Goal: Task Accomplishment & Management: Use online tool/utility

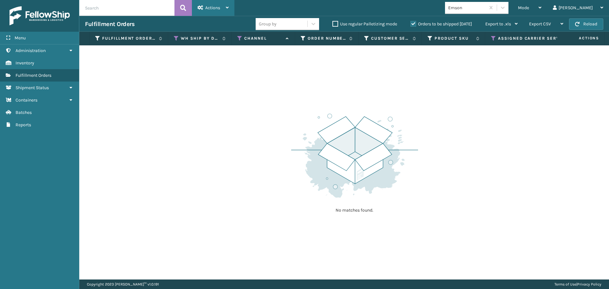
click at [219, 8] on span "Actions" at bounding box center [212, 7] width 15 height 5
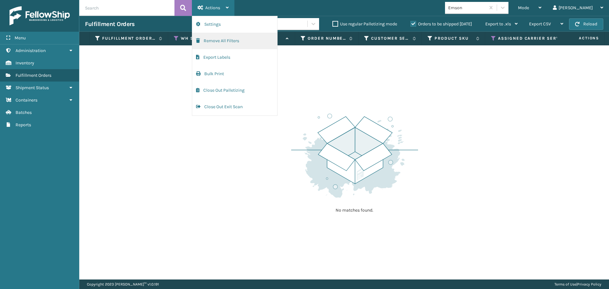
click at [221, 41] on button "Remove All Filters" at bounding box center [234, 41] width 85 height 16
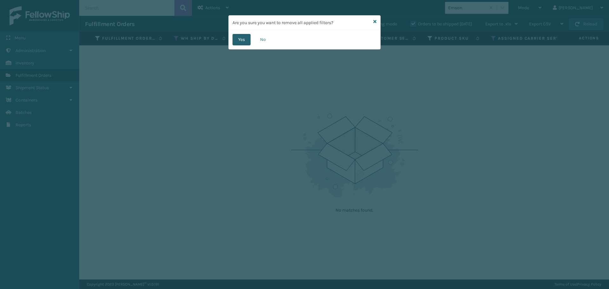
click at [241, 41] on button "Yes" at bounding box center [242, 39] width 18 height 11
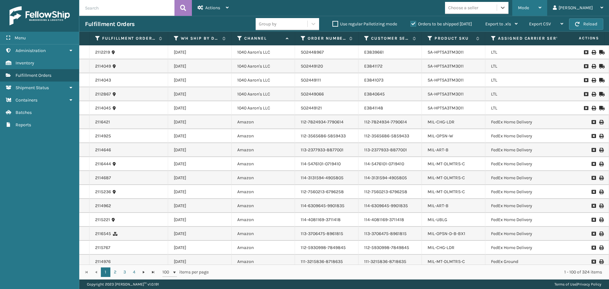
click at [542, 10] on div "Mode" at bounding box center [529, 8] width 23 height 16
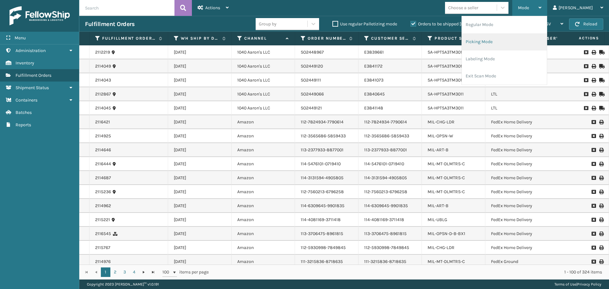
click at [517, 41] on li "Picking Mode" at bounding box center [504, 41] width 85 height 17
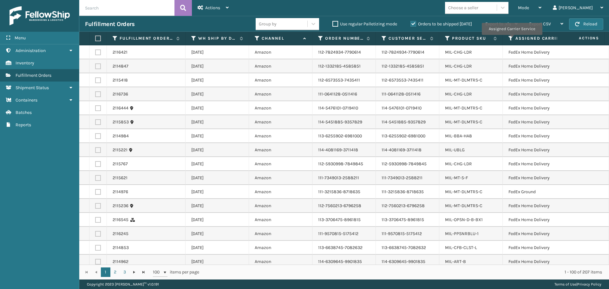
click at [512, 39] on icon at bounding box center [511, 39] width 5 height 6
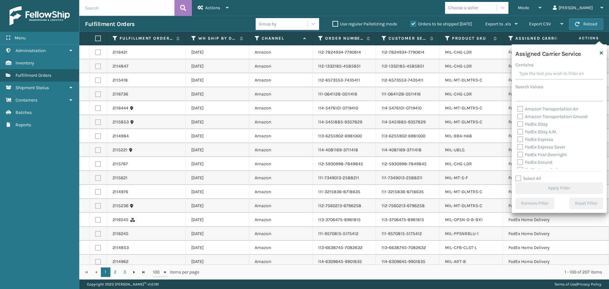
click at [519, 127] on label "FedEx 2Day" at bounding box center [532, 123] width 30 height 5
click at [518, 125] on input "FedEx 2Day" at bounding box center [517, 123] width 0 height 4
checkbox input "true"
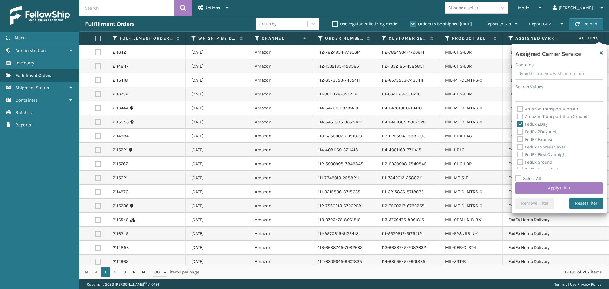
click at [519, 133] on label "FedEx 2Day A.M." at bounding box center [537, 131] width 40 height 5
click at [518, 132] on input "FedEx 2Day A.M." at bounding box center [517, 130] width 0 height 4
checkbox input "true"
click at [520, 139] on label "FedEx Express" at bounding box center [535, 139] width 36 height 5
click at [518, 139] on input "FedEx Express" at bounding box center [517, 138] width 0 height 4
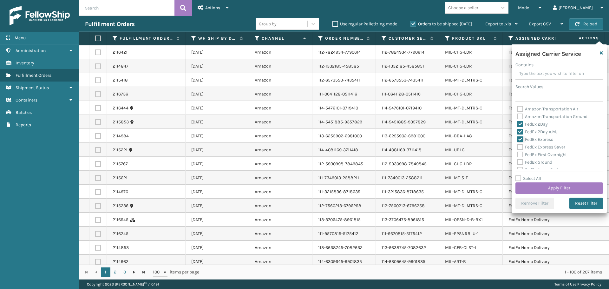
checkbox input "true"
click at [521, 149] on label "FedEx Express Saver" at bounding box center [541, 146] width 48 height 5
click at [518, 148] on input "FedEx Express Saver" at bounding box center [517, 145] width 0 height 4
checkbox input "true"
click at [522, 156] on label "FedEx First Overnight" at bounding box center [541, 154] width 49 height 5
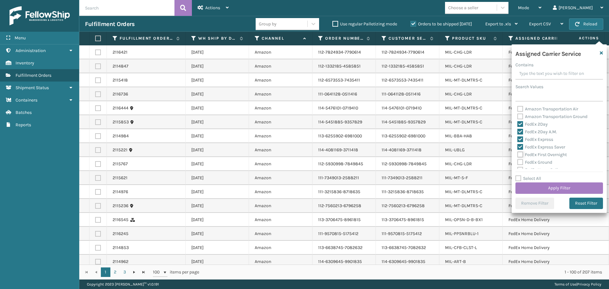
click at [518, 155] on input "FedEx First Overnight" at bounding box center [517, 153] width 0 height 4
checkbox input "true"
click at [522, 162] on label "FedEx Ground" at bounding box center [534, 162] width 35 height 5
click at [518, 162] on input "FedEx Ground" at bounding box center [517, 161] width 0 height 4
checkbox input "true"
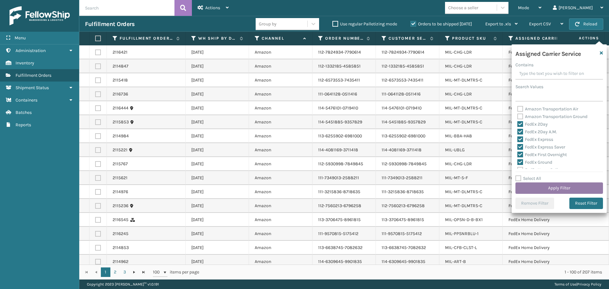
click at [546, 187] on button "Apply Filter" at bounding box center [559, 187] width 88 height 11
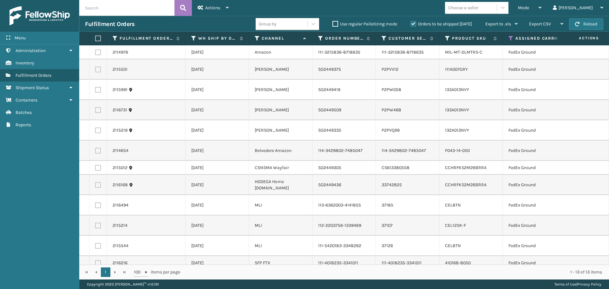
click at [99, 38] on label at bounding box center [97, 39] width 4 height 6
click at [95, 38] on input "checkbox" at bounding box center [95, 38] width 0 height 4
checkbox input "true"
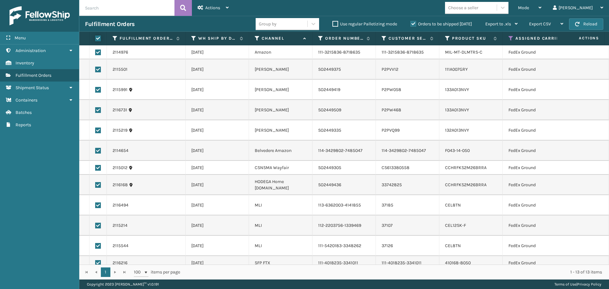
checkbox input "true"
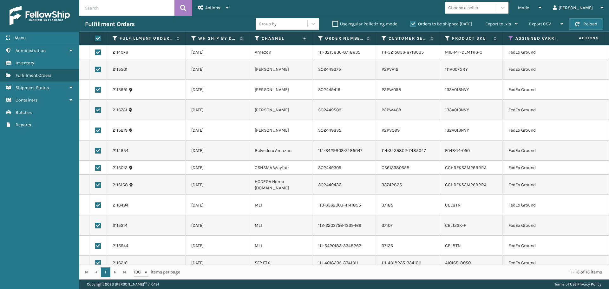
checkbox input "true"
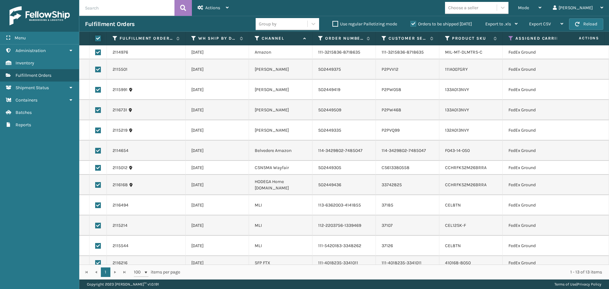
checkbox input "true"
click at [217, 10] on span "Actions" at bounding box center [212, 7] width 15 height 5
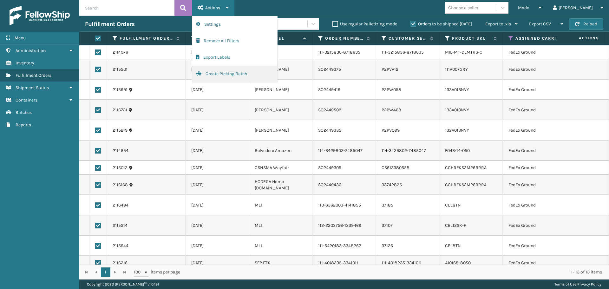
click at [239, 72] on button "Create Picking Batch" at bounding box center [234, 74] width 85 height 16
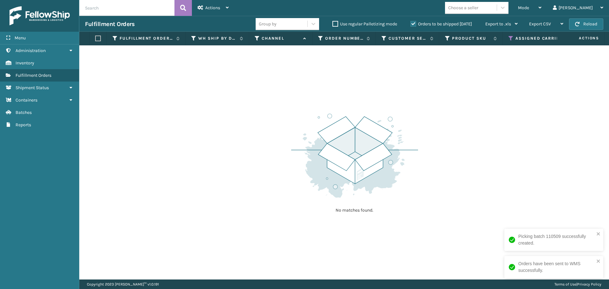
click at [507, 35] on th "Assigned Carrier Service" at bounding box center [558, 39] width 110 height 14
click at [508, 36] on th "Assigned Carrier Service" at bounding box center [558, 39] width 110 height 14
click at [512, 36] on icon at bounding box center [511, 39] width 5 height 6
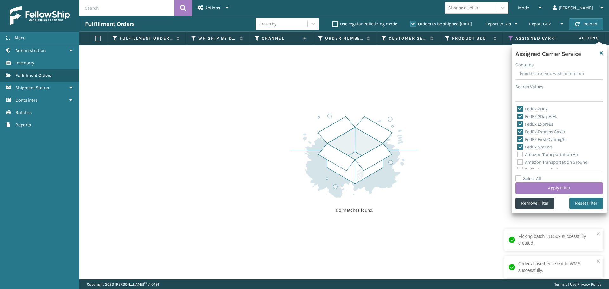
click at [522, 147] on label "FedEx Ground" at bounding box center [534, 146] width 35 height 5
click at [518, 147] on input "FedEx Ground" at bounding box center [517, 145] width 0 height 4
checkbox input "false"
click at [518, 135] on div "FedEx Express Saver" at bounding box center [559, 132] width 84 height 8
click at [520, 138] on label "FedEx First Overnight" at bounding box center [541, 139] width 49 height 5
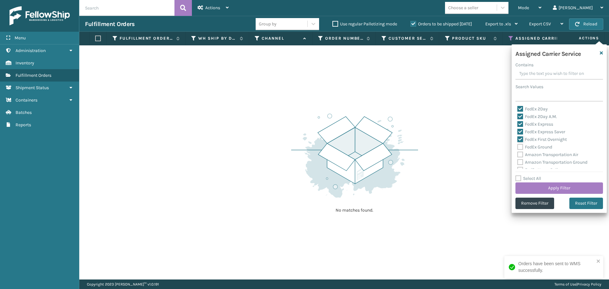
click at [518, 138] on input "FedEx First Overnight" at bounding box center [517, 138] width 0 height 4
checkbox input "false"
click at [520, 133] on label "FedEx Express Saver" at bounding box center [541, 131] width 48 height 5
click at [518, 132] on input "FedEx Express Saver" at bounding box center [517, 130] width 0 height 4
checkbox input "false"
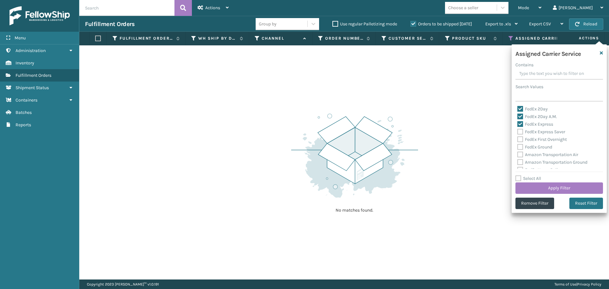
click at [521, 125] on label "FedEx Express" at bounding box center [535, 123] width 36 height 5
click at [518, 125] on input "FedEx Express" at bounding box center [517, 123] width 0 height 4
checkbox input "false"
click at [521, 115] on label "FedEx 2Day A.M." at bounding box center [537, 116] width 40 height 5
click at [518, 115] on input "FedEx 2Day A.M." at bounding box center [517, 115] width 0 height 4
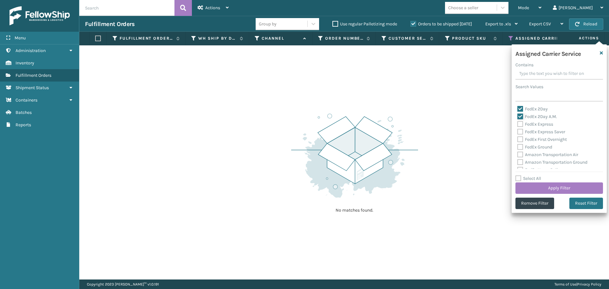
checkbox input "false"
click at [520, 111] on label "FedEx 2Day" at bounding box center [532, 108] width 30 height 5
click at [518, 109] on input "FedEx 2Day" at bounding box center [517, 107] width 0 height 4
checkbox input "false"
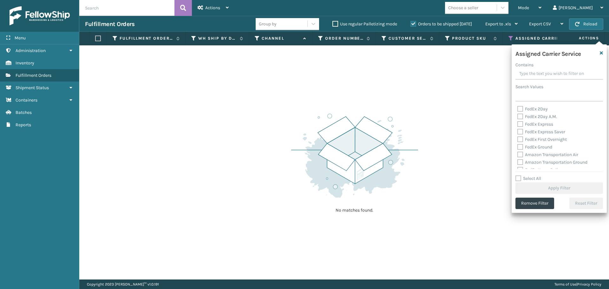
click at [520, 155] on label "Amazon Transportation Air" at bounding box center [547, 154] width 61 height 5
click at [518, 155] on input "Amazon Transportation Air" at bounding box center [517, 153] width 0 height 4
checkbox input "true"
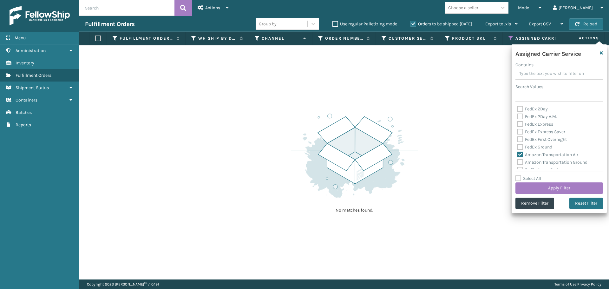
click at [520, 160] on label "Amazon Transportation Ground" at bounding box center [552, 162] width 70 height 5
click at [518, 160] on input "Amazon Transportation Ground" at bounding box center [517, 161] width 0 height 4
checkbox input "true"
click at [530, 187] on button "Apply Filter" at bounding box center [559, 187] width 88 height 11
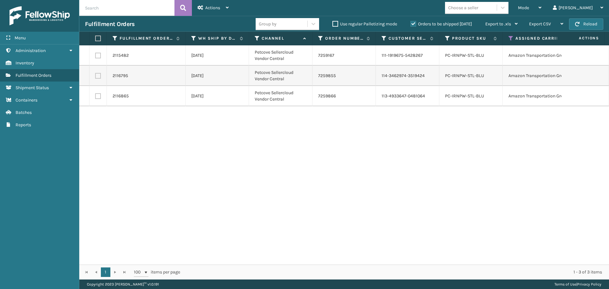
click at [98, 37] on label at bounding box center [97, 39] width 4 height 6
click at [95, 37] on input "checkbox" at bounding box center [95, 38] width 0 height 4
checkbox input "true"
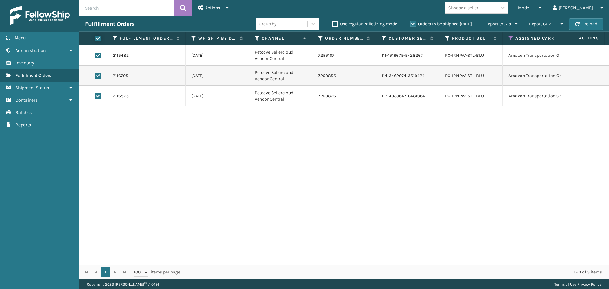
checkbox input "true"
click at [206, 2] on div "Actions" at bounding box center [213, 8] width 31 height 16
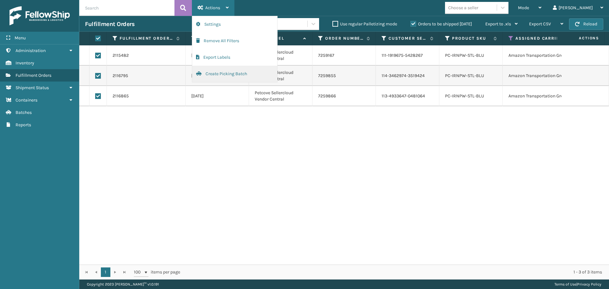
click at [223, 72] on button "Create Picking Batch" at bounding box center [234, 74] width 85 height 16
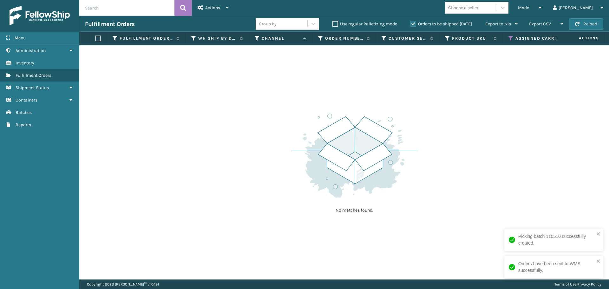
click at [509, 36] on icon at bounding box center [511, 39] width 5 height 6
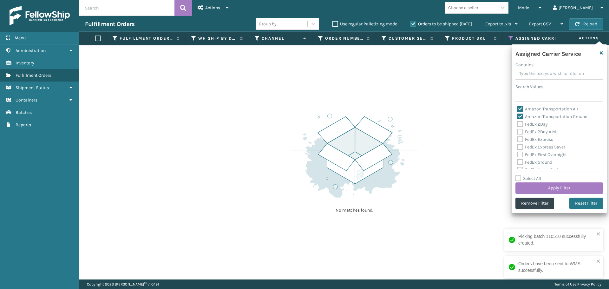
click at [521, 116] on label "Amazon Transportation Ground" at bounding box center [552, 116] width 70 height 5
click at [518, 116] on input "Amazon Transportation Ground" at bounding box center [517, 115] width 0 height 4
checkbox input "false"
click at [519, 108] on label "Amazon Transportation Air" at bounding box center [547, 108] width 61 height 5
click at [518, 108] on input "Amazon Transportation Air" at bounding box center [517, 107] width 0 height 4
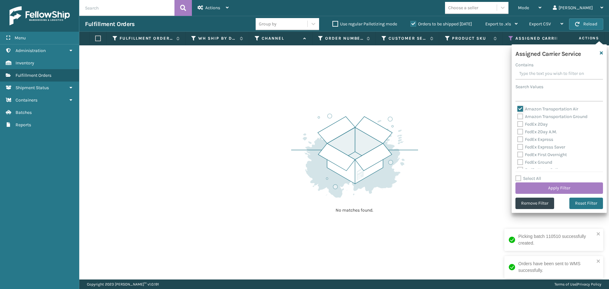
checkbox input "false"
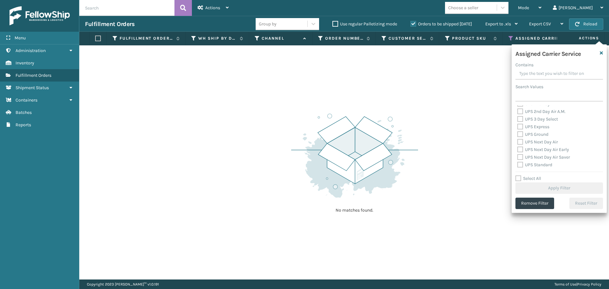
scroll to position [95, 0]
click at [521, 112] on label "OnTrac Ground" at bounding box center [535, 112] width 36 height 5
click at [518, 112] on input "OnTrac Ground" at bounding box center [517, 111] width 0 height 4
checkbox input "true"
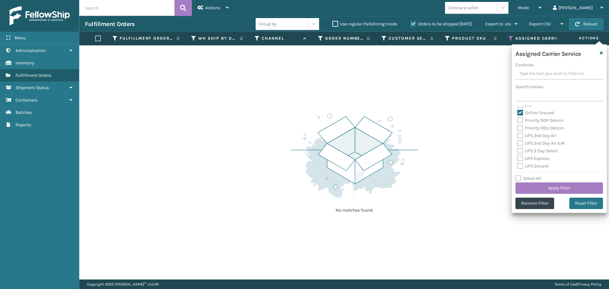
click at [522, 121] on label "Priority DDP Delcon" at bounding box center [540, 120] width 46 height 5
click at [518, 121] on input "Priority DDP Delcon" at bounding box center [517, 119] width 0 height 4
checkbox input "true"
click at [522, 129] on label "Priority DDU Delcon" at bounding box center [540, 127] width 46 height 5
click at [518, 128] on input "Priority DDU Delcon" at bounding box center [517, 126] width 0 height 4
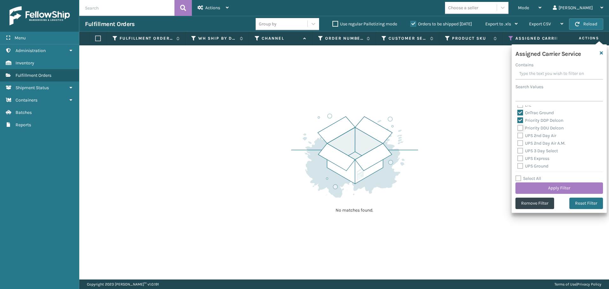
checkbox input "true"
click at [521, 135] on label "UPS 2nd Day Air" at bounding box center [536, 135] width 39 height 5
click at [518, 135] on input "UPS 2nd Day Air" at bounding box center [517, 134] width 0 height 4
checkbox input "true"
click at [521, 143] on label "UPS 2nd Day Air A.M." at bounding box center [541, 143] width 48 height 5
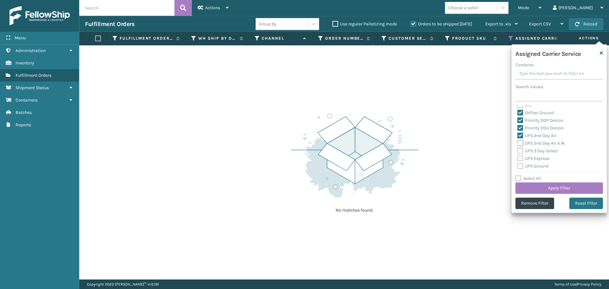
click at [518, 143] on input "UPS 2nd Day Air A.M." at bounding box center [517, 142] width 0 height 4
checkbox input "true"
click at [521, 151] on label "UPS 3 Day Select" at bounding box center [537, 150] width 41 height 5
click at [518, 151] on input "UPS 3 Day Select" at bounding box center [517, 149] width 0 height 4
checkbox input "true"
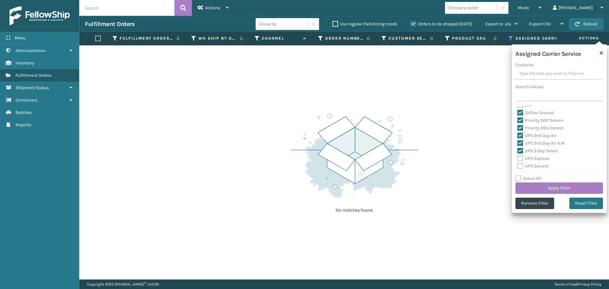
click at [520, 158] on label "UPS Express" at bounding box center [533, 158] width 32 height 5
click at [518, 158] on input "UPS Express" at bounding box center [517, 157] width 0 height 4
checkbox input "true"
click at [520, 165] on label "UPS Ground" at bounding box center [532, 165] width 31 height 5
click at [518, 165] on input "UPS Ground" at bounding box center [517, 164] width 0 height 4
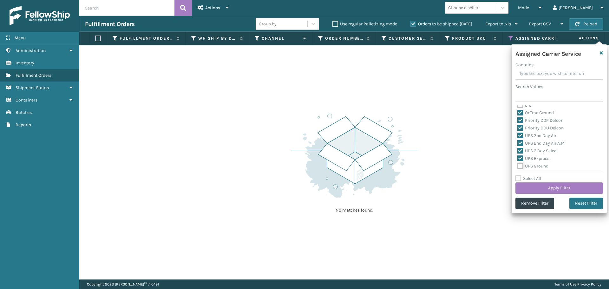
checkbox input "true"
click at [521, 144] on label "UPS Next Day Air" at bounding box center [537, 141] width 41 height 5
click at [518, 142] on input "UPS Next Day Air" at bounding box center [517, 140] width 0 height 4
checkbox input "true"
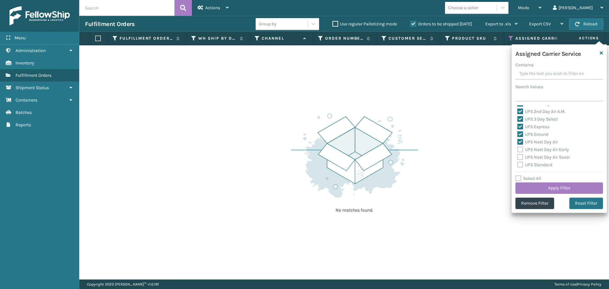
click at [521, 151] on label "UPS Next Day Air Early" at bounding box center [543, 149] width 52 height 5
click at [518, 150] on input "UPS Next Day Air Early" at bounding box center [517, 148] width 0 height 4
checkbox input "true"
click at [520, 157] on label "UPS Next Day Air Saver" at bounding box center [543, 156] width 53 height 5
click at [518, 157] on input "UPS Next Day Air Saver" at bounding box center [517, 156] width 0 height 4
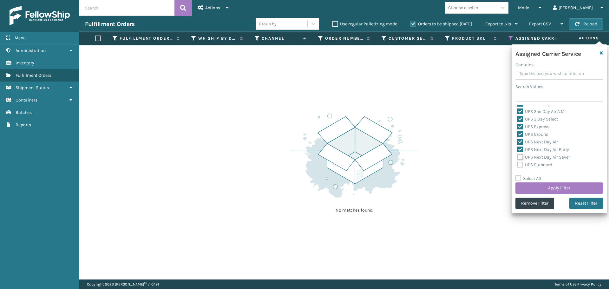
checkbox input "true"
click at [520, 165] on label "UPS Standard" at bounding box center [534, 164] width 35 height 5
click at [518, 165] on input "UPS Standard" at bounding box center [517, 163] width 0 height 4
checkbox input "true"
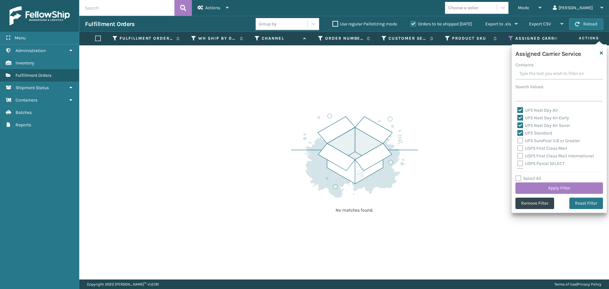
click at [520, 140] on label "UPS SurePost 1LB or Greater" at bounding box center [548, 140] width 62 height 5
click at [518, 140] on input "UPS SurePost 1LB or Greater" at bounding box center [517, 139] width 0 height 4
checkbox input "true"
click at [517, 148] on div "Amazon Transportation Air Amazon Transportation Ground FedEx 2Day FedEx 2Day A.…" at bounding box center [559, 136] width 88 height 63
click at [519, 148] on label "USPS First Class Mail" at bounding box center [542, 148] width 50 height 5
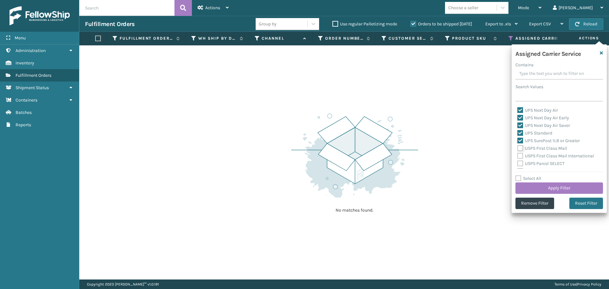
click at [518, 148] on input "USPS First Class Mail" at bounding box center [517, 147] width 0 height 4
checkbox input "true"
click at [519, 155] on label "USPS First Class Mail International" at bounding box center [555, 155] width 77 height 5
click at [518, 155] on input "USPS First Class Mail International" at bounding box center [517, 154] width 0 height 4
checkbox input "true"
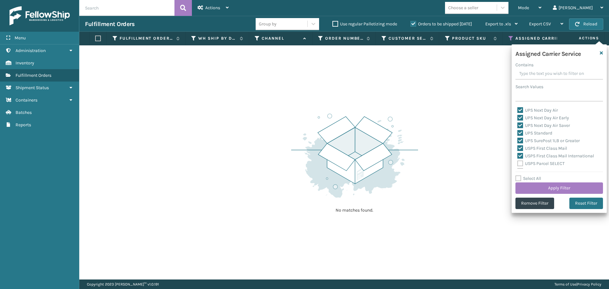
click at [520, 163] on label "USPS Parcel SELECT" at bounding box center [540, 163] width 47 height 5
click at [518, 163] on input "USPS Parcel SELECT" at bounding box center [517, 162] width 0 height 4
checkbox input "true"
click at [522, 141] on label "USPS Priority Mail" at bounding box center [538, 139] width 43 height 5
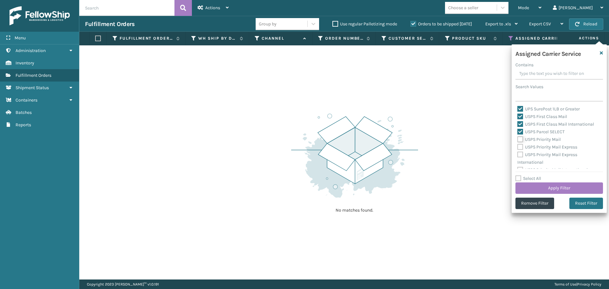
click at [518, 140] on input "USPS Priority Mail" at bounding box center [517, 138] width 0 height 4
checkbox input "true"
click at [521, 149] on label "USPS Priority Mail Express" at bounding box center [547, 146] width 60 height 5
click at [518, 148] on input "USPS Priority Mail Express" at bounding box center [517, 145] width 0 height 4
checkbox input "true"
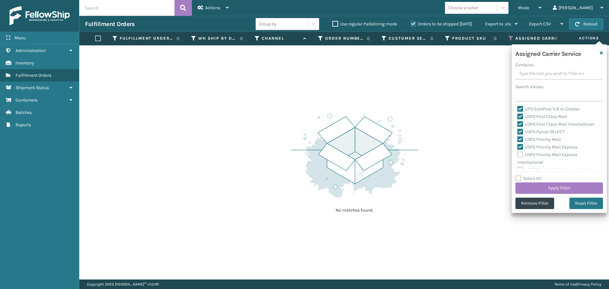
click at [522, 154] on label "USPS Priority Mail Express International" at bounding box center [547, 158] width 60 height 13
click at [518, 154] on input "USPS Priority Mail Express International" at bounding box center [517, 153] width 0 height 4
checkbox input "true"
click at [521, 164] on label "USPS Priority Mail International" at bounding box center [552, 164] width 70 height 5
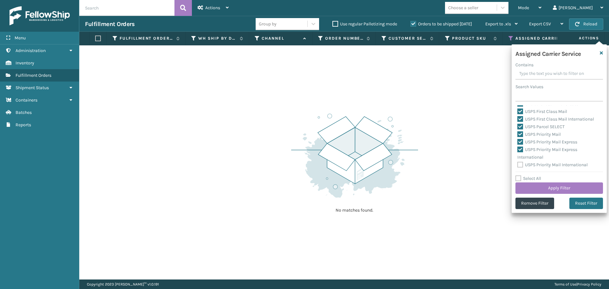
click at [518, 164] on input "USPS Priority Mail International" at bounding box center [517, 163] width 0 height 4
checkbox input "true"
click at [536, 187] on button "Apply Filter" at bounding box center [559, 187] width 88 height 11
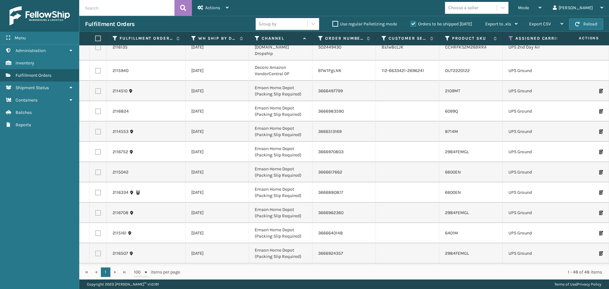
scroll to position [0, 0]
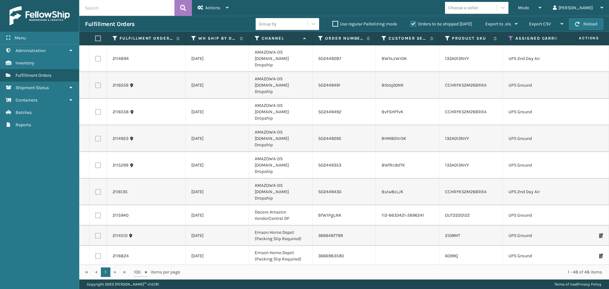
click at [96, 37] on label at bounding box center [97, 39] width 4 height 6
click at [95, 37] on input "checkbox" at bounding box center [95, 38] width 0 height 4
checkbox input "true"
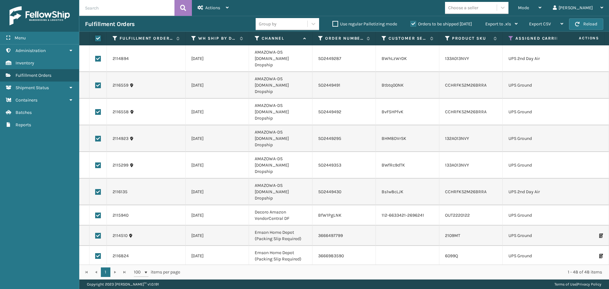
checkbox input "true"
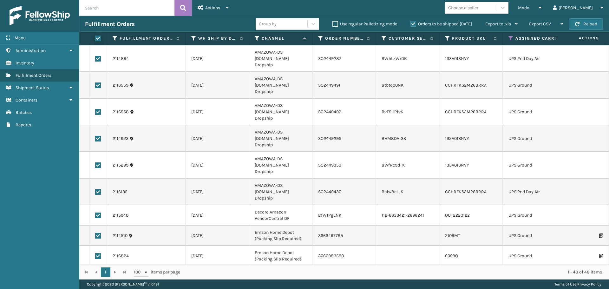
checkbox input "true"
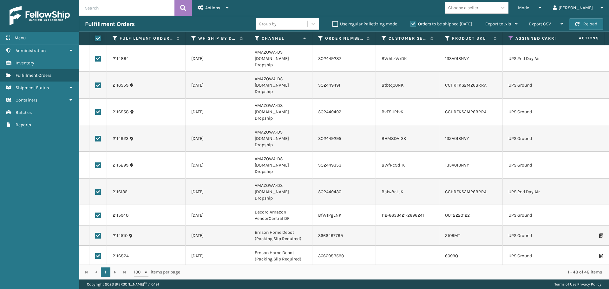
checkbox input "true"
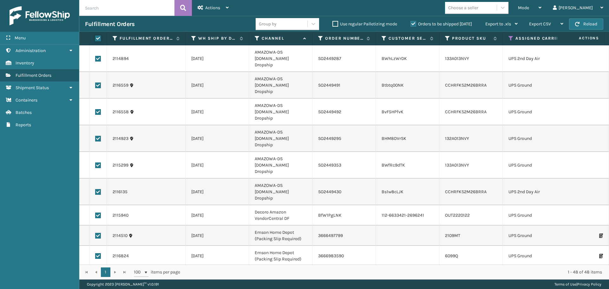
checkbox input "true"
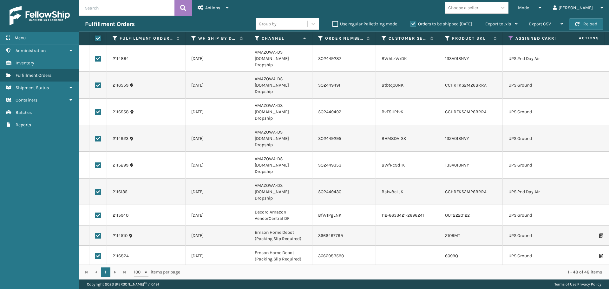
checkbox input "true"
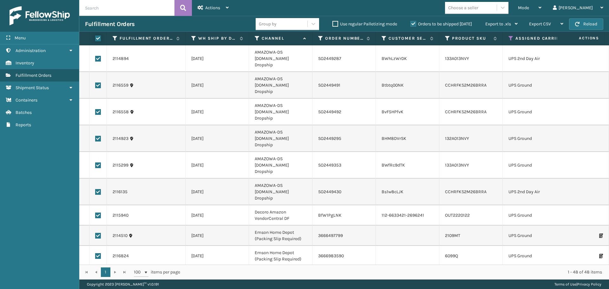
checkbox input "true"
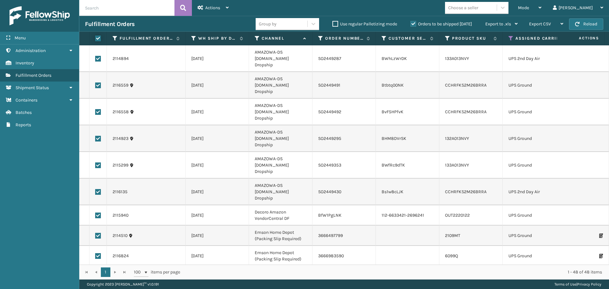
checkbox input "true"
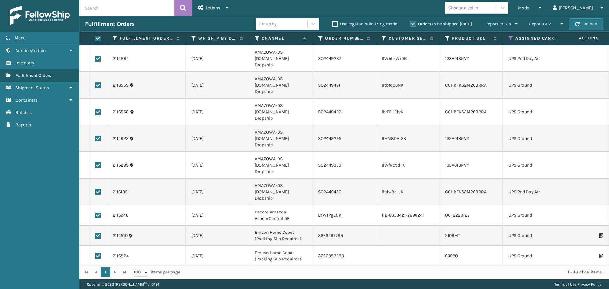
checkbox input "true"
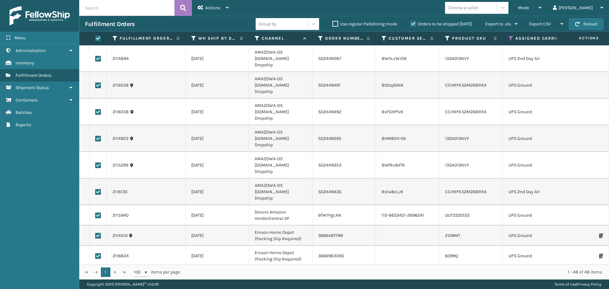
checkbox input "true"
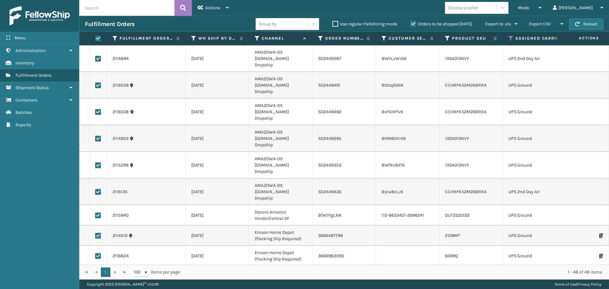
checkbox input "true"
click at [213, 7] on span "Actions" at bounding box center [212, 7] width 15 height 5
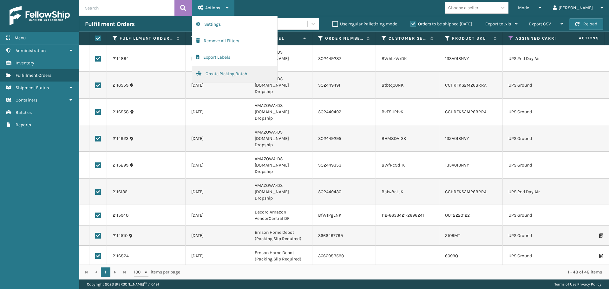
click at [218, 69] on button "Create Picking Batch" at bounding box center [234, 74] width 85 height 16
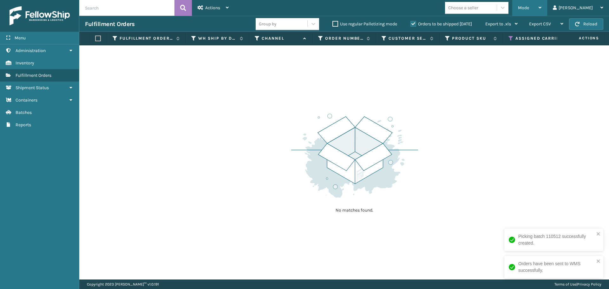
click at [529, 9] on span "Mode" at bounding box center [523, 7] width 11 height 5
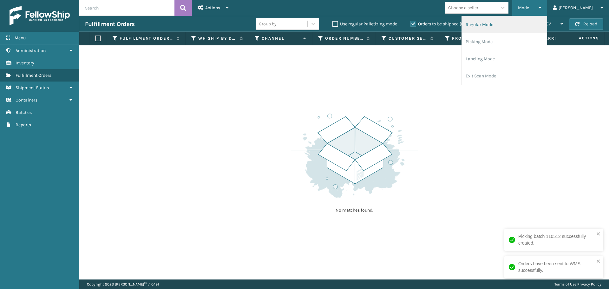
click at [544, 26] on li "Regular Mode" at bounding box center [504, 24] width 85 height 17
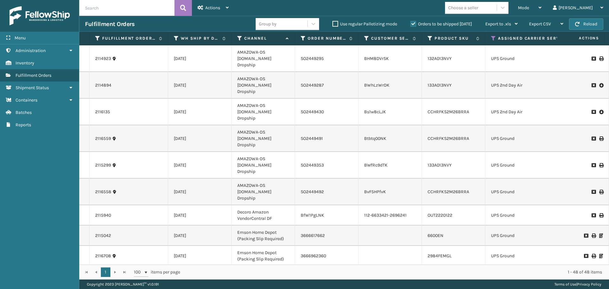
click at [495, 39] on icon at bounding box center [493, 39] width 5 height 6
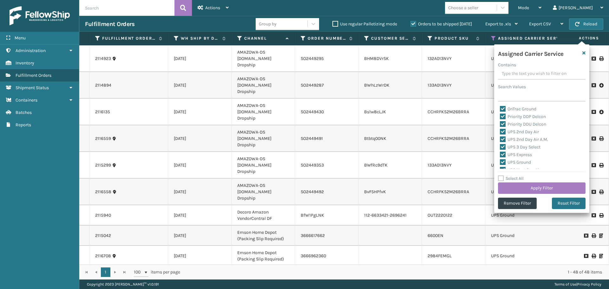
click at [501, 181] on div "Select All Apply Filter" at bounding box center [542, 184] width 88 height 19
click at [502, 178] on label "Select All" at bounding box center [511, 178] width 26 height 5
click at [502, 175] on input "Select All" at bounding box center [545, 175] width 95 height 1
checkbox input "true"
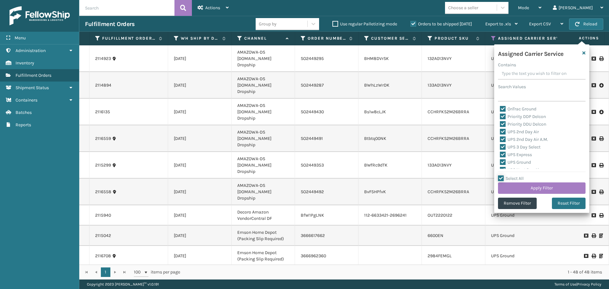
checkbox input "true"
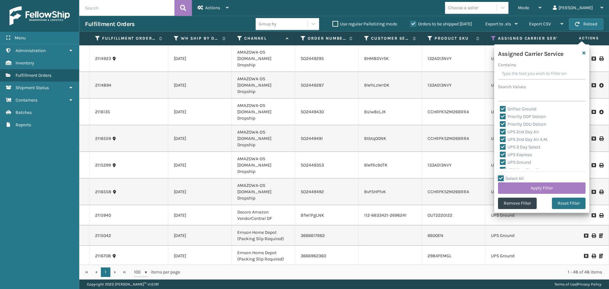
checkbox input "true"
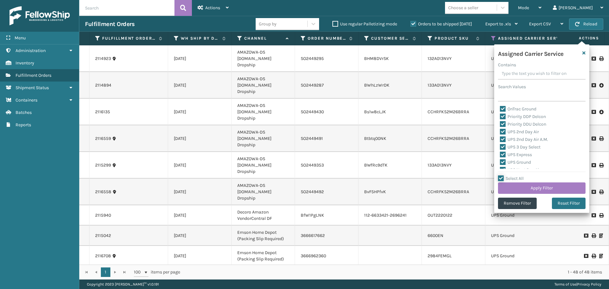
checkbox input "true"
click at [502, 163] on label "LTL" at bounding box center [507, 164] width 14 height 5
click at [500, 163] on input "LTL" at bounding box center [500, 163] width 0 height 4
checkbox input "false"
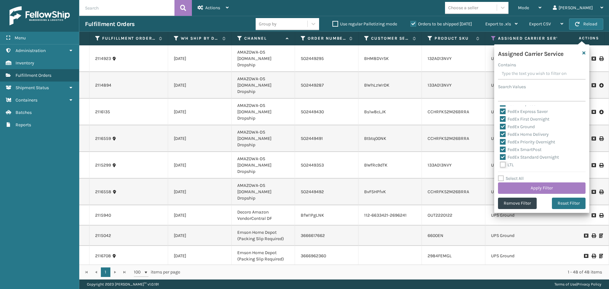
checkbox input "false"
click at [519, 188] on button "Apply Filter" at bounding box center [542, 187] width 88 height 11
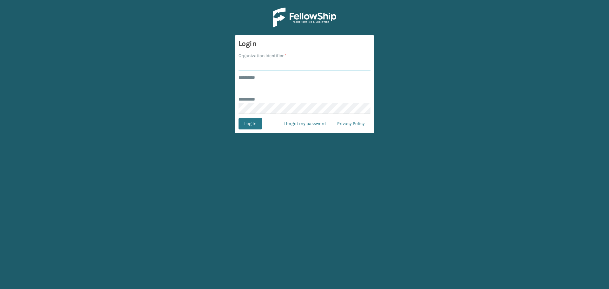
click at [261, 62] on input "Organization Identifier *" at bounding box center [305, 64] width 132 height 11
type input "fellowship - east"
click at [286, 86] on input "******** *" at bounding box center [305, 86] width 132 height 11
type input "****"
click at [239, 118] on button "Log In" at bounding box center [250, 123] width 23 height 11
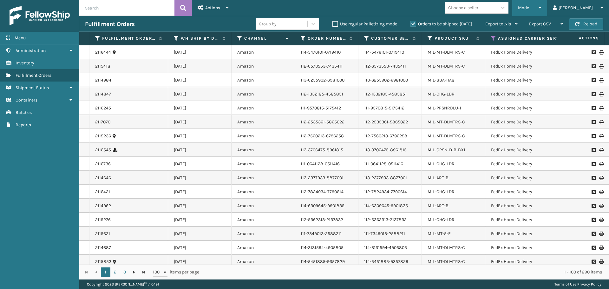
click at [542, 10] on icon at bounding box center [540, 7] width 3 height 4
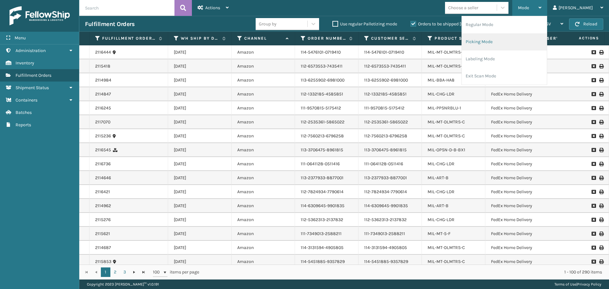
click at [526, 39] on li "Picking Mode" at bounding box center [504, 41] width 85 height 17
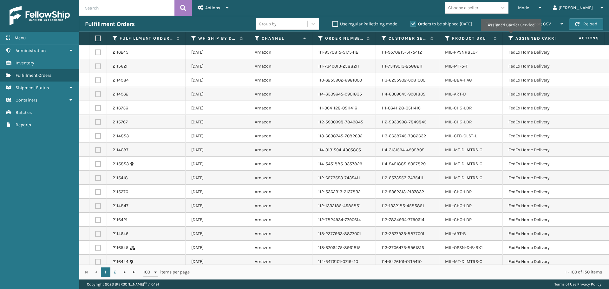
click at [511, 36] on icon at bounding box center [511, 39] width 5 height 6
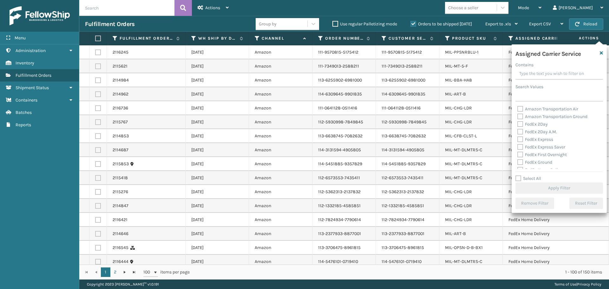
click at [520, 124] on label "FedEx 2Day" at bounding box center [532, 123] width 30 height 5
click at [518, 124] on input "FedEx 2Day" at bounding box center [517, 123] width 0 height 4
checkbox input "true"
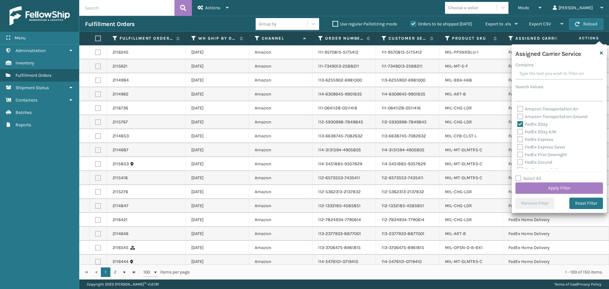
click at [521, 132] on label "FedEx 2Day A.M." at bounding box center [537, 131] width 40 height 5
click at [518, 132] on input "FedEx 2Day A.M." at bounding box center [517, 130] width 0 height 4
checkbox input "true"
click at [521, 139] on label "FedEx Express" at bounding box center [535, 139] width 36 height 5
click at [518, 139] on input "FedEx Express" at bounding box center [517, 138] width 0 height 4
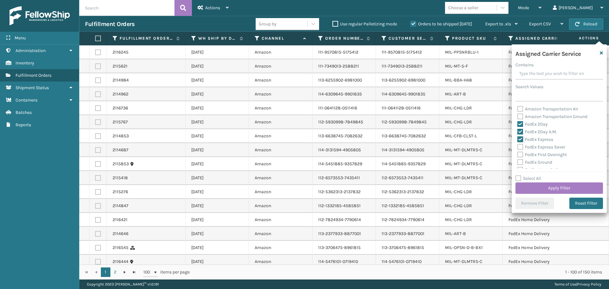
checkbox input "true"
click at [521, 147] on label "FedEx Express Saver" at bounding box center [541, 146] width 48 height 5
click at [518, 147] on input "FedEx Express Saver" at bounding box center [517, 145] width 0 height 4
checkbox input "true"
click at [521, 155] on label "FedEx First Overnight" at bounding box center [541, 154] width 49 height 5
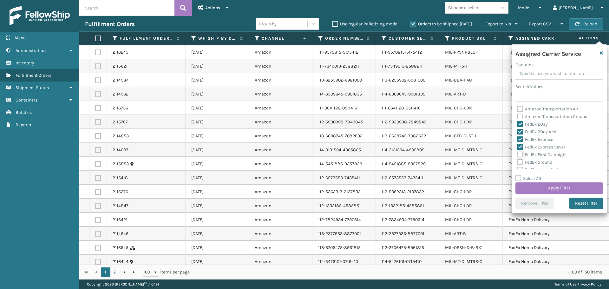
click at [518, 155] on input "FedEx First Overnight" at bounding box center [517, 153] width 0 height 4
checkbox input "true"
click at [520, 163] on label "FedEx Ground" at bounding box center [534, 162] width 35 height 5
click at [518, 163] on input "FedEx Ground" at bounding box center [517, 161] width 0 height 4
checkbox input "true"
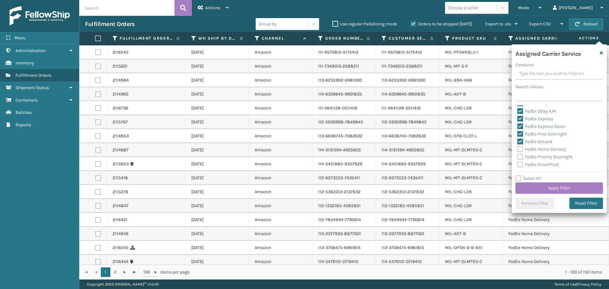
scroll to position [32, 0]
click at [522, 136] on label "FedEx Home Delivery" at bounding box center [541, 137] width 49 height 5
click at [518, 136] on input "FedEx Home Delivery" at bounding box center [517, 137] width 0 height 4
checkbox input "true"
click at [520, 146] on label "FedEx Priority Overnight" at bounding box center [544, 145] width 55 height 5
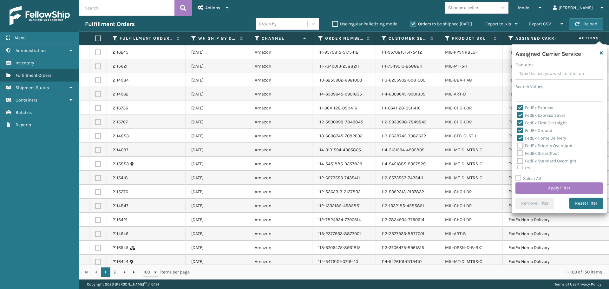
click at [518, 146] on input "FedEx Priority Overnight" at bounding box center [517, 144] width 0 height 4
checkbox input "true"
click at [520, 155] on label "FedEx SmartPost" at bounding box center [538, 153] width 42 height 5
click at [518, 154] on input "FedEx SmartPost" at bounding box center [517, 152] width 0 height 4
checkbox input "true"
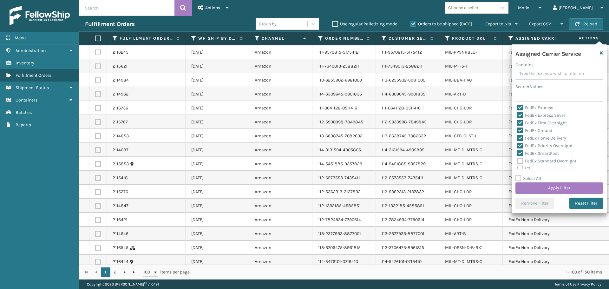
click at [520, 161] on label "FedEx Standard Overnight" at bounding box center [546, 160] width 59 height 5
click at [518, 161] on input "FedEx Standard Overnight" at bounding box center [517, 159] width 0 height 4
checkbox input "true"
click at [542, 187] on button "Apply Filter" at bounding box center [559, 187] width 88 height 11
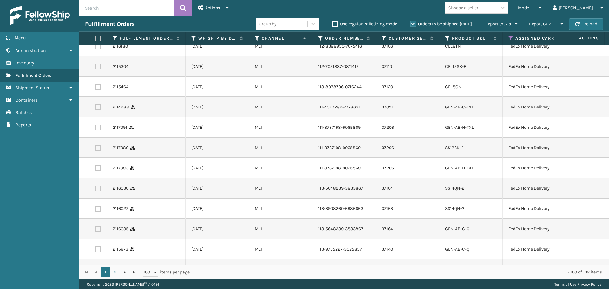
scroll to position [1554, 0]
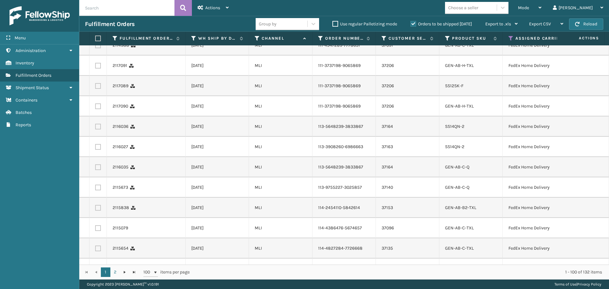
click at [97, 39] on label at bounding box center [97, 39] width 4 height 6
click at [95, 39] on input "checkbox" at bounding box center [95, 38] width 0 height 4
checkbox input "true"
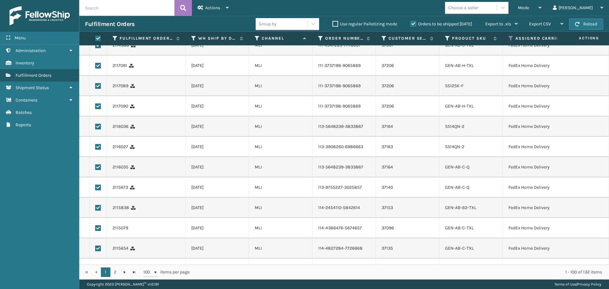
checkbox input "true"
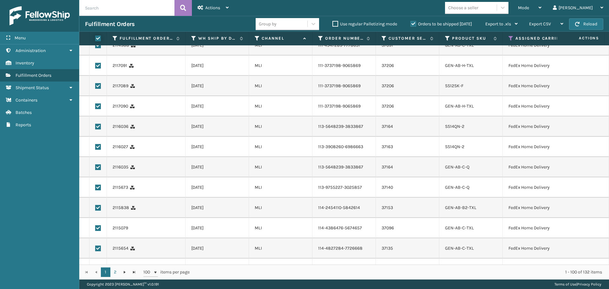
checkbox input "true"
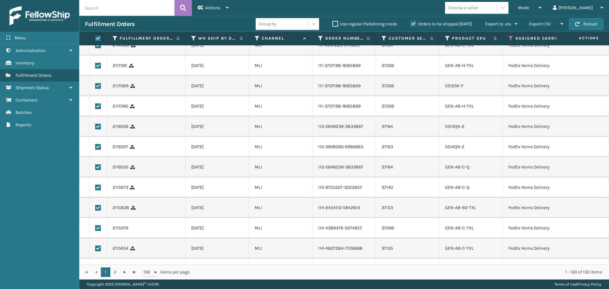
checkbox input "true"
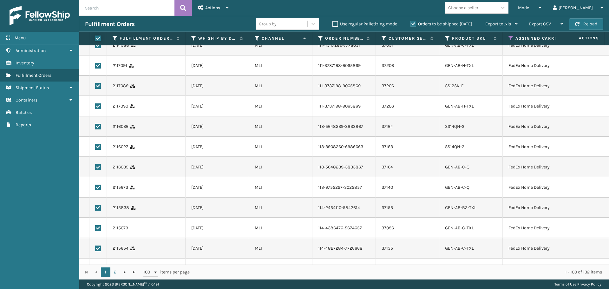
checkbox input "true"
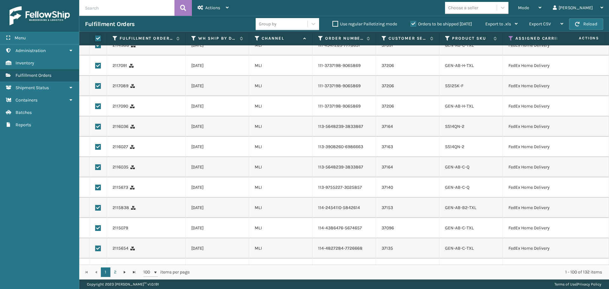
checkbox input "true"
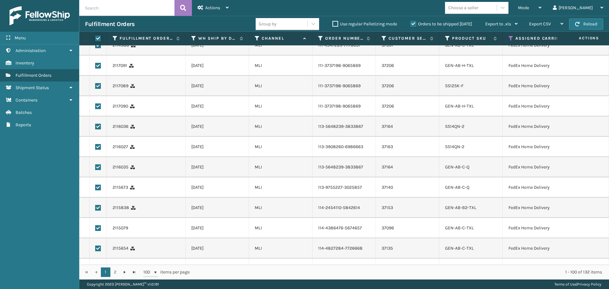
checkbox input "true"
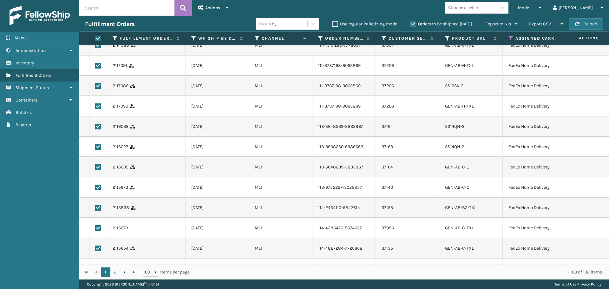
checkbox input "true"
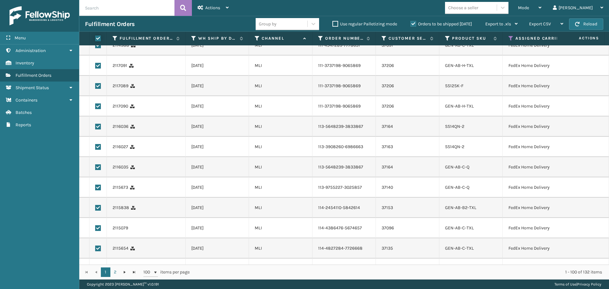
checkbox input "true"
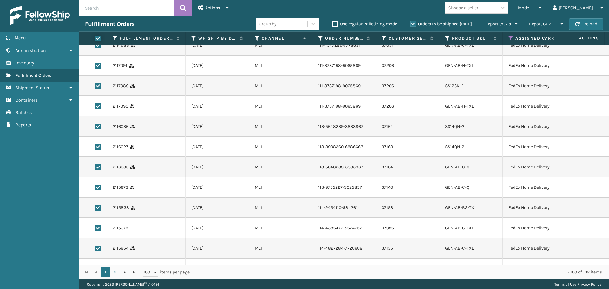
checkbox input "true"
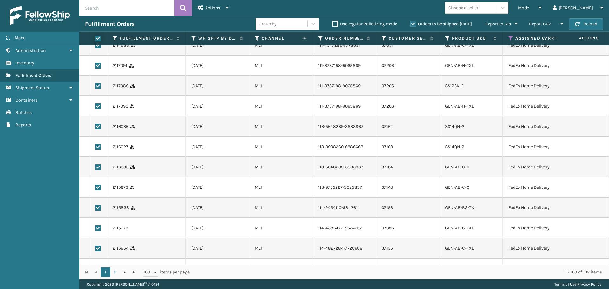
checkbox input "true"
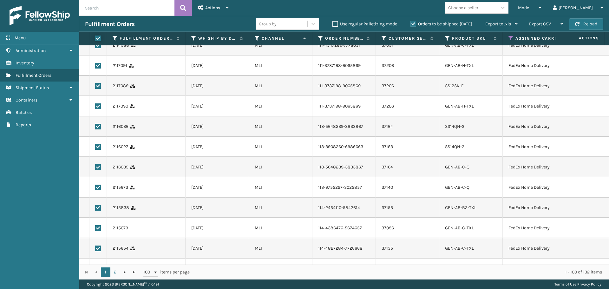
checkbox input "true"
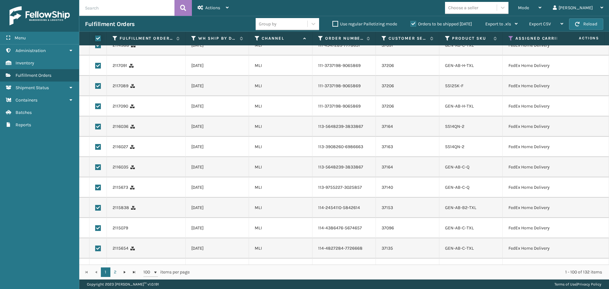
checkbox input "true"
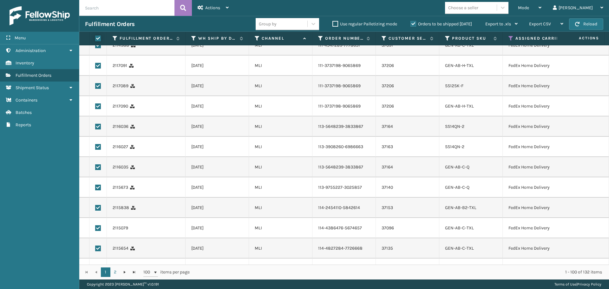
checkbox input "true"
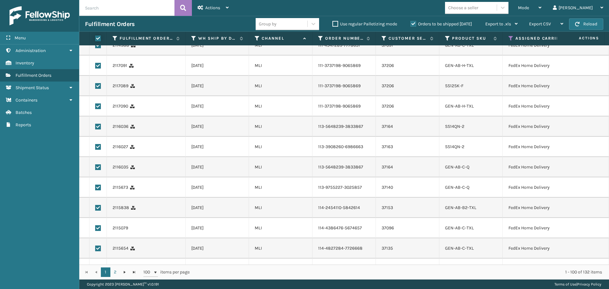
checkbox input "true"
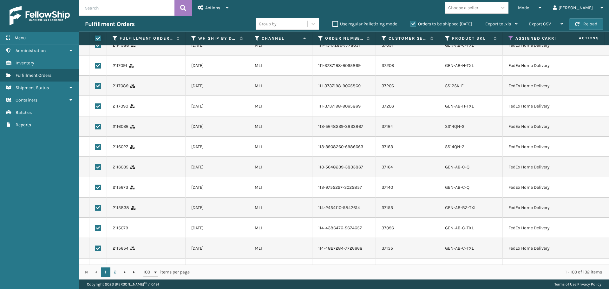
checkbox input "true"
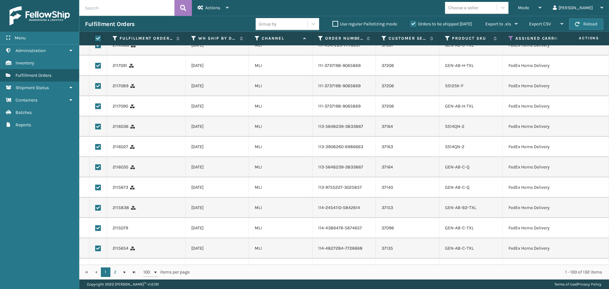
checkbox input "true"
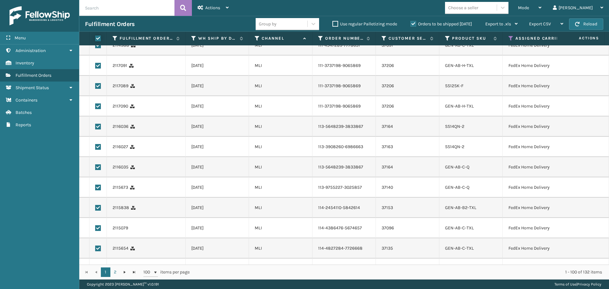
checkbox input "true"
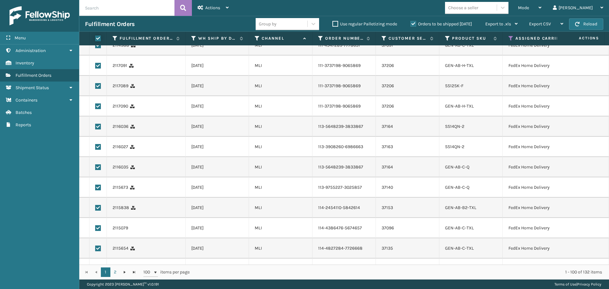
checkbox input "true"
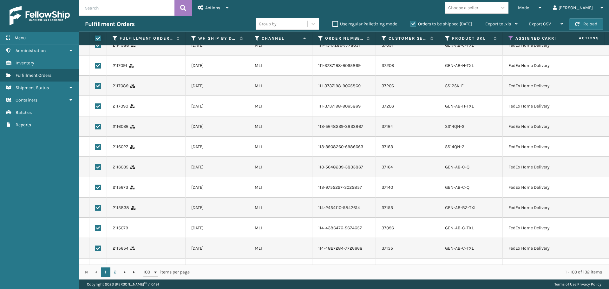
checkbox input "true"
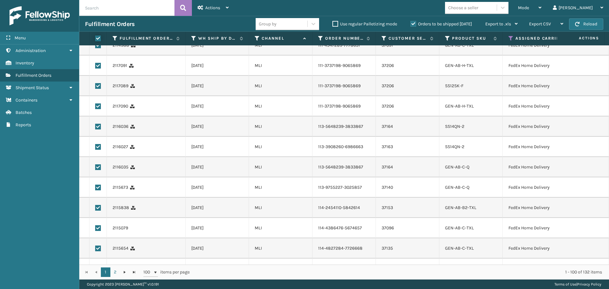
checkbox input "true"
click at [221, 10] on div "Actions" at bounding box center [213, 8] width 31 height 16
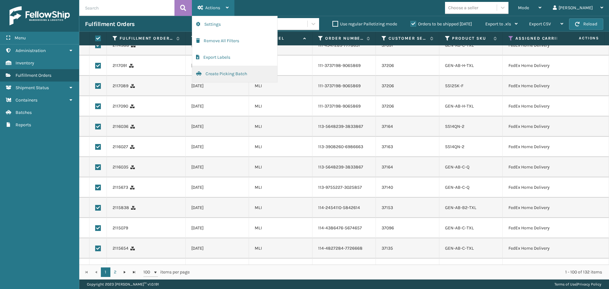
click at [229, 71] on button "Create Picking Batch" at bounding box center [234, 74] width 85 height 16
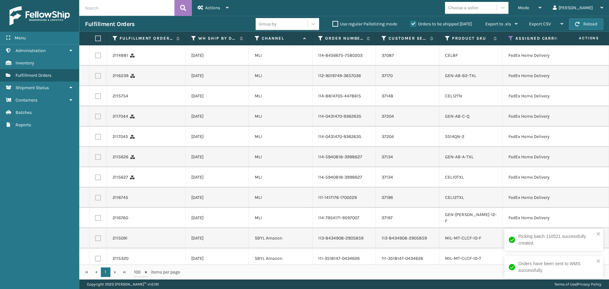
click at [97, 37] on label at bounding box center [97, 39] width 4 height 6
click at [95, 37] on input "checkbox" at bounding box center [95, 38] width 0 height 4
checkbox input "true"
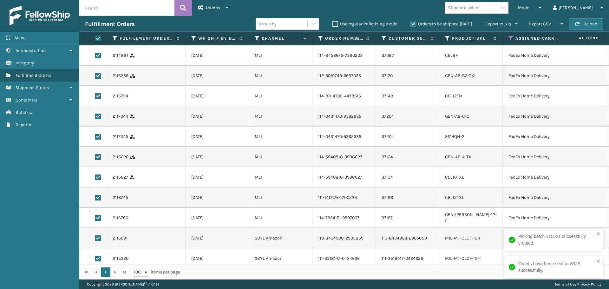
checkbox input "true"
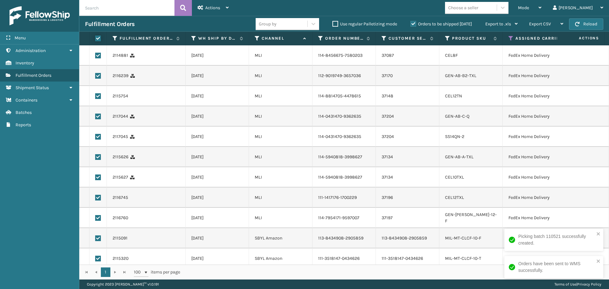
checkbox input "true"
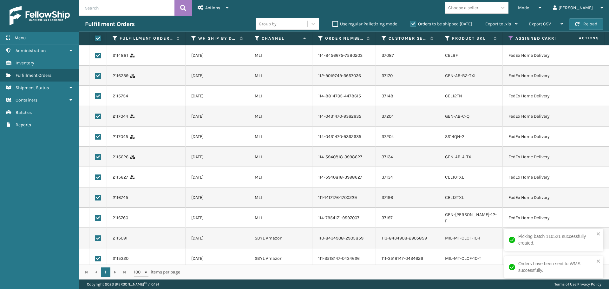
checkbox input "true"
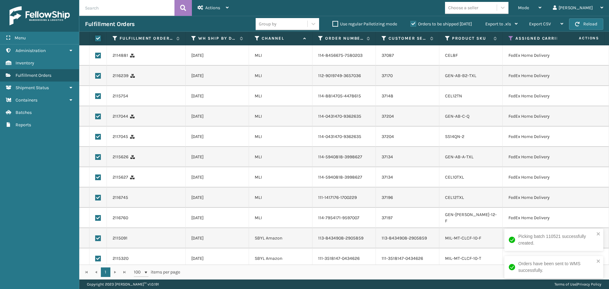
checkbox input "true"
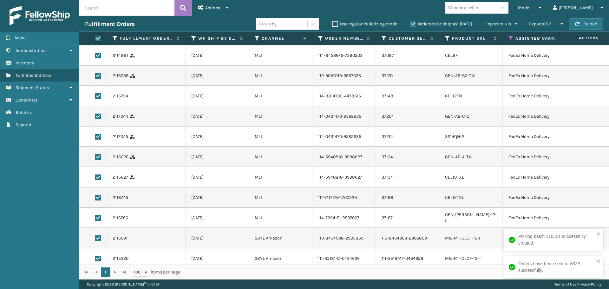
checkbox input "true"
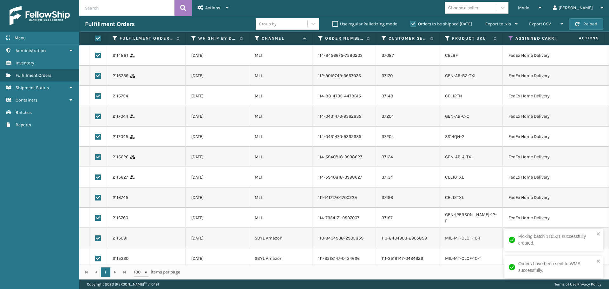
checkbox input "true"
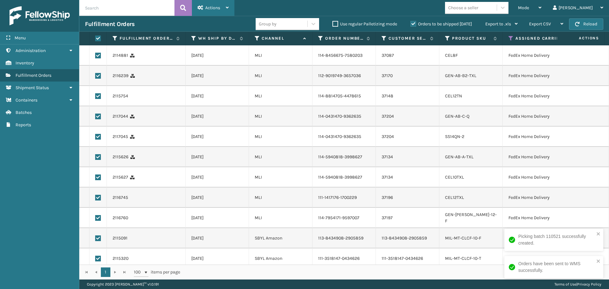
click at [214, 11] on div "Actions" at bounding box center [213, 8] width 31 height 16
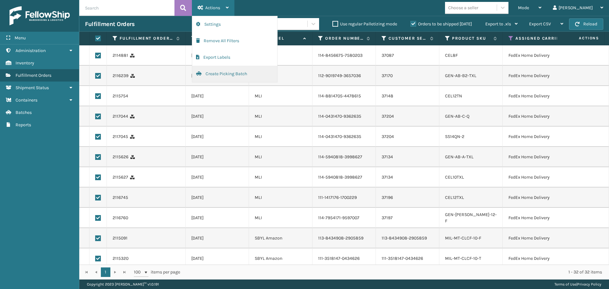
click at [233, 75] on button "Create Picking Batch" at bounding box center [234, 74] width 85 height 16
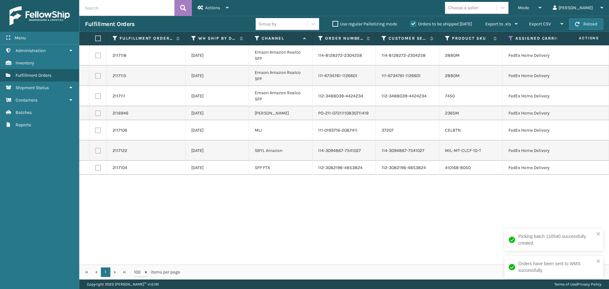
click at [95, 36] on label at bounding box center [97, 39] width 4 height 6
click at [95, 36] on input "checkbox" at bounding box center [95, 38] width 0 height 4
checkbox input "true"
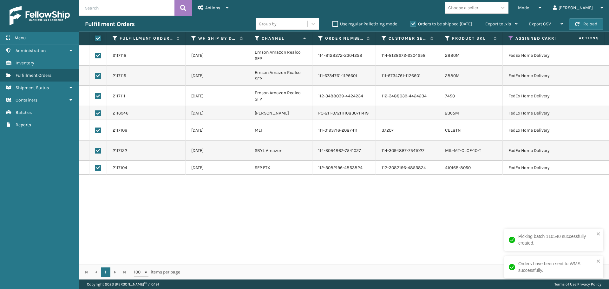
checkbox input "true"
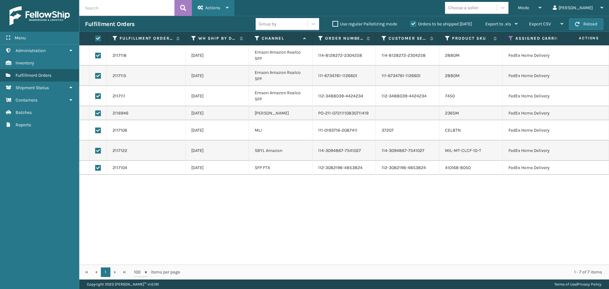
click at [209, 11] on div "Actions" at bounding box center [213, 8] width 31 height 16
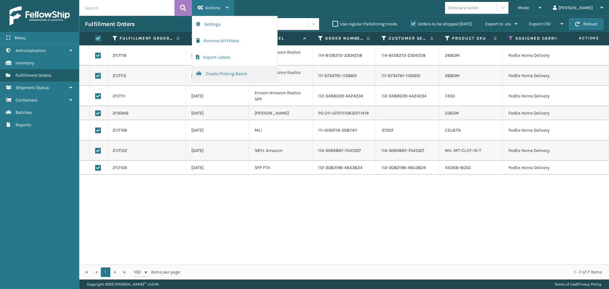
click at [214, 73] on button "Create Picking Batch" at bounding box center [234, 74] width 85 height 16
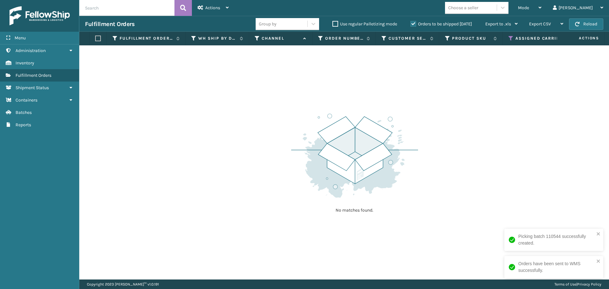
click at [512, 38] on icon at bounding box center [511, 39] width 5 height 6
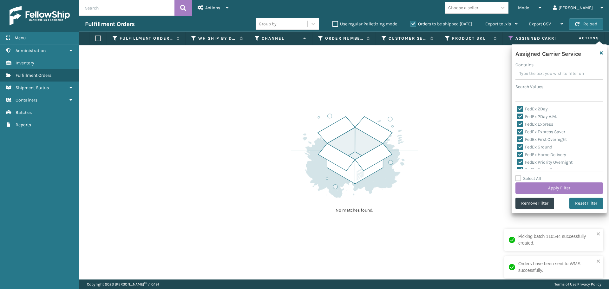
click at [519, 181] on label "Select All" at bounding box center [528, 178] width 26 height 5
click at [519, 175] on input "Select All" at bounding box center [562, 175] width 95 height 1
checkbox input "true"
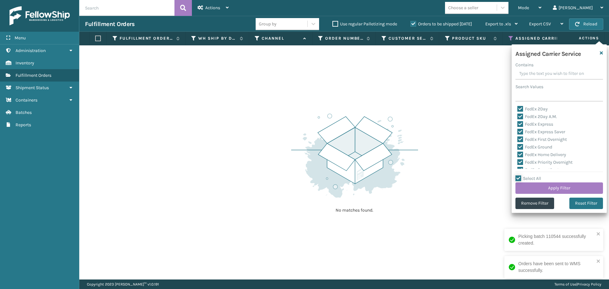
checkbox input "true"
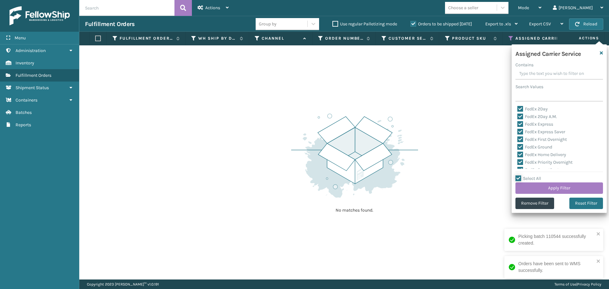
checkbox input "true"
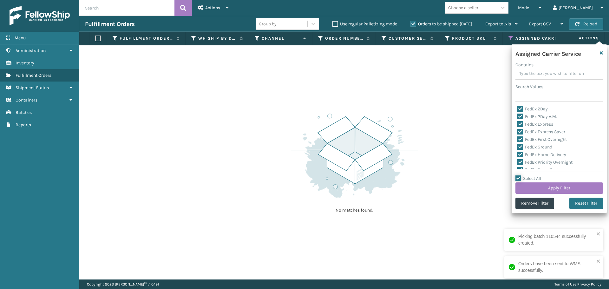
checkbox input "true"
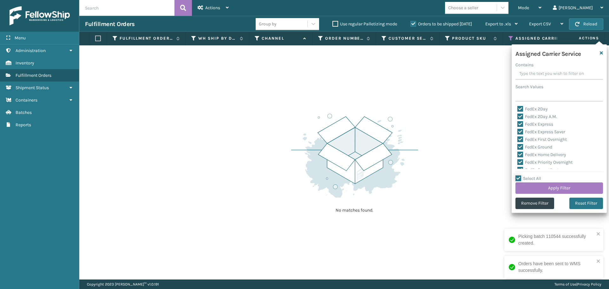
checkbox input "true"
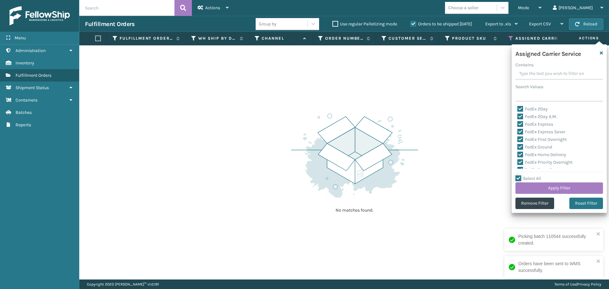
checkbox input "true"
click at [520, 179] on label "Select All" at bounding box center [528, 178] width 26 height 5
click at [520, 175] on input "Select All" at bounding box center [562, 175] width 95 height 1
checkbox input "false"
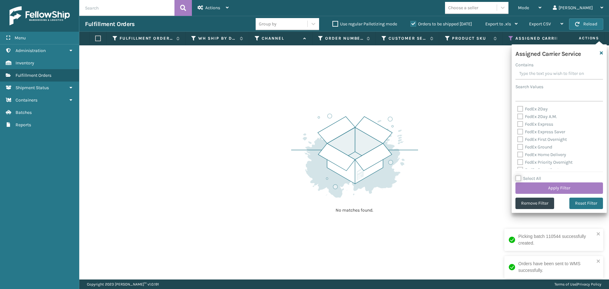
checkbox input "false"
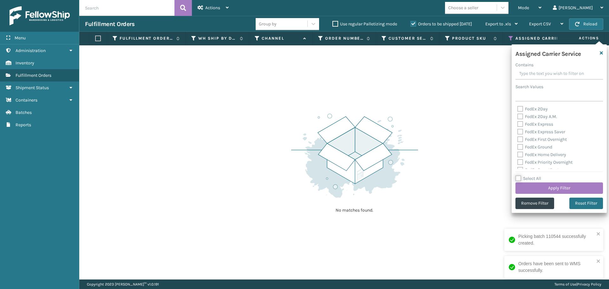
checkbox input "false"
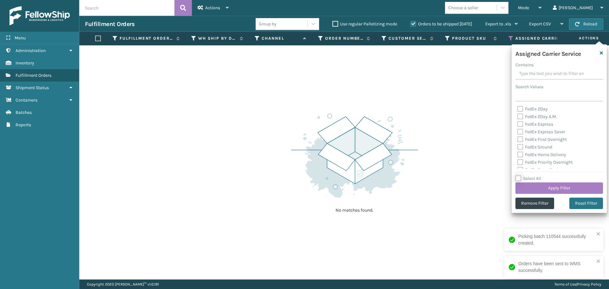
checkbox input "false"
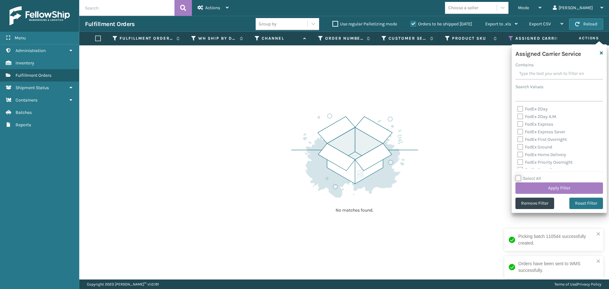
checkbox input "false"
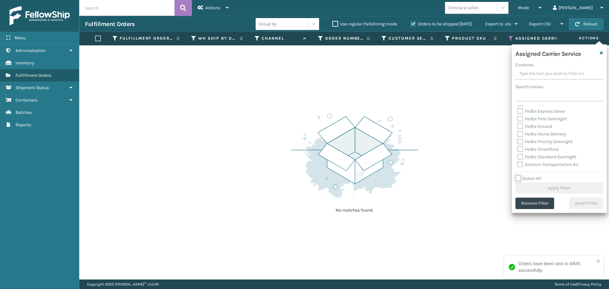
scroll to position [63, 0]
click at [521, 122] on label "Amazon Transportation Air" at bounding box center [547, 121] width 61 height 5
click at [518, 122] on input "Amazon Transportation Air" at bounding box center [517, 120] width 0 height 4
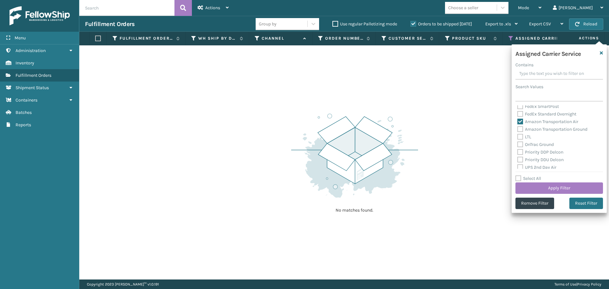
click at [521, 127] on label "Amazon Transportation Ground" at bounding box center [552, 129] width 70 height 5
click at [518, 127] on input "Amazon Transportation Ground" at bounding box center [517, 128] width 0 height 4
click at [530, 185] on button "Apply Filter" at bounding box center [559, 187] width 88 height 11
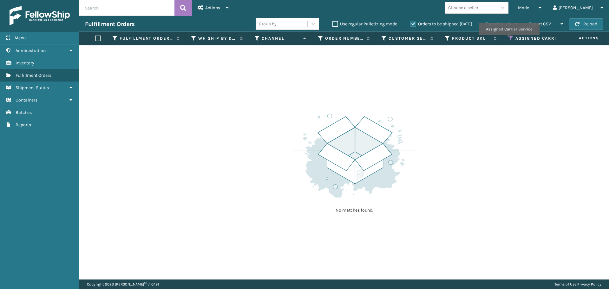
click at [509, 37] on icon at bounding box center [511, 39] width 5 height 6
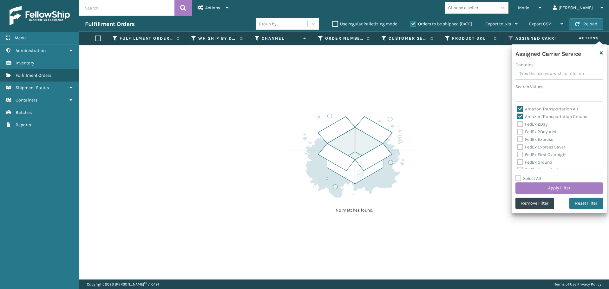
drag, startPoint x: 520, startPoint y: 107, endPoint x: 522, endPoint y: 115, distance: 8.6
click at [520, 107] on label "Amazon Transportation Air" at bounding box center [547, 108] width 61 height 5
click at [518, 107] on input "Amazon Transportation Air" at bounding box center [517, 107] width 0 height 4
click at [522, 115] on label "Amazon Transportation Ground" at bounding box center [552, 116] width 70 height 5
click at [518, 115] on input "Amazon Transportation Ground" at bounding box center [517, 115] width 0 height 4
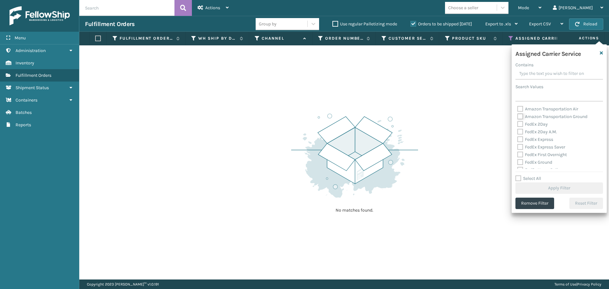
scroll to position [95, 0]
click at [521, 113] on label "OnTrac Ground" at bounding box center [535, 112] width 36 height 5
click at [518, 113] on input "OnTrac Ground" at bounding box center [517, 111] width 0 height 4
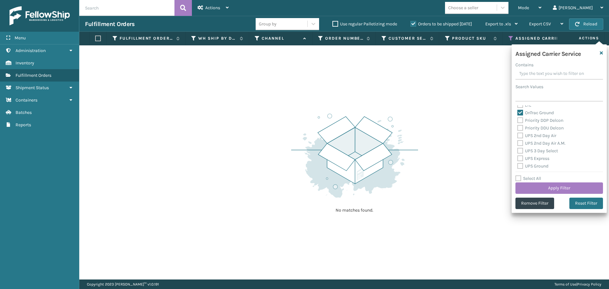
click at [519, 121] on label "Priority DDP Delcon" at bounding box center [540, 120] width 46 height 5
click at [518, 121] on input "Priority DDP Delcon" at bounding box center [517, 119] width 0 height 4
click at [519, 127] on label "Priority DDU Delcon" at bounding box center [540, 127] width 46 height 5
click at [518, 127] on input "Priority DDU Delcon" at bounding box center [517, 126] width 0 height 4
click at [521, 135] on label "UPS 2nd Day Air" at bounding box center [536, 135] width 39 height 5
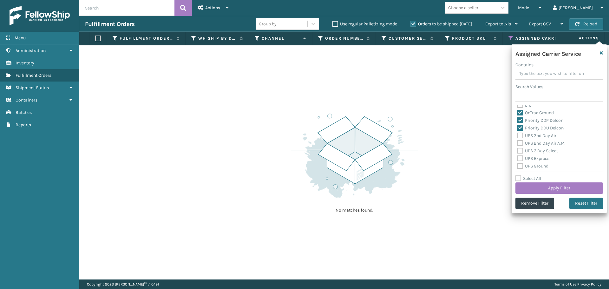
click at [518, 135] on input "UPS 2nd Day Air" at bounding box center [517, 134] width 0 height 4
click at [521, 145] on label "UPS 2nd Day Air A.M." at bounding box center [541, 143] width 48 height 5
click at [518, 144] on input "UPS 2nd Day Air A.M." at bounding box center [517, 142] width 0 height 4
click at [519, 152] on label "UPS 3 Day Select" at bounding box center [537, 150] width 41 height 5
click at [518, 151] on input "UPS 3 Day Select" at bounding box center [517, 149] width 0 height 4
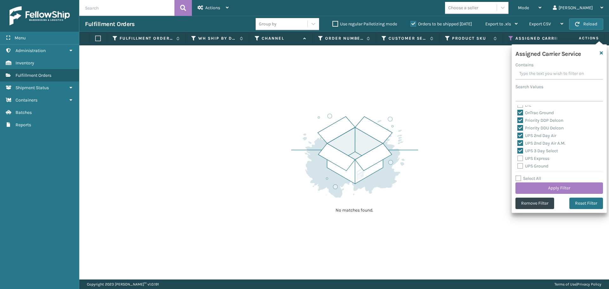
click at [518, 159] on label "UPS Express" at bounding box center [533, 158] width 32 height 5
click at [518, 159] on input "UPS Express" at bounding box center [517, 157] width 0 height 4
click at [519, 166] on label "UPS Ground" at bounding box center [532, 165] width 31 height 5
click at [518, 166] on input "UPS Ground" at bounding box center [517, 164] width 0 height 4
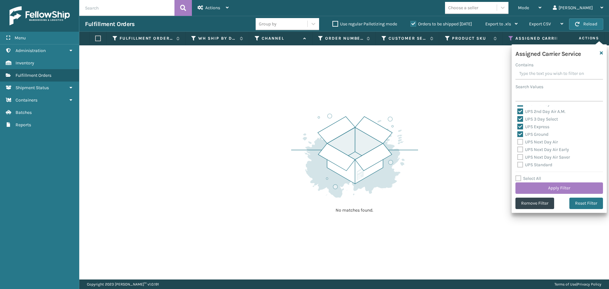
drag, startPoint x: 521, startPoint y: 142, endPoint x: 521, endPoint y: 149, distance: 6.7
click at [521, 142] on label "UPS Next Day Air" at bounding box center [537, 141] width 41 height 5
click at [518, 142] on input "UPS Next Day Air" at bounding box center [517, 140] width 0 height 4
click at [521, 149] on label "UPS Next Day Air Early" at bounding box center [543, 149] width 52 height 5
click at [518, 149] on input "UPS Next Day Air Early" at bounding box center [517, 148] width 0 height 4
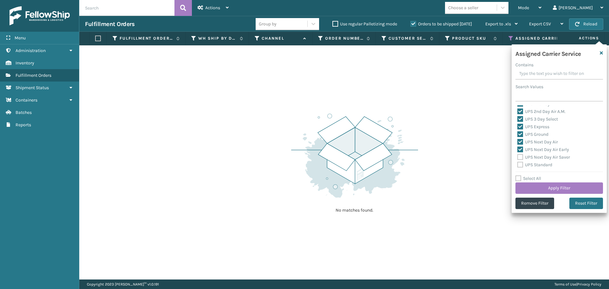
click at [521, 156] on label "UPS Next Day Air Saver" at bounding box center [543, 156] width 53 height 5
click at [518, 156] on input "UPS Next Day Air Saver" at bounding box center [517, 156] width 0 height 4
click at [520, 165] on label "UPS Standard" at bounding box center [534, 164] width 35 height 5
click at [518, 165] on input "UPS Standard" at bounding box center [517, 163] width 0 height 4
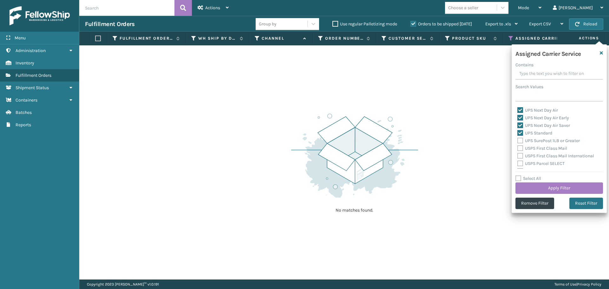
click at [521, 141] on label "UPS SurePost 1LB or Greater" at bounding box center [548, 140] width 62 height 5
click at [518, 141] on input "UPS SurePost 1LB or Greater" at bounding box center [517, 139] width 0 height 4
click at [521, 144] on div "UPS SurePost 1LB or Greater" at bounding box center [559, 141] width 84 height 8
click at [521, 146] on label "USPS First Class Mail" at bounding box center [542, 148] width 50 height 5
click at [518, 146] on input "USPS First Class Mail" at bounding box center [517, 147] width 0 height 4
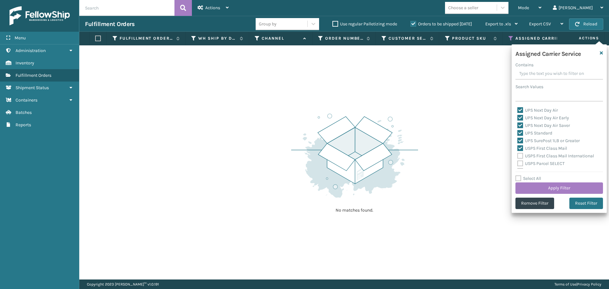
click at [521, 154] on label "USPS First Class Mail International" at bounding box center [555, 155] width 77 height 5
click at [518, 154] on input "USPS First Class Mail International" at bounding box center [517, 154] width 0 height 4
click at [521, 163] on label "USPS Parcel SELECT" at bounding box center [540, 163] width 47 height 5
click at [518, 163] on input "USPS Parcel SELECT" at bounding box center [517, 162] width 0 height 4
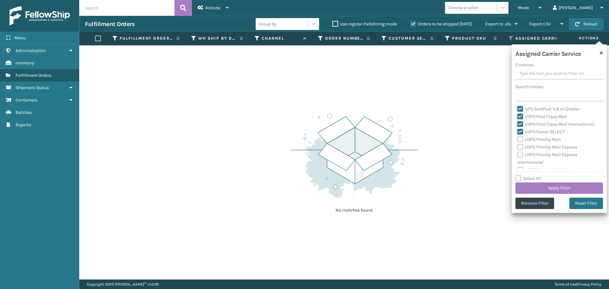
click at [521, 141] on label "USPS Priority Mail" at bounding box center [538, 139] width 43 height 5
click at [518, 140] on input "USPS Priority Mail" at bounding box center [517, 138] width 0 height 4
click at [521, 146] on label "USPS Priority Mail Express" at bounding box center [547, 146] width 60 height 5
click at [518, 146] on input "USPS Priority Mail Express" at bounding box center [517, 145] width 0 height 4
click at [520, 155] on label "USPS Priority Mail Express International" at bounding box center [547, 158] width 60 height 13
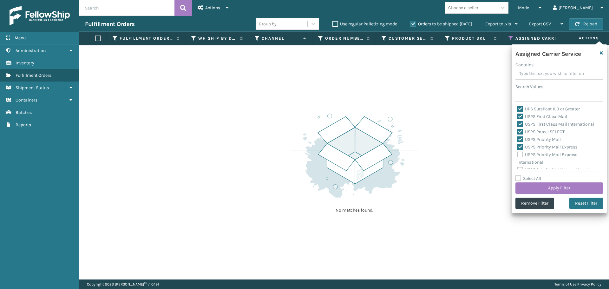
click at [518, 155] on input "USPS Priority Mail Express International" at bounding box center [517, 153] width 0 height 4
click at [519, 165] on label "USPS Priority Mail International" at bounding box center [552, 164] width 70 height 5
click at [518, 165] on input "USPS Priority Mail International" at bounding box center [517, 163] width 0 height 4
click at [557, 190] on button "Apply Filter" at bounding box center [559, 187] width 88 height 11
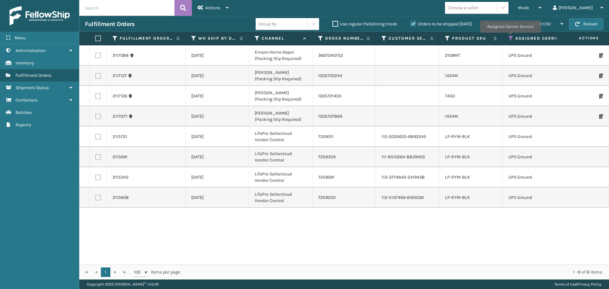
click at [510, 37] on icon at bounding box center [511, 39] width 5 height 6
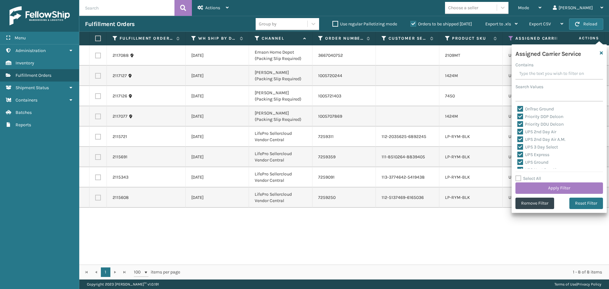
click at [519, 177] on label "Select All" at bounding box center [528, 178] width 26 height 5
click at [519, 175] on input "Select All" at bounding box center [562, 175] width 95 height 1
click at [519, 177] on label "Select All" at bounding box center [528, 178] width 26 height 5
click at [519, 175] on input "Select All" at bounding box center [562, 175] width 95 height 1
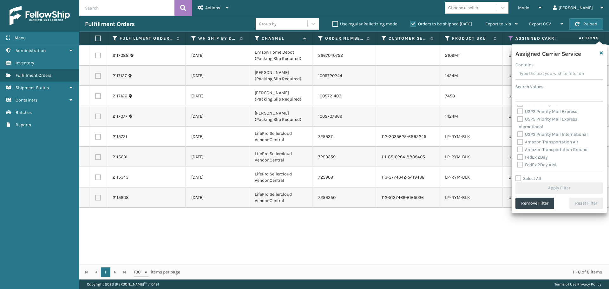
scroll to position [159, 0]
click at [520, 125] on label "FedEx 2Day" at bounding box center [532, 125] width 30 height 5
click at [518, 125] on input "FedEx 2Day" at bounding box center [517, 124] width 0 height 4
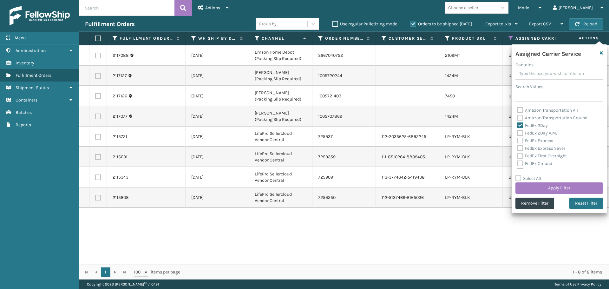
click at [519, 135] on label "FedEx 2Day A.M." at bounding box center [537, 132] width 40 height 5
click at [518, 134] on input "FedEx 2Day A.M." at bounding box center [517, 131] width 0 height 4
click at [520, 141] on label "FedEx Express" at bounding box center [535, 140] width 36 height 5
click at [518, 141] on input "FedEx Express" at bounding box center [517, 139] width 0 height 4
click at [520, 147] on label "FedEx Express Saver" at bounding box center [541, 148] width 48 height 5
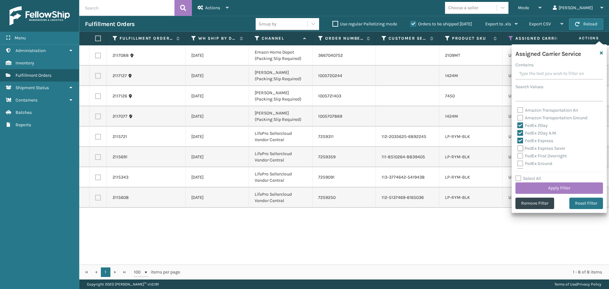
click at [518, 147] on input "FedEx Express Saver" at bounding box center [517, 147] width 0 height 4
drag, startPoint x: 520, startPoint y: 156, endPoint x: 520, endPoint y: 162, distance: 6.3
click at [520, 156] on label "FedEx First Overnight" at bounding box center [541, 155] width 49 height 5
click at [518, 156] on input "FedEx First Overnight" at bounding box center [517, 154] width 0 height 4
click at [520, 162] on label "FedEx Ground" at bounding box center [534, 163] width 35 height 5
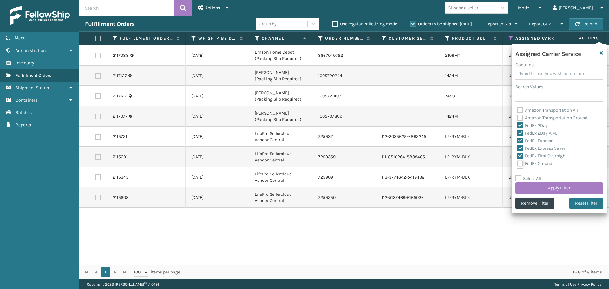
click at [518, 162] on input "FedEx Ground" at bounding box center [517, 162] width 0 height 4
click at [518, 138] on label "FedEx Home Delivery" at bounding box center [541, 139] width 49 height 5
click at [518, 138] on input "FedEx Home Delivery" at bounding box center [517, 138] width 0 height 4
click at [519, 145] on label "FedEx Priority Overnight" at bounding box center [544, 146] width 55 height 5
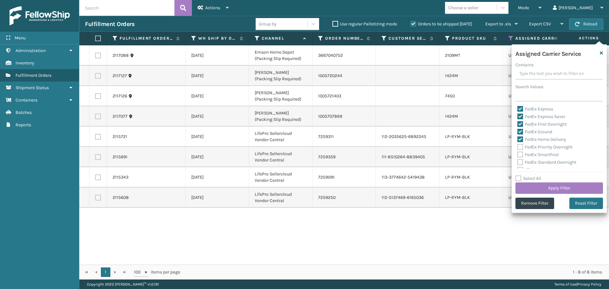
click at [518, 145] on input "FedEx Priority Overnight" at bounding box center [517, 145] width 0 height 4
drag, startPoint x: 520, startPoint y: 153, endPoint x: 520, endPoint y: 158, distance: 5.7
click at [520, 153] on label "FedEx SmartPost" at bounding box center [538, 154] width 42 height 5
click at [518, 153] on input "FedEx SmartPost" at bounding box center [517, 153] width 0 height 4
click at [520, 162] on label "FedEx Standard Overnight" at bounding box center [546, 162] width 59 height 5
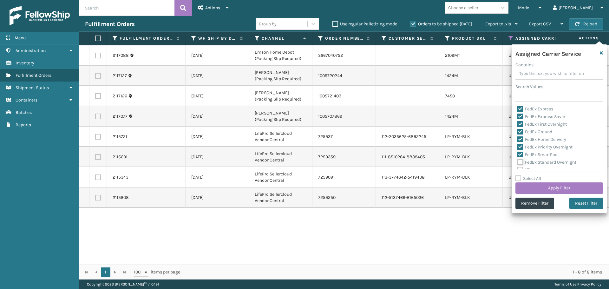
click at [518, 162] on input "FedEx Standard Overnight" at bounding box center [517, 161] width 0 height 4
click at [532, 185] on button "Apply Filter" at bounding box center [559, 187] width 88 height 11
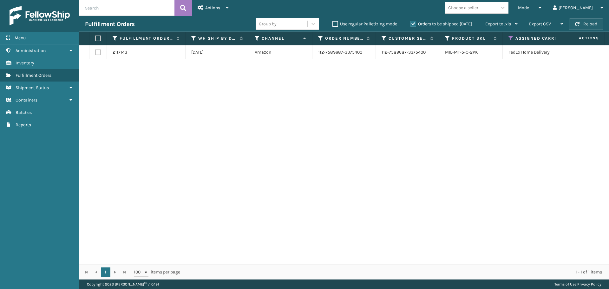
click at [585, 23] on button "Reload" at bounding box center [586, 23] width 34 height 11
click at [584, 19] on button "Reload" at bounding box center [586, 23] width 34 height 11
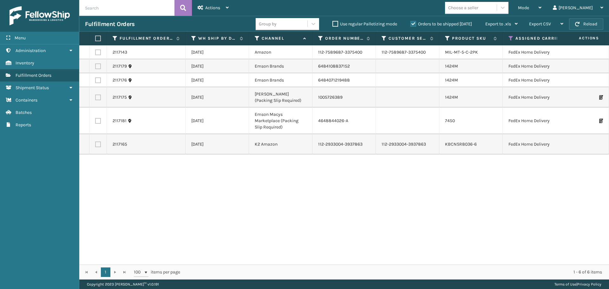
click at [584, 19] on button "Reload" at bounding box center [586, 23] width 34 height 11
click at [582, 26] on button "Reload" at bounding box center [586, 23] width 34 height 11
click at [581, 25] on button "Reload" at bounding box center [586, 23] width 34 height 11
drag, startPoint x: 96, startPoint y: 38, endPoint x: 120, endPoint y: 36, distance: 23.3
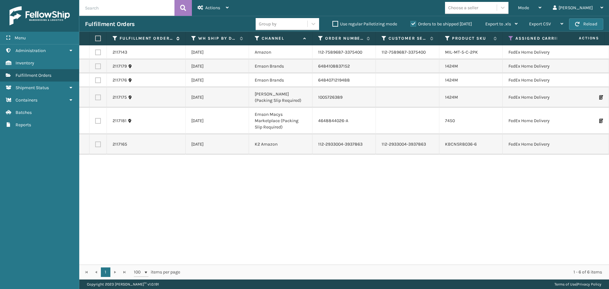
click at [96, 38] on label at bounding box center [97, 39] width 4 height 6
click at [95, 38] on input "checkbox" at bounding box center [95, 38] width 0 height 4
click at [217, 11] on div "Actions" at bounding box center [213, 8] width 31 height 16
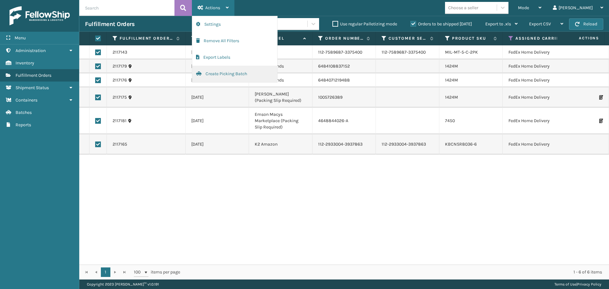
click at [212, 74] on button "Create Picking Batch" at bounding box center [234, 74] width 85 height 16
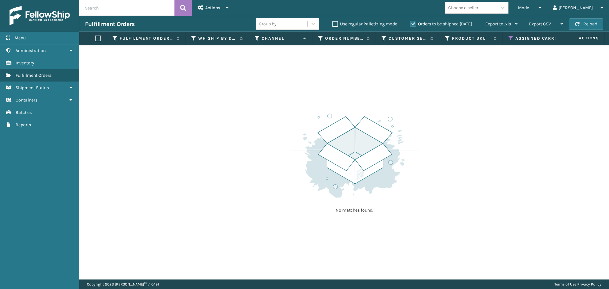
click at [511, 36] on icon at bounding box center [511, 39] width 5 height 6
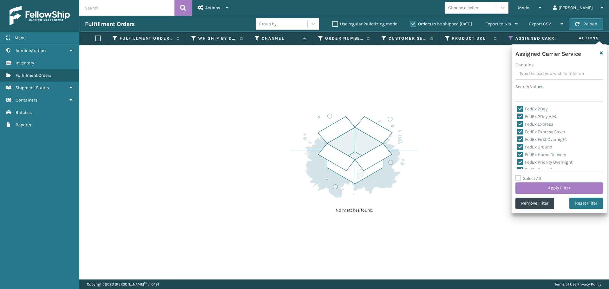
click at [520, 180] on label "Select All" at bounding box center [528, 178] width 26 height 5
click at [520, 175] on input "Select All" at bounding box center [562, 175] width 95 height 1
click at [520, 180] on label "Select All" at bounding box center [528, 178] width 26 height 5
click at [520, 175] on input "Select All" at bounding box center [562, 175] width 95 height 1
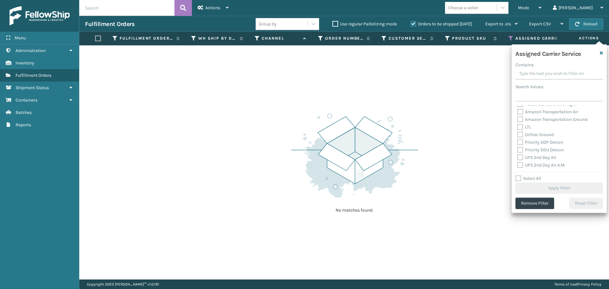
scroll to position [63, 0]
click at [519, 137] on label "LTL" at bounding box center [524, 136] width 14 height 5
click at [518, 137] on input "LTL" at bounding box center [517, 135] width 0 height 4
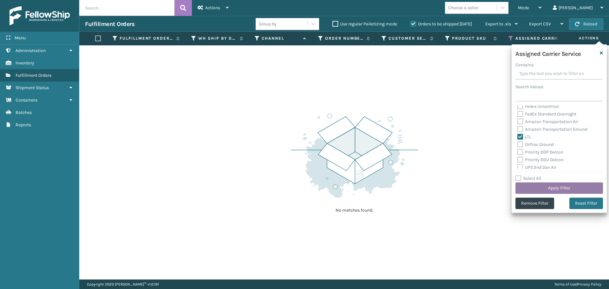
click at [530, 190] on button "Apply Filter" at bounding box center [559, 187] width 88 height 11
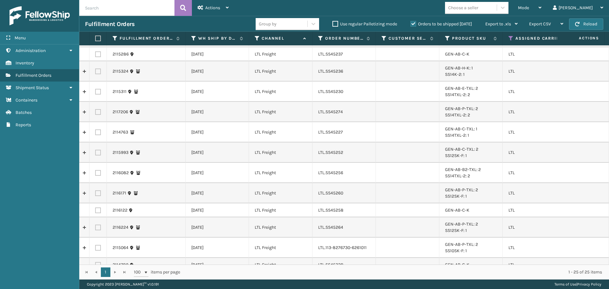
scroll to position [255, 0]
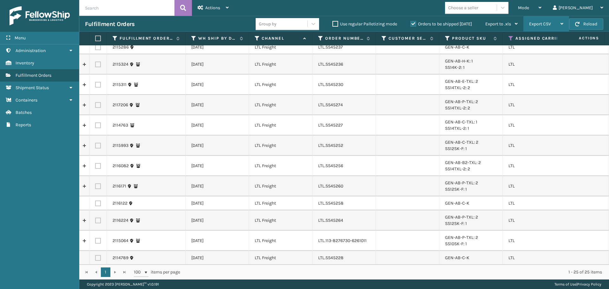
click at [545, 25] on span "Export CSV" at bounding box center [540, 23] width 22 height 5
click at [541, 39] on li "Export Current Page" at bounding box center [526, 40] width 85 height 17
click at [511, 36] on icon at bounding box center [511, 39] width 5 height 6
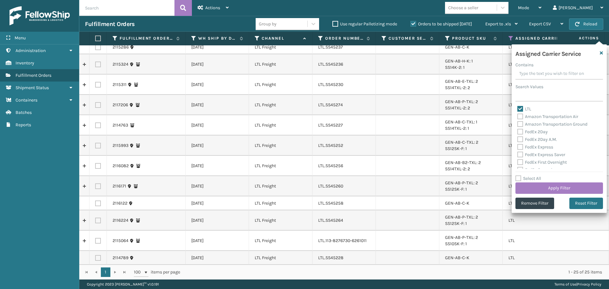
click at [521, 110] on label "LTL" at bounding box center [524, 108] width 14 height 5
click at [518, 109] on input "LTL" at bounding box center [517, 107] width 0 height 4
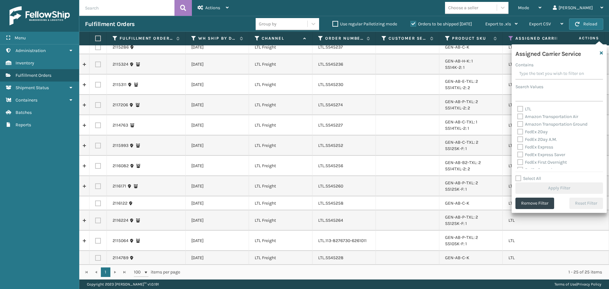
click at [521, 115] on label "Amazon Transportation Air" at bounding box center [547, 116] width 61 height 5
click at [518, 115] on input "Amazon Transportation Air" at bounding box center [517, 115] width 0 height 4
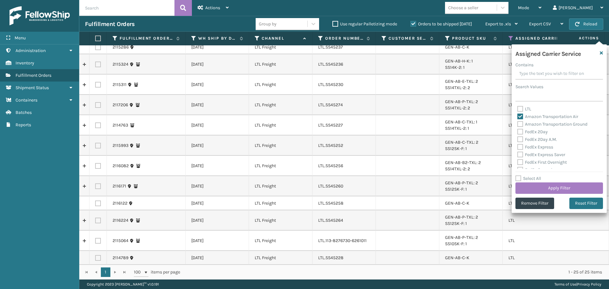
click at [521, 122] on label "Amazon Transportation Ground" at bounding box center [552, 123] width 70 height 5
click at [518, 122] on input "Amazon Transportation Ground" at bounding box center [517, 123] width 0 height 4
click at [538, 188] on button "Apply Filter" at bounding box center [559, 187] width 88 height 11
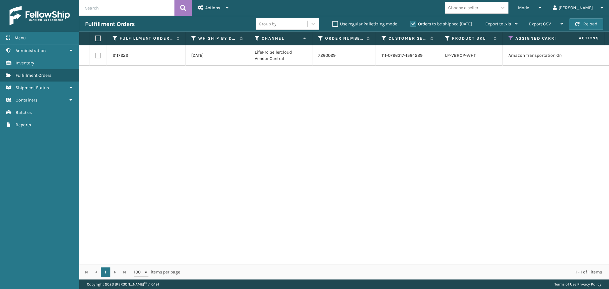
click at [95, 40] on label at bounding box center [97, 39] width 4 height 6
click at [95, 40] on input "checkbox" at bounding box center [95, 38] width 0 height 4
click at [213, 11] on div "Actions" at bounding box center [213, 8] width 31 height 16
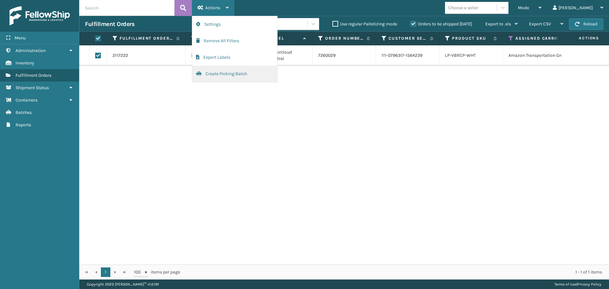
click at [231, 69] on button "Create Picking Batch" at bounding box center [234, 74] width 85 height 16
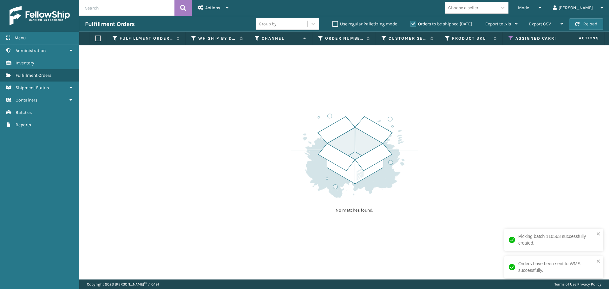
click at [513, 37] on icon at bounding box center [511, 39] width 5 height 6
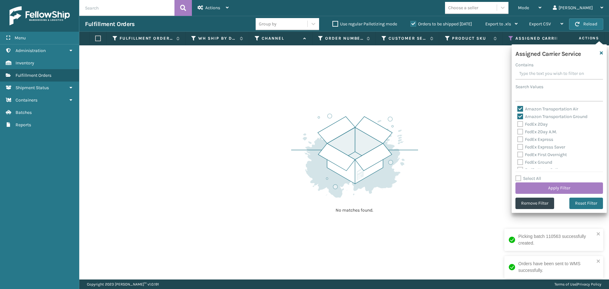
click at [522, 109] on label "Amazon Transportation Air" at bounding box center [547, 108] width 61 height 5
click at [518, 109] on input "Amazon Transportation Air" at bounding box center [517, 107] width 0 height 4
click at [522, 115] on label "Amazon Transportation Ground" at bounding box center [552, 116] width 70 height 5
click at [518, 115] on input "Amazon Transportation Ground" at bounding box center [517, 115] width 0 height 4
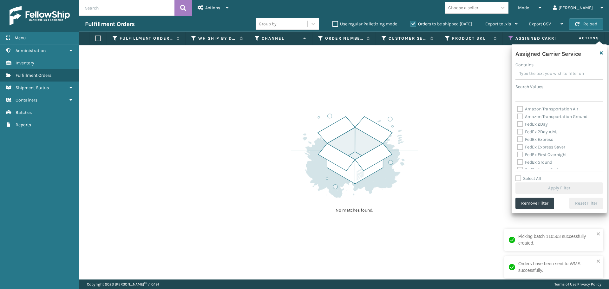
click at [521, 126] on label "FedEx 2Day" at bounding box center [532, 123] width 30 height 5
click at [518, 125] on input "FedEx 2Day" at bounding box center [517, 123] width 0 height 4
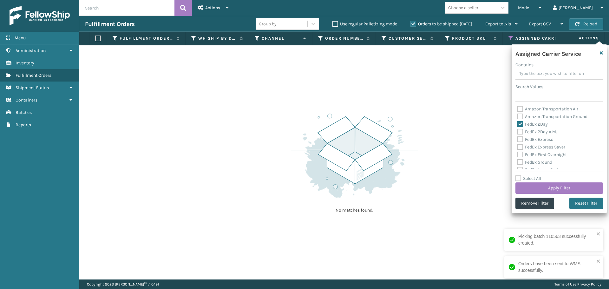
click at [521, 129] on label "FedEx 2Day A.M." at bounding box center [537, 131] width 40 height 5
click at [518, 129] on input "FedEx 2Day A.M." at bounding box center [517, 130] width 0 height 4
click at [520, 139] on label "FedEx Express" at bounding box center [535, 139] width 36 height 5
click at [518, 139] on input "FedEx Express" at bounding box center [517, 138] width 0 height 4
click at [520, 147] on label "FedEx Express Saver" at bounding box center [541, 146] width 48 height 5
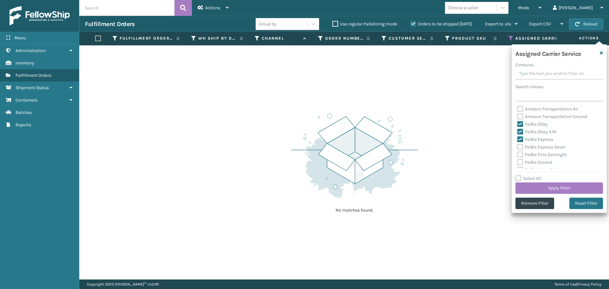
click at [518, 147] on input "FedEx Express Saver" at bounding box center [517, 145] width 0 height 4
click at [518, 155] on label "FedEx First Overnight" at bounding box center [541, 154] width 49 height 5
click at [518, 155] on input "FedEx First Overnight" at bounding box center [517, 153] width 0 height 4
click at [521, 161] on label "FedEx Ground" at bounding box center [534, 162] width 35 height 5
click at [518, 161] on input "FedEx Ground" at bounding box center [517, 161] width 0 height 4
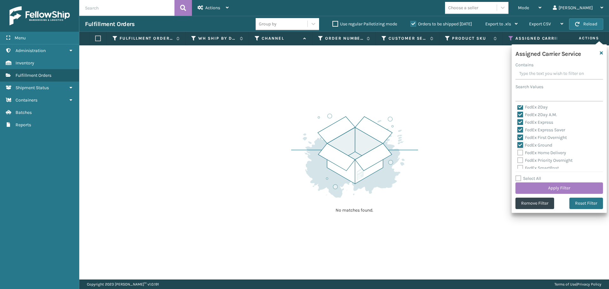
scroll to position [32, 0]
click at [522, 138] on label "FedEx Home Delivery" at bounding box center [541, 137] width 49 height 5
click at [518, 138] on input "FedEx Home Delivery" at bounding box center [517, 137] width 0 height 4
click at [521, 145] on label "FedEx Priority Overnight" at bounding box center [544, 145] width 55 height 5
click at [518, 145] on input "FedEx Priority Overnight" at bounding box center [517, 144] width 0 height 4
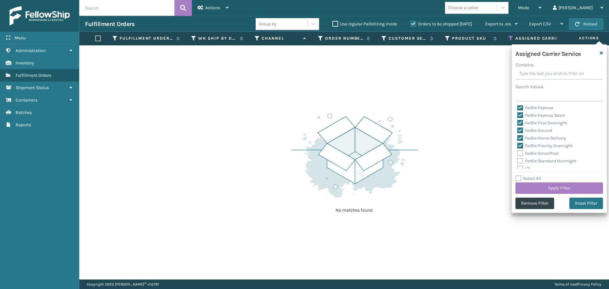
click at [520, 153] on label "FedEx SmartPost" at bounding box center [538, 153] width 42 height 5
click at [518, 153] on input "FedEx SmartPost" at bounding box center [517, 152] width 0 height 4
click at [520, 160] on label "FedEx Standard Overnight" at bounding box center [546, 160] width 59 height 5
click at [518, 160] on input "FedEx Standard Overnight" at bounding box center [517, 159] width 0 height 4
click at [546, 189] on button "Apply Filter" at bounding box center [559, 187] width 88 height 11
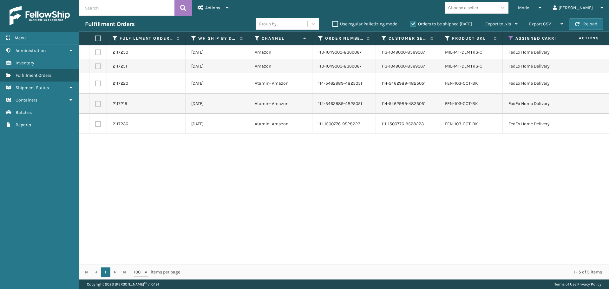
click at [97, 39] on label at bounding box center [97, 39] width 4 height 6
click at [95, 39] on input "checkbox" at bounding box center [95, 38] width 0 height 4
click at [214, 12] on div "Actions" at bounding box center [213, 8] width 31 height 16
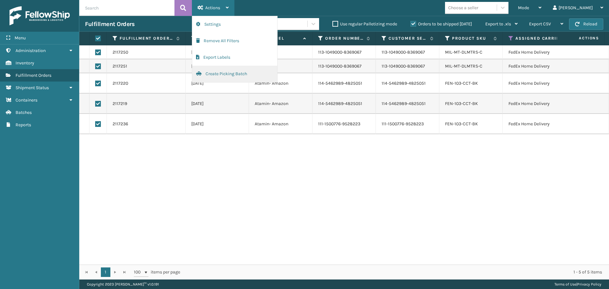
click at [221, 74] on button "Create Picking Batch" at bounding box center [234, 74] width 85 height 16
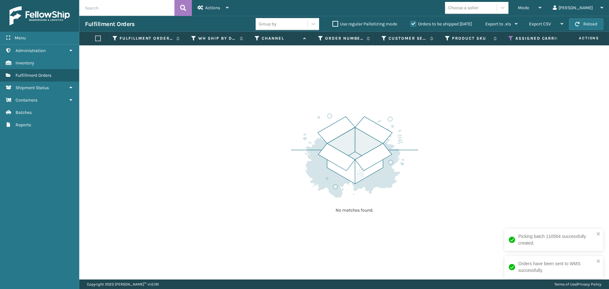
click at [509, 39] on icon at bounding box center [511, 39] width 5 height 6
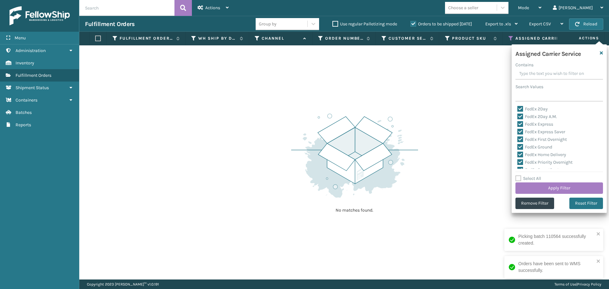
click at [521, 109] on label "FedEx 2Day" at bounding box center [532, 108] width 30 height 5
click at [518, 109] on input "FedEx 2Day" at bounding box center [517, 107] width 0 height 4
click at [520, 116] on label "FedEx 2Day A.M." at bounding box center [537, 116] width 40 height 5
click at [518, 116] on input "FedEx 2Day A.M." at bounding box center [517, 115] width 0 height 4
click at [520, 121] on label "FedEx Express" at bounding box center [535, 123] width 36 height 5
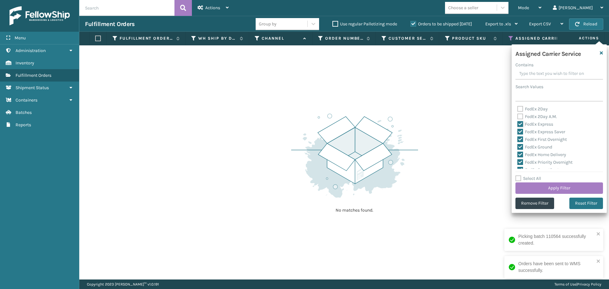
click at [518, 121] on input "FedEx Express" at bounding box center [517, 123] width 0 height 4
click at [520, 129] on label "FedEx Express Saver" at bounding box center [541, 131] width 48 height 5
click at [518, 129] on input "FedEx Express Saver" at bounding box center [517, 130] width 0 height 4
click at [519, 141] on label "FedEx First Overnight" at bounding box center [541, 139] width 49 height 5
click at [518, 140] on input "FedEx First Overnight" at bounding box center [517, 138] width 0 height 4
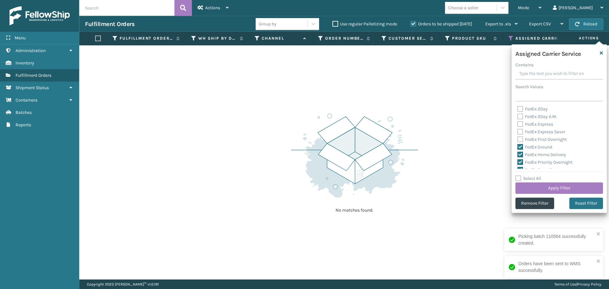
click at [519, 147] on label "FedEx Ground" at bounding box center [534, 146] width 35 height 5
click at [518, 147] on input "FedEx Ground" at bounding box center [517, 145] width 0 height 4
click at [519, 155] on label "FedEx Home Delivery" at bounding box center [541, 154] width 49 height 5
click at [518, 155] on input "FedEx Home Delivery" at bounding box center [517, 153] width 0 height 4
click at [520, 162] on label "FedEx Priority Overnight" at bounding box center [544, 162] width 55 height 5
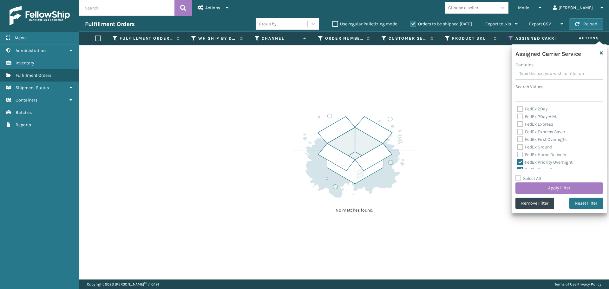
click at [518, 162] on input "FedEx Priority Overnight" at bounding box center [517, 161] width 0 height 4
click at [520, 139] on label "FedEx SmartPost" at bounding box center [538, 137] width 42 height 5
click at [518, 139] on input "FedEx SmartPost" at bounding box center [517, 137] width 0 height 4
click at [520, 144] on label "FedEx Standard Overnight" at bounding box center [546, 145] width 59 height 5
click at [518, 144] on input "FedEx Standard Overnight" at bounding box center [517, 144] width 0 height 4
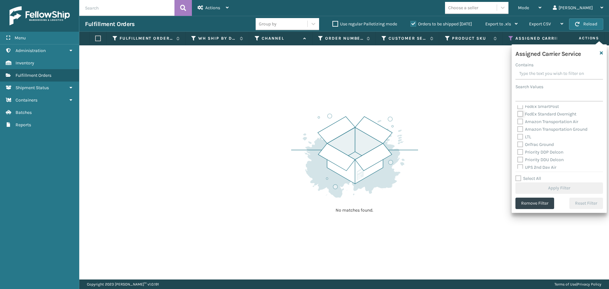
scroll to position [95, 0]
drag, startPoint x: 520, startPoint y: 113, endPoint x: 520, endPoint y: 116, distance: 3.8
click at [520, 113] on label "OnTrac Ground" at bounding box center [535, 112] width 36 height 5
click at [518, 113] on input "OnTrac Ground" at bounding box center [517, 111] width 0 height 4
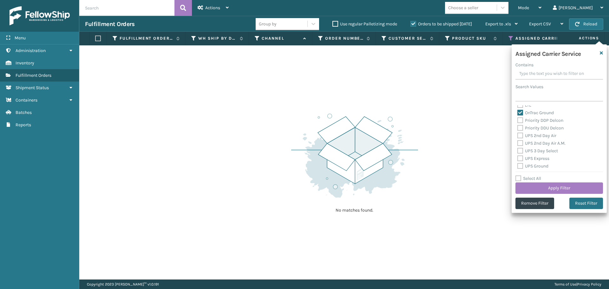
click at [522, 120] on label "Priority DDP Delcon" at bounding box center [540, 120] width 46 height 5
click at [518, 120] on input "Priority DDP Delcon" at bounding box center [517, 119] width 0 height 4
click at [522, 129] on label "Priority DDU Delcon" at bounding box center [540, 127] width 46 height 5
click at [518, 128] on input "Priority DDU Delcon" at bounding box center [517, 126] width 0 height 4
click at [522, 135] on label "UPS 2nd Day Air" at bounding box center [536, 135] width 39 height 5
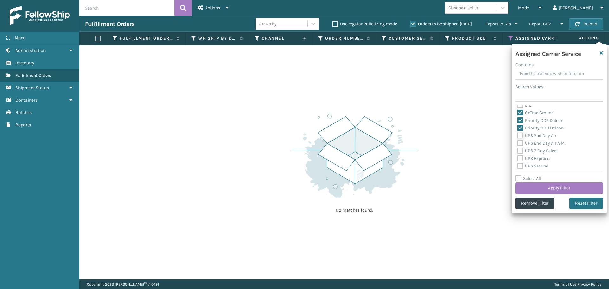
click at [518, 135] on input "UPS 2nd Day Air" at bounding box center [517, 134] width 0 height 4
click at [522, 141] on label "UPS 2nd Day Air A.M." at bounding box center [541, 143] width 48 height 5
click at [518, 141] on input "UPS 2nd Day Air A.M." at bounding box center [517, 142] width 0 height 4
click at [521, 150] on label "UPS 3 Day Select" at bounding box center [537, 150] width 41 height 5
click at [518, 150] on input "UPS 3 Day Select" at bounding box center [517, 149] width 0 height 4
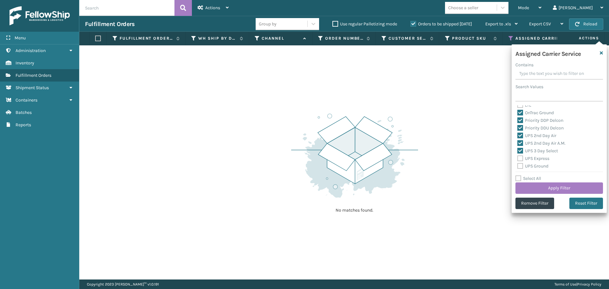
click at [521, 158] on label "UPS Express" at bounding box center [533, 158] width 32 height 5
click at [518, 158] on input "UPS Express" at bounding box center [517, 157] width 0 height 4
click at [521, 163] on label "UPS Ground" at bounding box center [532, 165] width 31 height 5
click at [518, 163] on input "UPS Ground" at bounding box center [517, 164] width 0 height 4
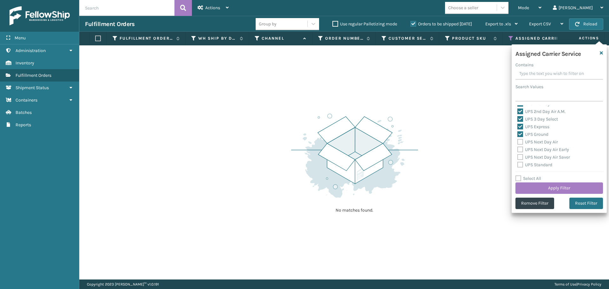
click at [518, 143] on label "UPS Next Day Air" at bounding box center [537, 141] width 41 height 5
click at [518, 142] on input "UPS Next Day Air" at bounding box center [517, 140] width 0 height 4
drag, startPoint x: 519, startPoint y: 148, endPoint x: 519, endPoint y: 152, distance: 4.1
click at [519, 148] on label "UPS Next Day Air Early" at bounding box center [543, 149] width 52 height 5
click at [519, 155] on label "UPS Next Day Air Saver" at bounding box center [543, 156] width 53 height 5
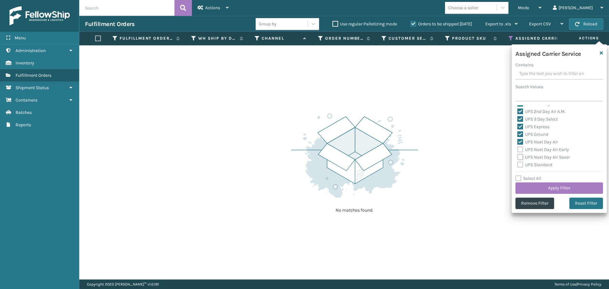
click at [518, 155] on input "UPS Next Day Air Saver" at bounding box center [517, 156] width 0 height 4
click at [521, 148] on label "UPS Next Day Air Early" at bounding box center [543, 149] width 52 height 5
click at [518, 148] on input "UPS Next Day Air Early" at bounding box center [517, 148] width 0 height 4
click at [522, 164] on label "UPS Standard" at bounding box center [534, 164] width 35 height 5
click at [518, 164] on input "UPS Standard" at bounding box center [517, 163] width 0 height 4
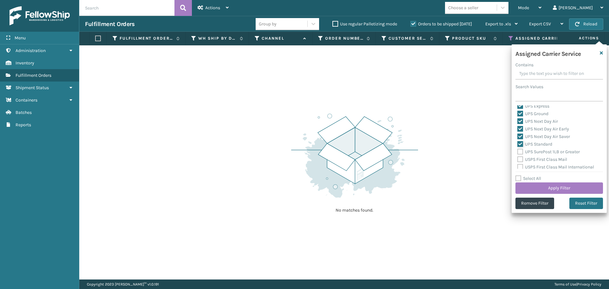
scroll to position [159, 0]
click at [520, 139] on label "UPS SurePost 1LB or Greater" at bounding box center [548, 140] width 62 height 5
click at [518, 139] on input "UPS SurePost 1LB or Greater" at bounding box center [517, 139] width 0 height 4
click at [520, 144] on div "UPS SurePost 1LB or Greater" at bounding box center [559, 141] width 84 height 8
click at [520, 147] on label "USPS First Class Mail" at bounding box center [542, 148] width 50 height 5
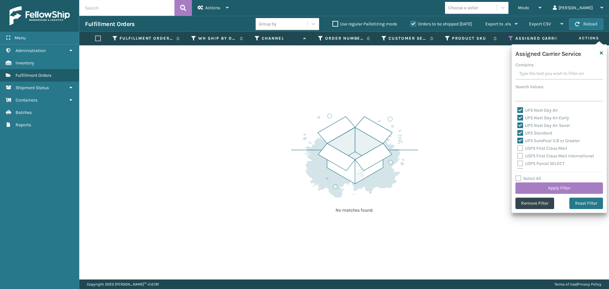
click at [518, 147] on input "USPS First Class Mail" at bounding box center [517, 147] width 0 height 4
click at [521, 155] on label "USPS First Class Mail International" at bounding box center [555, 155] width 77 height 5
click at [518, 155] on input "USPS First Class Mail International" at bounding box center [517, 154] width 0 height 4
click at [521, 162] on label "USPS Parcel SELECT" at bounding box center [540, 163] width 47 height 5
click at [518, 162] on input "USPS Parcel SELECT" at bounding box center [517, 162] width 0 height 4
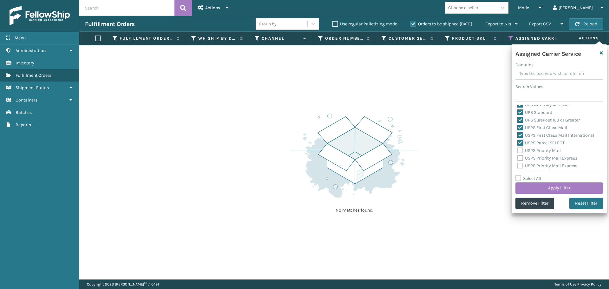
scroll to position [190, 0]
click at [522, 140] on label "USPS Priority Mail" at bounding box center [538, 139] width 43 height 5
click at [518, 140] on input "USPS Priority Mail" at bounding box center [517, 138] width 0 height 4
drag, startPoint x: 522, startPoint y: 146, endPoint x: 521, endPoint y: 152, distance: 6.4
click at [522, 146] on label "USPS Priority Mail Express" at bounding box center [547, 146] width 60 height 5
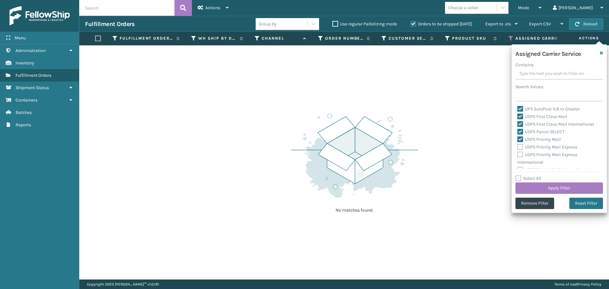
click at [518, 146] on input "USPS Priority Mail Express" at bounding box center [517, 145] width 0 height 4
click at [521, 157] on label "USPS Priority Mail Express International" at bounding box center [547, 158] width 60 height 13
click at [518, 155] on input "USPS Priority Mail Express International" at bounding box center [517, 153] width 0 height 4
click at [522, 162] on label "USPS Priority Mail International" at bounding box center [552, 164] width 70 height 5
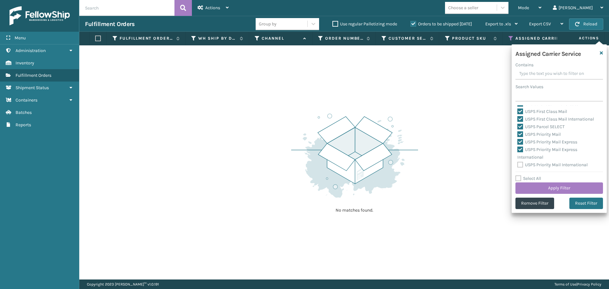
click at [518, 162] on input "USPS Priority Mail International" at bounding box center [517, 163] width 0 height 4
click at [540, 189] on button "Apply Filter" at bounding box center [559, 187] width 88 height 11
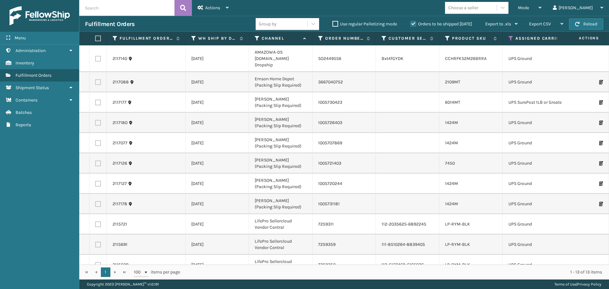
click at [95, 39] on label at bounding box center [97, 39] width 4 height 6
click at [95, 39] on input "checkbox" at bounding box center [95, 38] width 0 height 4
click at [211, 11] on div "Actions" at bounding box center [213, 8] width 31 height 16
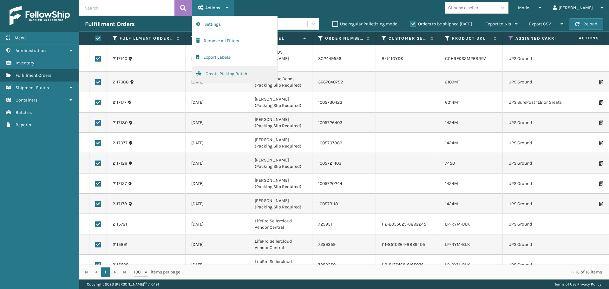
click at [227, 70] on button "Create Picking Batch" at bounding box center [234, 74] width 85 height 16
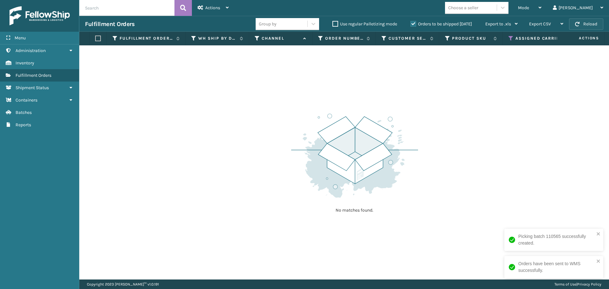
click at [576, 22] on span "button" at bounding box center [577, 24] width 4 height 4
click at [513, 38] on icon at bounding box center [511, 39] width 5 height 6
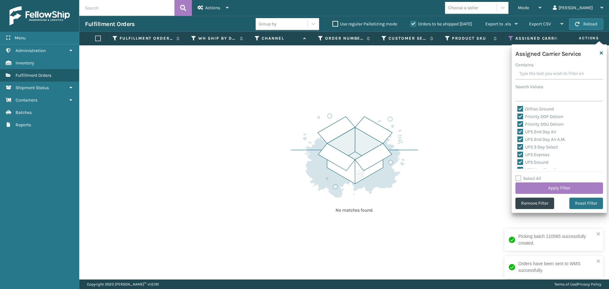
click at [517, 178] on label "Select All" at bounding box center [528, 178] width 26 height 5
click at [517, 175] on input "Select All" at bounding box center [562, 175] width 95 height 1
click at [517, 178] on label "Select All" at bounding box center [528, 178] width 26 height 5
click at [517, 175] on input "Select All" at bounding box center [562, 175] width 95 height 1
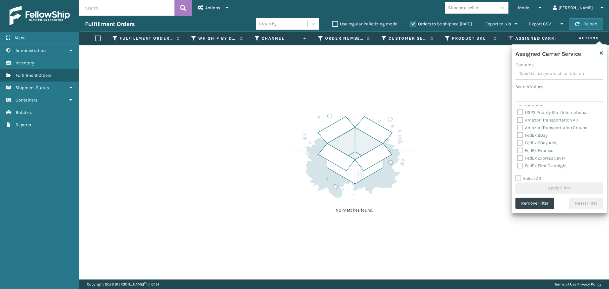
scroll to position [159, 0]
click at [521, 126] on label "FedEx 2Day" at bounding box center [532, 125] width 30 height 5
click at [518, 126] on input "FedEx 2Day" at bounding box center [517, 124] width 0 height 4
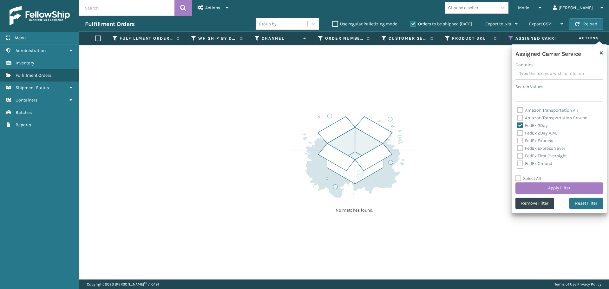
click at [521, 134] on label "FedEx 2Day A.M." at bounding box center [537, 132] width 40 height 5
click at [518, 134] on input "FedEx 2Day A.M." at bounding box center [517, 131] width 0 height 4
click at [520, 140] on label "FedEx Express" at bounding box center [535, 140] width 36 height 5
click at [518, 140] on input "FedEx Express" at bounding box center [517, 139] width 0 height 4
click at [520, 149] on label "FedEx Express Saver" at bounding box center [541, 148] width 48 height 5
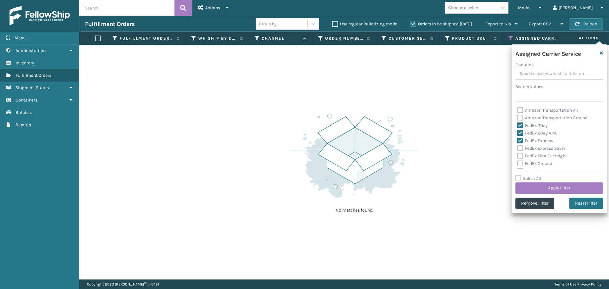
click at [518, 149] on input "FedEx Express Saver" at bounding box center [517, 147] width 0 height 4
click at [520, 156] on label "FedEx First Overnight" at bounding box center [541, 155] width 49 height 5
click at [518, 156] on input "FedEx First Overnight" at bounding box center [517, 154] width 0 height 4
click at [520, 163] on label "FedEx Ground" at bounding box center [534, 163] width 35 height 5
click at [518, 163] on input "FedEx Ground" at bounding box center [517, 162] width 0 height 4
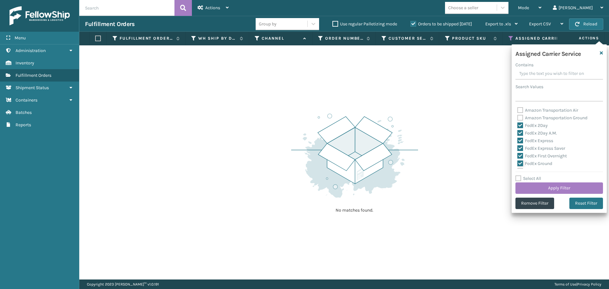
scroll to position [190, 0]
click at [519, 139] on label "FedEx Home Delivery" at bounding box center [541, 139] width 49 height 5
click at [518, 139] on input "FedEx Home Delivery" at bounding box center [517, 138] width 0 height 4
click at [519, 147] on label "FedEx Priority Overnight" at bounding box center [544, 146] width 55 height 5
click at [518, 147] on input "FedEx Priority Overnight" at bounding box center [517, 145] width 0 height 4
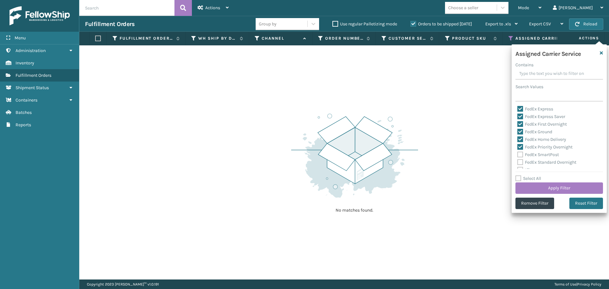
click at [519, 155] on label "FedEx SmartPost" at bounding box center [538, 154] width 42 height 5
click at [518, 155] on input "FedEx SmartPost" at bounding box center [517, 153] width 0 height 4
click at [519, 163] on label "FedEx Standard Overnight" at bounding box center [546, 162] width 59 height 5
click at [518, 163] on input "FedEx Standard Overnight" at bounding box center [517, 161] width 0 height 4
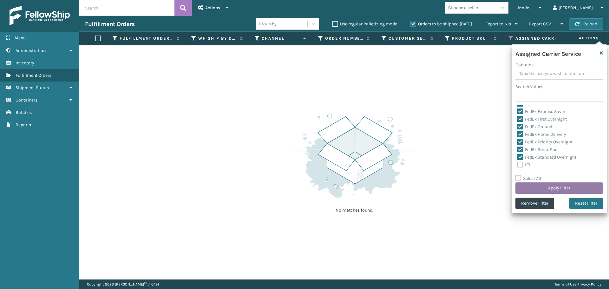
click at [536, 183] on button "Apply Filter" at bounding box center [559, 187] width 88 height 11
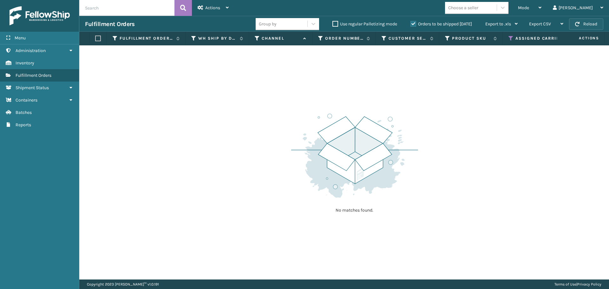
click at [581, 25] on button "Reload" at bounding box center [586, 23] width 34 height 11
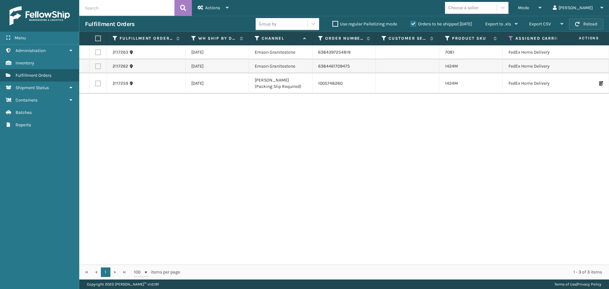
click at [575, 24] on span "button" at bounding box center [577, 24] width 4 height 4
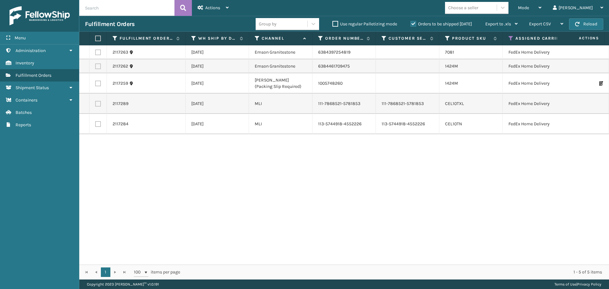
click at [575, 24] on span "button" at bounding box center [577, 24] width 4 height 4
click at [581, 22] on button "Reload" at bounding box center [586, 23] width 34 height 11
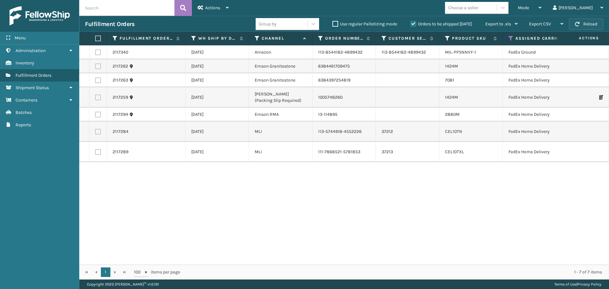
click at [583, 25] on button "Reload" at bounding box center [586, 23] width 34 height 11
click at [94, 39] on th at bounding box center [97, 39] width 17 height 14
click at [96, 38] on label at bounding box center [97, 39] width 4 height 6
click at [95, 38] on input "checkbox" at bounding box center [95, 38] width 0 height 4
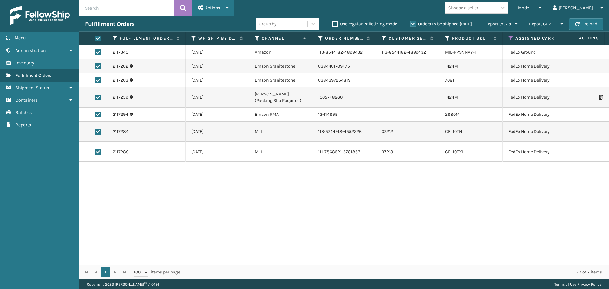
click at [211, 15] on div "Actions" at bounding box center [213, 8] width 31 height 16
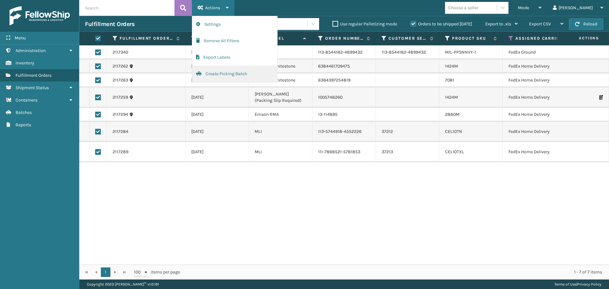
click at [219, 74] on button "Create Picking Batch" at bounding box center [234, 74] width 85 height 16
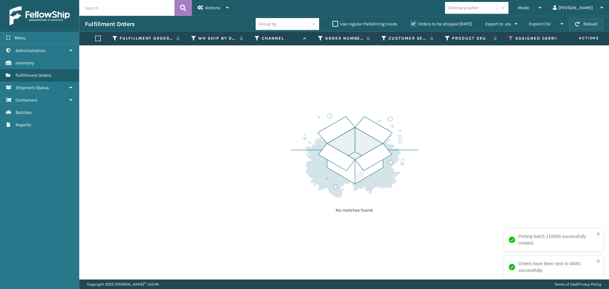
click at [588, 25] on button "Reload" at bounding box center [586, 23] width 34 height 11
click at [513, 36] on icon at bounding box center [511, 39] width 5 height 6
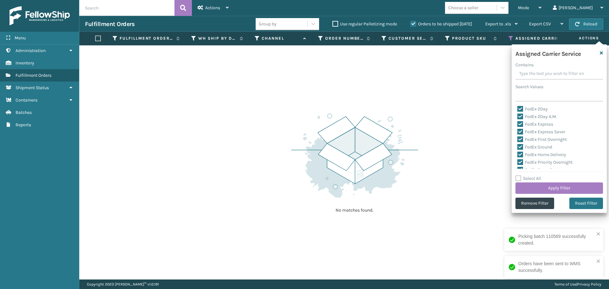
click at [518, 179] on label "Select All" at bounding box center [528, 178] width 26 height 5
click at [518, 175] on input "Select All" at bounding box center [562, 175] width 95 height 1
click at [518, 179] on label "Select All" at bounding box center [528, 178] width 26 height 5
click at [518, 175] on input "Select All" at bounding box center [562, 175] width 95 height 1
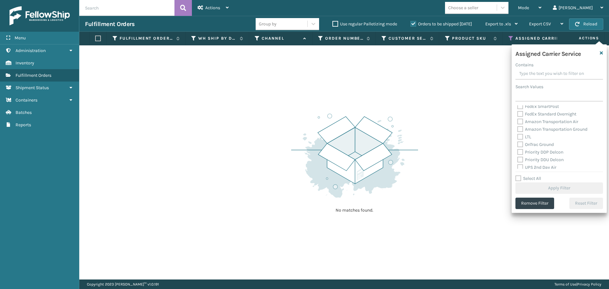
scroll to position [95, 0]
click at [515, 113] on div "Assigned Carrier Service Contains Search Values FedEx 2Day FedEx 2Day A.M. FedE…" at bounding box center [559, 128] width 95 height 168
click at [522, 115] on label "OnTrac Ground" at bounding box center [535, 112] width 36 height 5
click at [518, 113] on input "OnTrac Ground" at bounding box center [517, 111] width 0 height 4
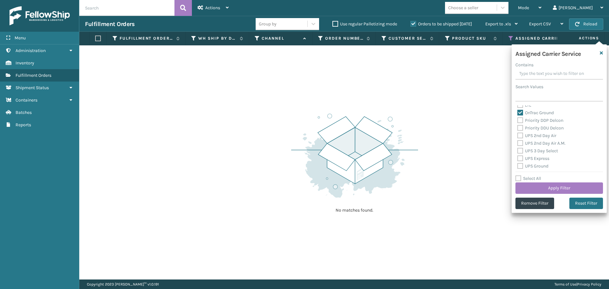
click at [522, 120] on label "Priority DDP Delcon" at bounding box center [540, 120] width 46 height 5
click at [518, 120] on input "Priority DDP Delcon" at bounding box center [517, 119] width 0 height 4
click at [520, 127] on label "Priority DDU Delcon" at bounding box center [540, 127] width 46 height 5
click at [518, 127] on input "Priority DDU Delcon" at bounding box center [517, 126] width 0 height 4
click at [520, 133] on label "UPS 2nd Day Air" at bounding box center [536, 135] width 39 height 5
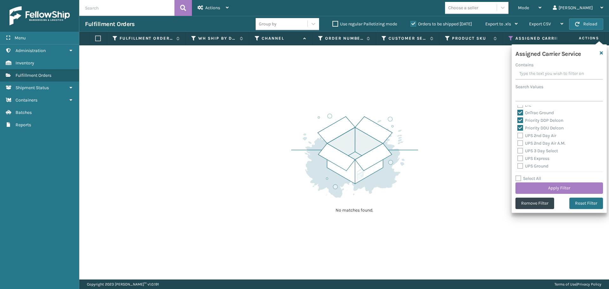
click at [518, 133] on input "UPS 2nd Day Air" at bounding box center [517, 134] width 0 height 4
click at [520, 143] on label "UPS 2nd Day Air A.M." at bounding box center [541, 143] width 48 height 5
click at [518, 143] on input "UPS 2nd Day Air A.M." at bounding box center [517, 142] width 0 height 4
click at [520, 150] on label "UPS 3 Day Select" at bounding box center [537, 150] width 41 height 5
click at [518, 150] on input "UPS 3 Day Select" at bounding box center [517, 149] width 0 height 4
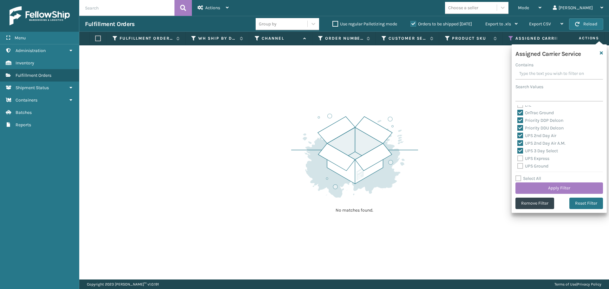
click at [520, 160] on label "UPS Express" at bounding box center [533, 158] width 32 height 5
click at [518, 159] on input "UPS Express" at bounding box center [517, 157] width 0 height 4
click at [520, 167] on label "UPS Ground" at bounding box center [532, 165] width 31 height 5
click at [518, 167] on input "UPS Ground" at bounding box center [517, 164] width 0 height 4
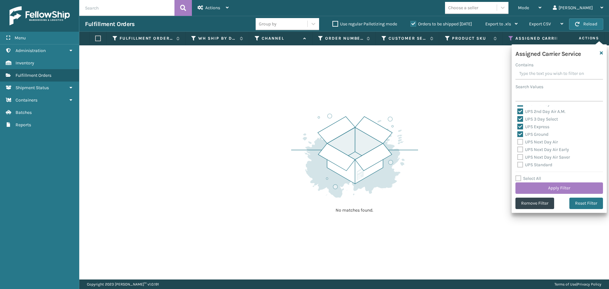
click at [521, 142] on label "UPS Next Day Air" at bounding box center [537, 141] width 41 height 5
click at [518, 142] on input "UPS Next Day Air" at bounding box center [517, 140] width 0 height 4
click at [520, 148] on label "UPS Next Day Air Early" at bounding box center [543, 149] width 52 height 5
click at [518, 148] on input "UPS Next Day Air Early" at bounding box center [517, 148] width 0 height 4
click at [520, 157] on label "UPS Next Day Air Saver" at bounding box center [543, 156] width 53 height 5
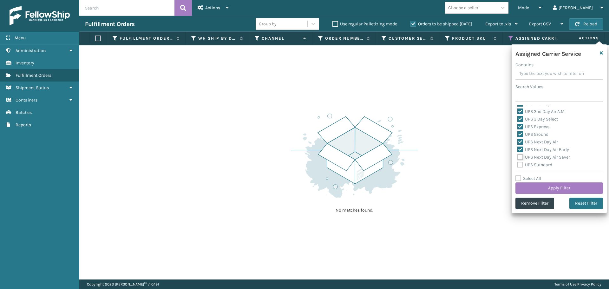
click at [518, 157] on input "UPS Next Day Air Saver" at bounding box center [517, 156] width 0 height 4
click at [520, 165] on label "UPS Standard" at bounding box center [534, 164] width 35 height 5
click at [518, 165] on input "UPS Standard" at bounding box center [517, 163] width 0 height 4
click at [520, 139] on label "UPS SurePost 1LB or Greater" at bounding box center [548, 140] width 62 height 5
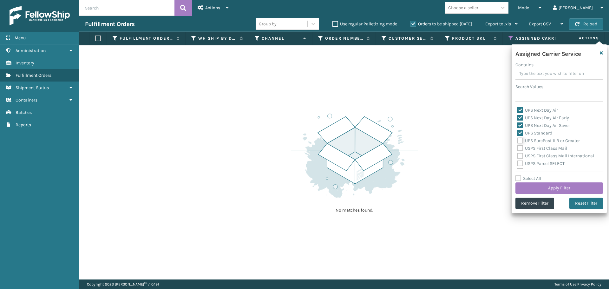
click at [518, 139] on input "UPS SurePost 1LB or Greater" at bounding box center [517, 139] width 0 height 4
click at [519, 146] on label "USPS First Class Mail" at bounding box center [542, 148] width 50 height 5
click at [518, 146] on input "USPS First Class Mail" at bounding box center [517, 147] width 0 height 4
click at [519, 156] on label "USPS First Class Mail International" at bounding box center [555, 155] width 77 height 5
click at [518, 156] on input "USPS First Class Mail International" at bounding box center [517, 154] width 0 height 4
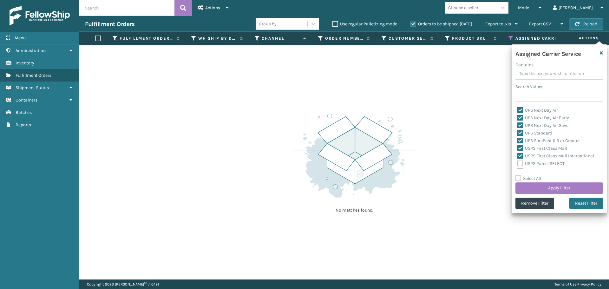
click at [519, 163] on label "USPS Parcel SELECT" at bounding box center [540, 163] width 47 height 5
click at [518, 163] on input "USPS Parcel SELECT" at bounding box center [517, 162] width 0 height 4
click at [519, 139] on label "USPS Priority Mail" at bounding box center [538, 139] width 43 height 5
click at [518, 139] on input "USPS Priority Mail" at bounding box center [517, 138] width 0 height 4
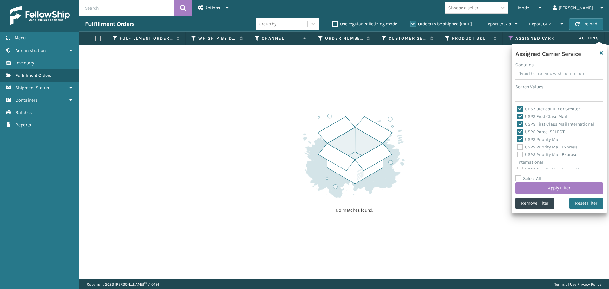
click at [519, 147] on label "USPS Priority Mail Express" at bounding box center [547, 146] width 60 height 5
click at [518, 147] on input "USPS Priority Mail Express" at bounding box center [517, 145] width 0 height 4
click at [518, 154] on label "USPS Priority Mail Express International" at bounding box center [547, 158] width 60 height 13
click at [518, 154] on input "USPS Priority Mail Express International" at bounding box center [517, 153] width 0 height 4
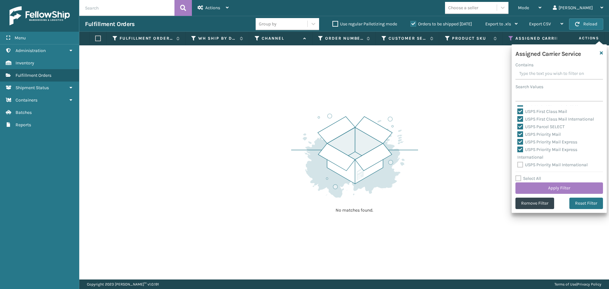
click at [521, 163] on label "USPS Priority Mail International" at bounding box center [552, 164] width 70 height 5
click at [518, 163] on input "USPS Priority Mail International" at bounding box center [517, 163] width 0 height 4
click at [532, 187] on button "Apply Filter" at bounding box center [559, 187] width 88 height 11
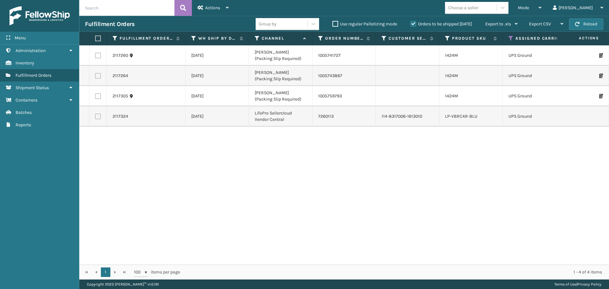
click at [96, 38] on label at bounding box center [97, 39] width 4 height 6
click at [95, 38] on input "checkbox" at bounding box center [95, 38] width 0 height 4
click at [227, 5] on icon at bounding box center [227, 7] width 3 height 4
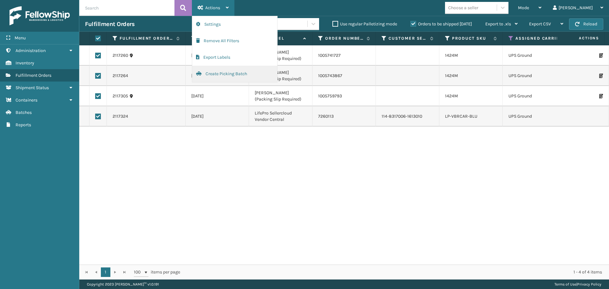
click at [227, 71] on button "Create Picking Batch" at bounding box center [234, 74] width 85 height 16
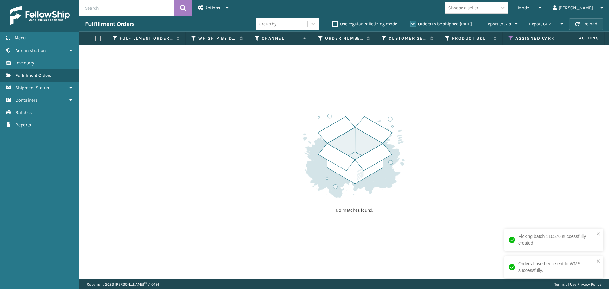
click at [588, 21] on button "Reload" at bounding box center [586, 23] width 34 height 11
click at [575, 21] on button "Reload" at bounding box center [586, 23] width 34 height 11
click at [582, 22] on button "Reload" at bounding box center [586, 23] width 34 height 11
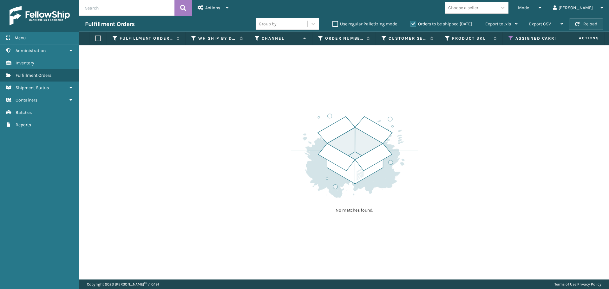
click at [581, 28] on button "Reload" at bounding box center [586, 23] width 34 height 11
click at [581, 26] on button "Reload" at bounding box center [586, 23] width 34 height 11
click at [512, 37] on icon at bounding box center [511, 39] width 5 height 6
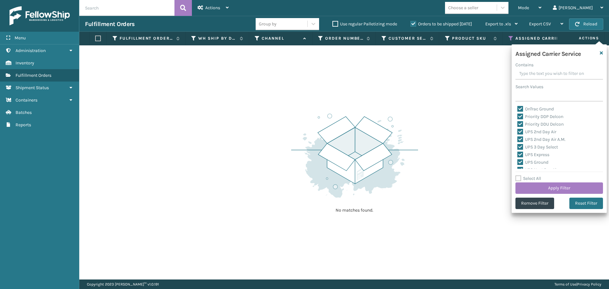
click at [520, 177] on label "Select All" at bounding box center [528, 178] width 26 height 5
click at [520, 175] on input "Select All" at bounding box center [562, 175] width 95 height 1
click at [520, 177] on label "Select All" at bounding box center [528, 178] width 26 height 5
click at [520, 175] on input "Select All" at bounding box center [562, 175] width 95 height 1
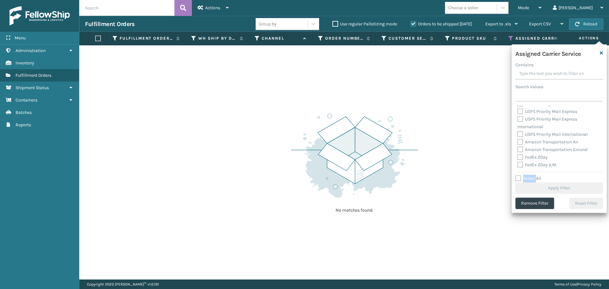
scroll to position [159, 0]
click at [520, 127] on label "FedEx 2Day" at bounding box center [532, 125] width 30 height 5
click at [518, 126] on input "FedEx 2Day" at bounding box center [517, 124] width 0 height 4
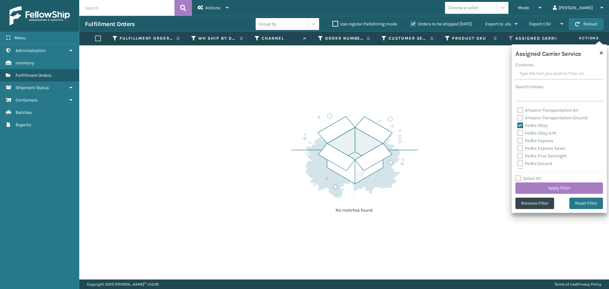
click at [519, 133] on label "FedEx 2Day A.M." at bounding box center [537, 132] width 40 height 5
click at [518, 133] on input "FedEx 2Day A.M." at bounding box center [517, 131] width 0 height 4
click at [520, 140] on label "FedEx Express" at bounding box center [535, 140] width 36 height 5
click at [518, 140] on input "FedEx Express" at bounding box center [517, 139] width 0 height 4
click at [522, 148] on label "FedEx Express Saver" at bounding box center [541, 148] width 48 height 5
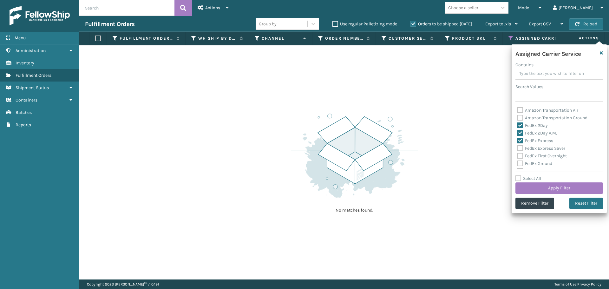
click at [518, 148] on input "FedEx Express Saver" at bounding box center [517, 147] width 0 height 4
click at [522, 157] on label "FedEx First Overnight" at bounding box center [541, 155] width 49 height 5
click at [518, 156] on input "FedEx First Overnight" at bounding box center [517, 154] width 0 height 4
click at [521, 134] on label "FedEx Ground" at bounding box center [534, 131] width 35 height 5
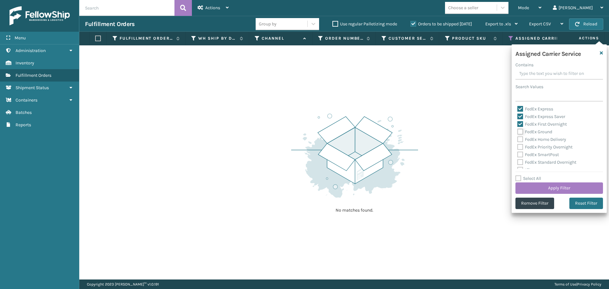
click at [518, 132] on input "FedEx Ground" at bounding box center [517, 130] width 0 height 4
click at [521, 137] on label "FedEx Home Delivery" at bounding box center [541, 139] width 49 height 5
click at [518, 137] on input "FedEx Home Delivery" at bounding box center [517, 138] width 0 height 4
click at [521, 145] on label "FedEx Priority Overnight" at bounding box center [544, 146] width 55 height 5
click at [518, 145] on input "FedEx Priority Overnight" at bounding box center [517, 145] width 0 height 4
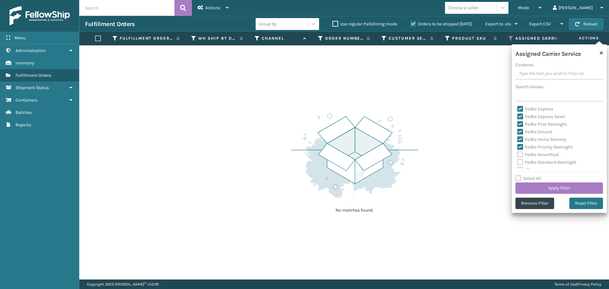
click at [520, 155] on label "FedEx SmartPost" at bounding box center [538, 154] width 42 height 5
click at [518, 155] on input "FedEx SmartPost" at bounding box center [517, 153] width 0 height 4
click at [520, 160] on label "FedEx Standard Overnight" at bounding box center [546, 162] width 59 height 5
click at [518, 159] on input "FedEx Standard Overnight" at bounding box center [517, 161] width 0 height 4
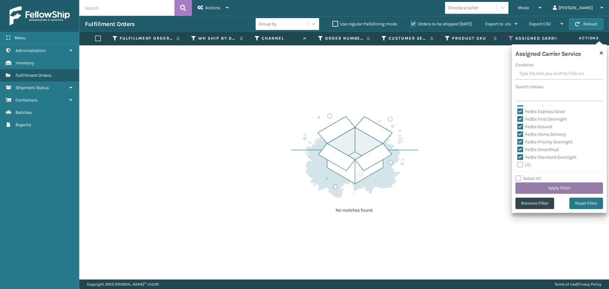
click at [537, 187] on button "Apply Filter" at bounding box center [559, 187] width 88 height 11
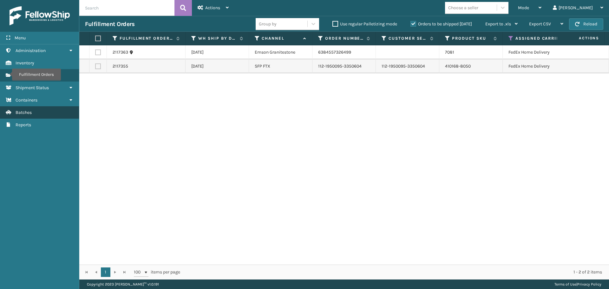
click at [28, 114] on span "Batches" at bounding box center [24, 112] width 16 height 5
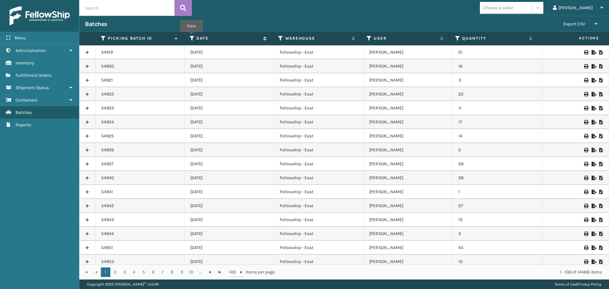
click at [192, 36] on icon at bounding box center [192, 39] width 5 height 6
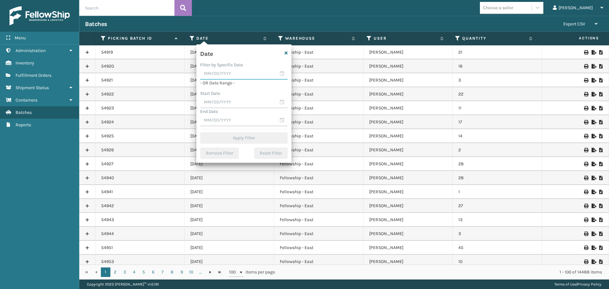
click at [279, 74] on input "text" at bounding box center [244, 73] width 88 height 11
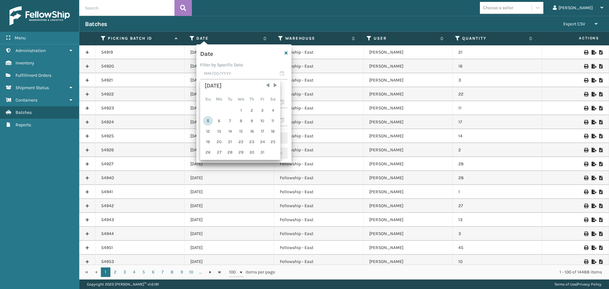
click at [208, 123] on div "5" at bounding box center [208, 121] width 10 height 10
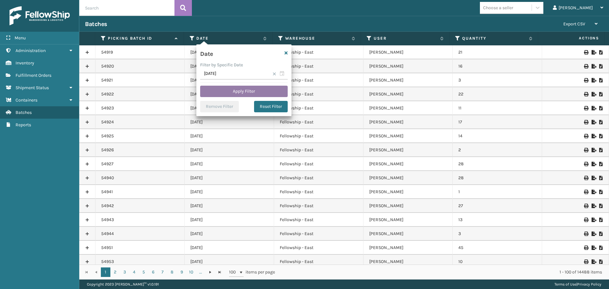
click at [218, 87] on button "Apply Filter" at bounding box center [244, 91] width 88 height 11
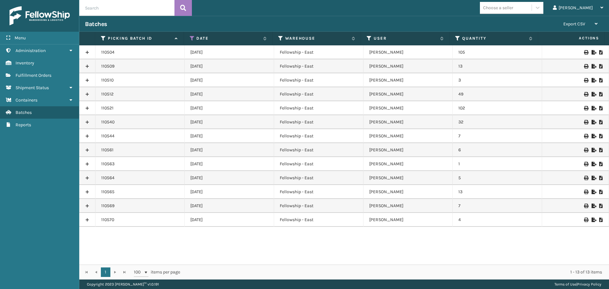
click at [87, 53] on link at bounding box center [87, 52] width 16 height 10
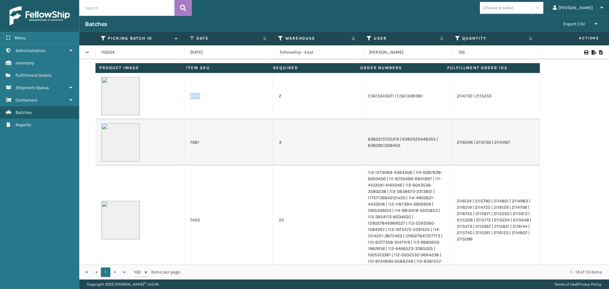
drag, startPoint x: 199, startPoint y: 96, endPoint x: 187, endPoint y: 95, distance: 12.1
click at [187, 95] on td "2874" at bounding box center [228, 96] width 89 height 46
copy td "2874"
click at [199, 96] on td "2874" at bounding box center [228, 96] width 89 height 46
drag, startPoint x: 202, startPoint y: 96, endPoint x: 186, endPoint y: 96, distance: 15.5
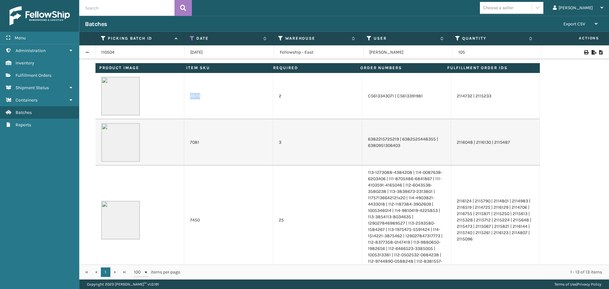
click at [186, 96] on td "2874" at bounding box center [228, 96] width 89 height 46
copy td "2874"
drag, startPoint x: 199, startPoint y: 143, endPoint x: 183, endPoint y: 144, distance: 15.3
click at [184, 144] on td "7081" at bounding box center [228, 142] width 89 height 46
copy td "7081"
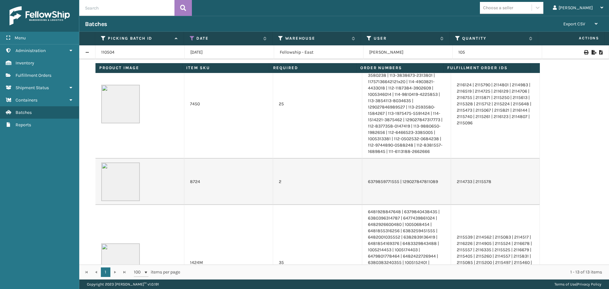
scroll to position [127, 0]
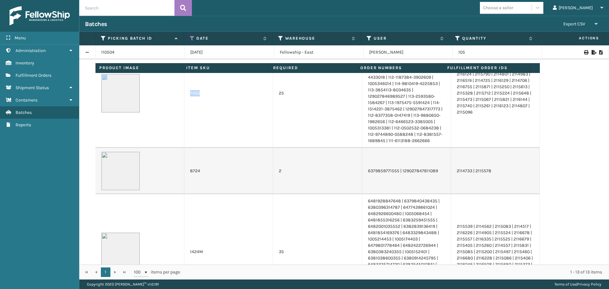
drag, startPoint x: 198, startPoint y: 93, endPoint x: 179, endPoint y: 93, distance: 19.7
click at [179, 93] on tr "7450 25 113-1273088-4384208 | 114-0087638-6203406 | 111-8705486-6841867 | 111-4…" at bounding box center [317, 93] width 445 height 109
copy tr "7450"
drag, startPoint x: 201, startPoint y: 171, endPoint x: 188, endPoint y: 173, distance: 12.5
click at [188, 173] on td "8724" at bounding box center [228, 171] width 89 height 46
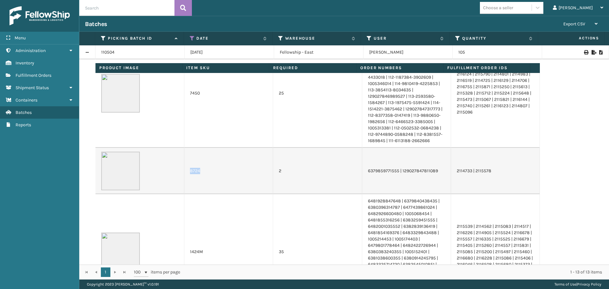
copy td "8724"
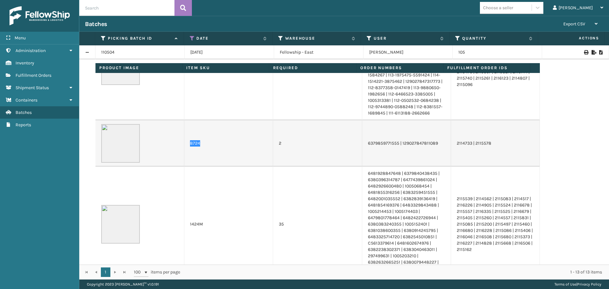
scroll to position [190, 0]
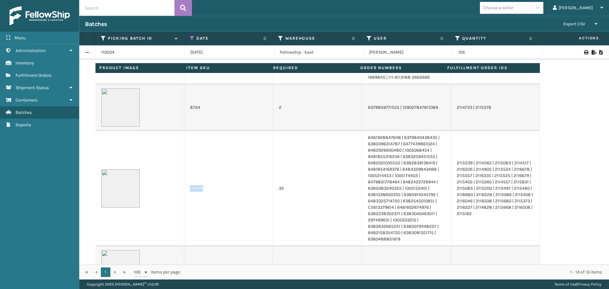
drag, startPoint x: 201, startPoint y: 187, endPoint x: 189, endPoint y: 187, distance: 12.1
click at [189, 187] on td "1424M" at bounding box center [228, 188] width 89 height 115
copy td "1424M"
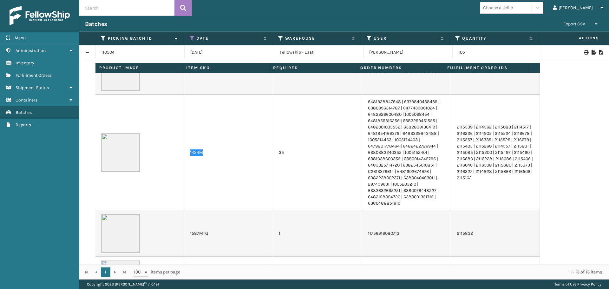
scroll to position [286, 0]
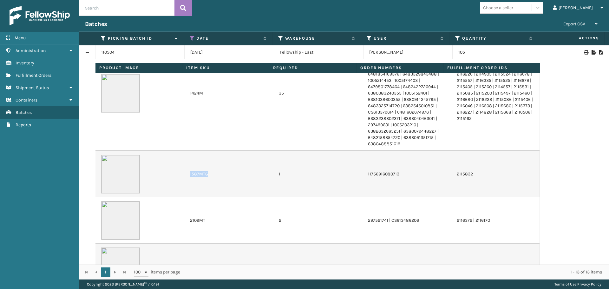
drag, startPoint x: 207, startPoint y: 174, endPoint x: 188, endPoint y: 174, distance: 18.4
click at [188, 174] on td "1587MTG" at bounding box center [228, 174] width 89 height 46
copy td "1587MTG"
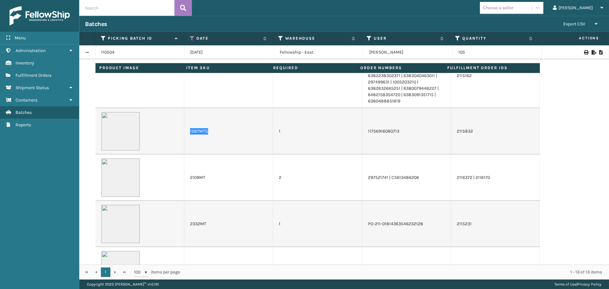
scroll to position [317, 0]
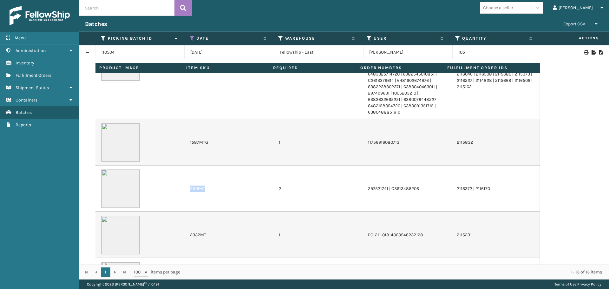
drag, startPoint x: 204, startPoint y: 190, endPoint x: 186, endPoint y: 190, distance: 17.5
click at [186, 190] on td "2109MT" at bounding box center [228, 189] width 89 height 46
copy td "2109MT"
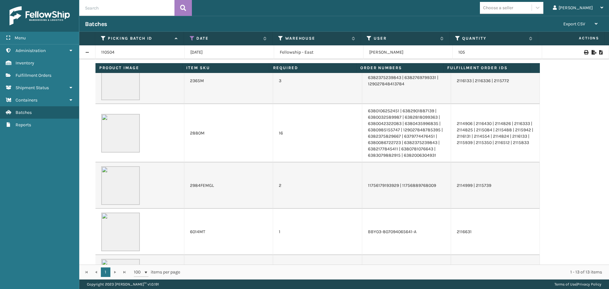
scroll to position [532, 0]
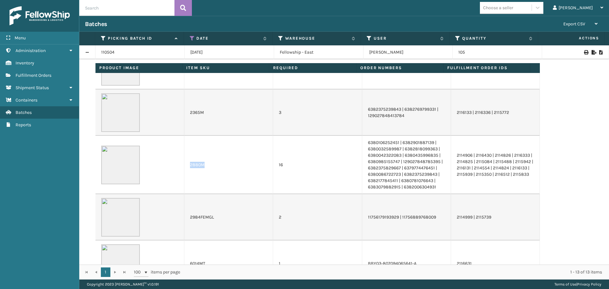
drag, startPoint x: 204, startPoint y: 165, endPoint x: 188, endPoint y: 165, distance: 16.2
click at [188, 165] on td "2880M" at bounding box center [228, 165] width 89 height 58
copy td "2880M"
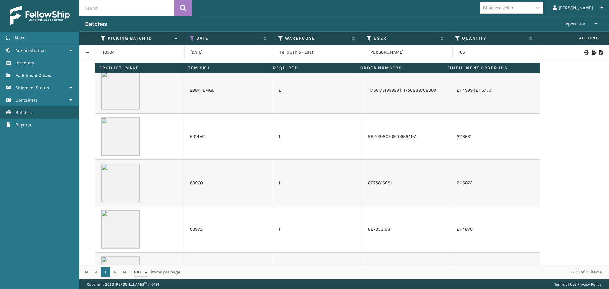
scroll to position [786, 0]
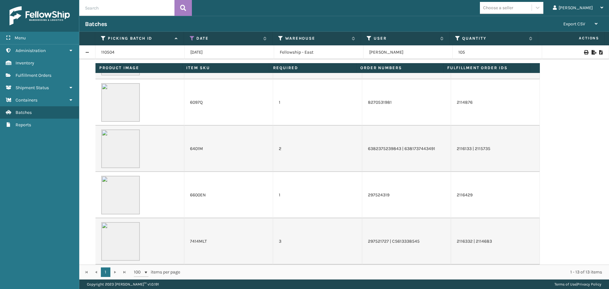
click at [86, 51] on link at bounding box center [87, 52] width 16 height 10
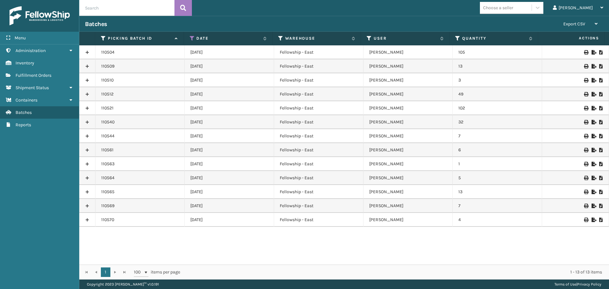
click at [86, 66] on link at bounding box center [87, 66] width 16 height 10
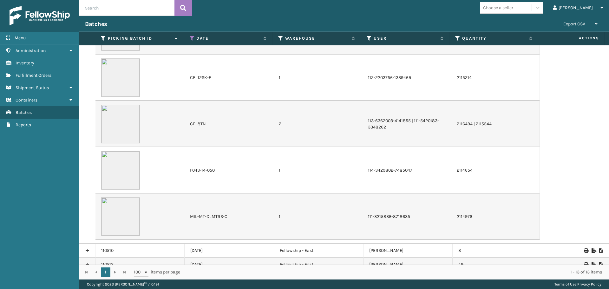
scroll to position [95, 0]
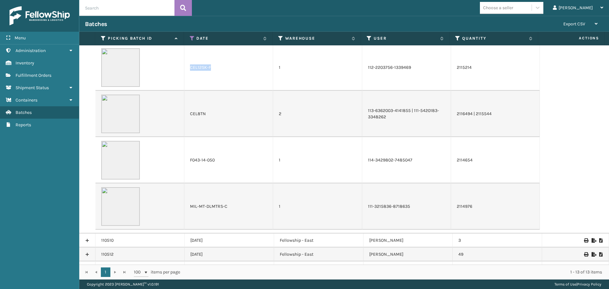
drag, startPoint x: 210, startPoint y: 67, endPoint x: 185, endPoint y: 68, distance: 25.4
click at [185, 68] on td "CEL12SK-F" at bounding box center [228, 67] width 89 height 46
copy td "CEL12SK-F"
drag, startPoint x: 206, startPoint y: 115, endPoint x: 188, endPoint y: 115, distance: 17.8
click at [188, 115] on td "CEL8TN" at bounding box center [228, 114] width 89 height 46
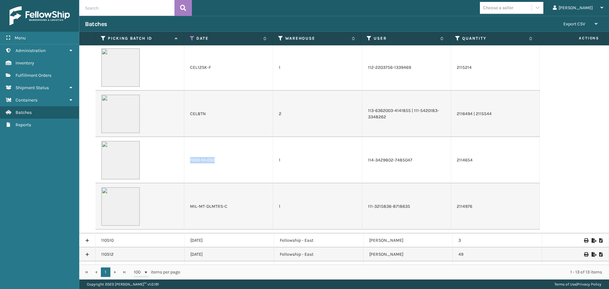
drag, startPoint x: 214, startPoint y: 161, endPoint x: 189, endPoint y: 161, distance: 25.1
click at [189, 161] on td "F043-14-050" at bounding box center [228, 160] width 89 height 46
click at [220, 157] on td "F043-14-050" at bounding box center [228, 160] width 89 height 46
drag, startPoint x: 213, startPoint y: 162, endPoint x: 189, endPoint y: 162, distance: 23.5
click at [189, 162] on td "F043-14-050" at bounding box center [228, 160] width 89 height 46
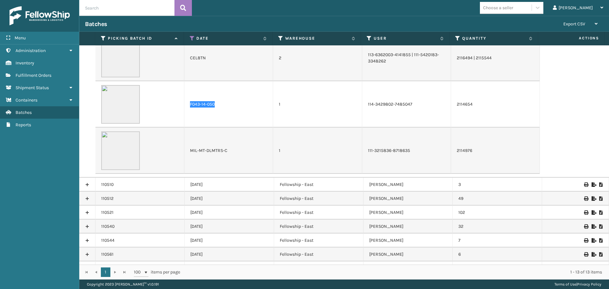
scroll to position [159, 0]
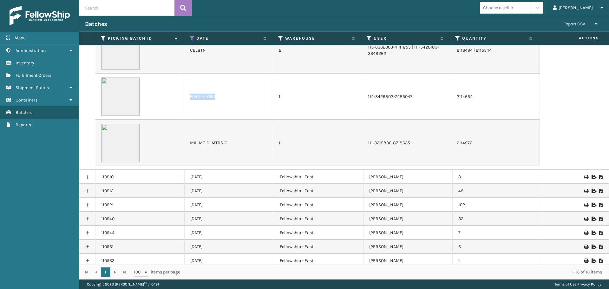
click at [88, 206] on link at bounding box center [87, 205] width 16 height 10
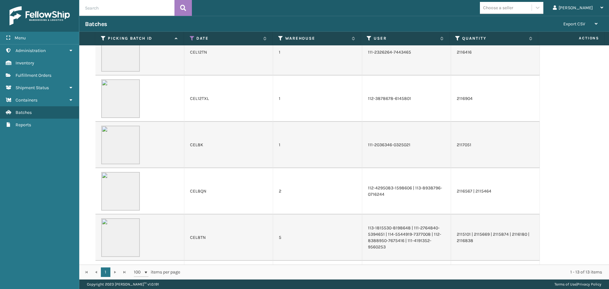
scroll to position [603, 0]
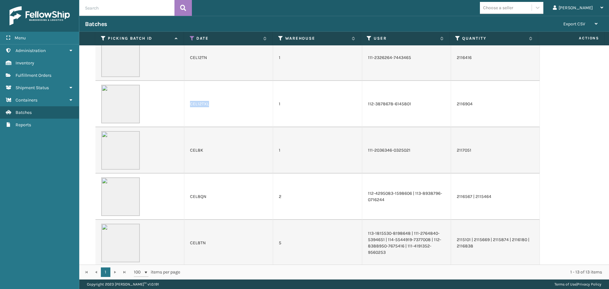
drag, startPoint x: 208, startPoint y: 104, endPoint x: 187, endPoint y: 104, distance: 21.3
click at [187, 104] on td "CEL12TXL" at bounding box center [228, 104] width 89 height 46
drag, startPoint x: 217, startPoint y: 116, endPoint x: 214, endPoint y: 111, distance: 5.1
click at [217, 115] on td "CEL12TXL" at bounding box center [228, 104] width 89 height 46
click at [208, 103] on td "CEL12TXL" at bounding box center [228, 104] width 89 height 46
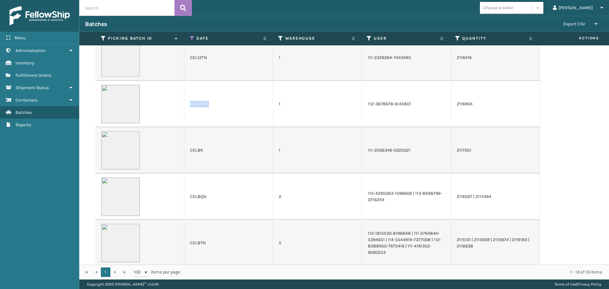
click at [206, 105] on td "CEL12TXL" at bounding box center [228, 104] width 89 height 46
drag, startPoint x: 207, startPoint y: 104, endPoint x: 189, endPoint y: 104, distance: 18.4
click at [189, 104] on td "CEL12TXL" at bounding box center [228, 104] width 89 height 46
drag, startPoint x: 203, startPoint y: 153, endPoint x: 187, endPoint y: 153, distance: 16.5
click at [187, 153] on td "CEL8K" at bounding box center [228, 150] width 89 height 46
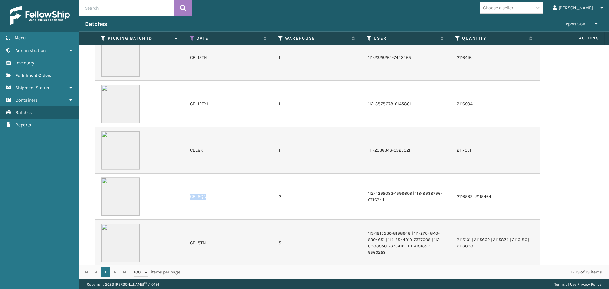
drag, startPoint x: 205, startPoint y: 196, endPoint x: 184, endPoint y: 196, distance: 20.9
click at [184, 196] on td "CEL8QN" at bounding box center [228, 197] width 89 height 46
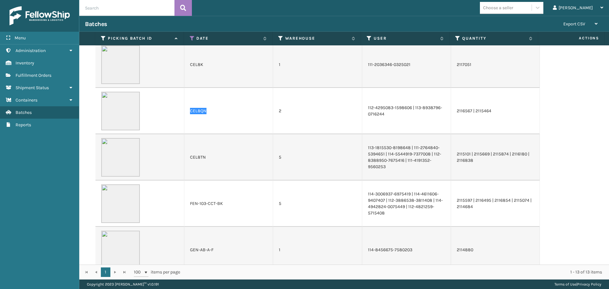
scroll to position [698, 0]
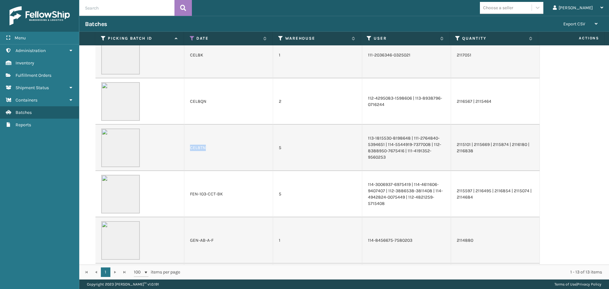
drag, startPoint x: 205, startPoint y: 148, endPoint x: 188, endPoint y: 149, distance: 16.2
click at [188, 149] on td "CEL8TN" at bounding box center [228, 148] width 89 height 46
drag, startPoint x: 222, startPoint y: 196, endPoint x: 187, endPoint y: 196, distance: 34.9
click at [187, 196] on td "FEN-103-CCT-BK" at bounding box center [228, 194] width 89 height 46
drag, startPoint x: 221, startPoint y: 195, endPoint x: 228, endPoint y: 194, distance: 7.0
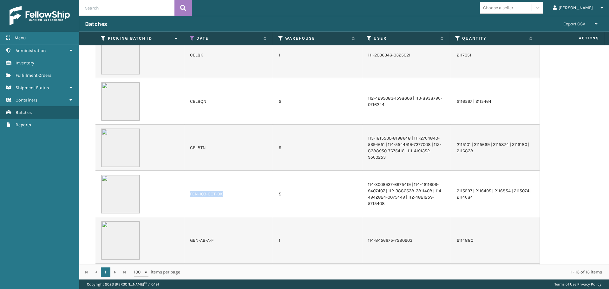
click at [221, 195] on td "FEN-103-CCT-BK" at bounding box center [228, 194] width 89 height 46
click at [220, 194] on td "FEN-103-CCT-BK" at bounding box center [228, 194] width 89 height 46
drag, startPoint x: 220, startPoint y: 194, endPoint x: 191, endPoint y: 198, distance: 30.1
click at [191, 198] on td "FEN-103-CCT-BK" at bounding box center [228, 194] width 89 height 46
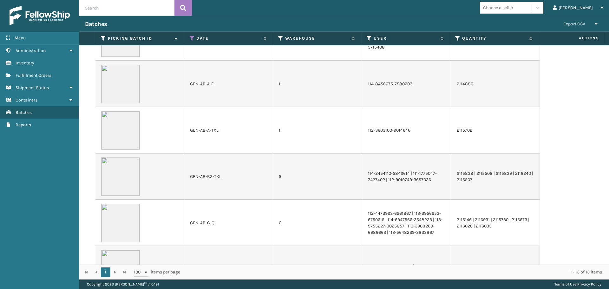
scroll to position [857, 0]
drag, startPoint x: 219, startPoint y: 175, endPoint x: 190, endPoint y: 175, distance: 28.6
click at [190, 175] on td "GEN-AB-B2-TXL" at bounding box center [228, 174] width 89 height 46
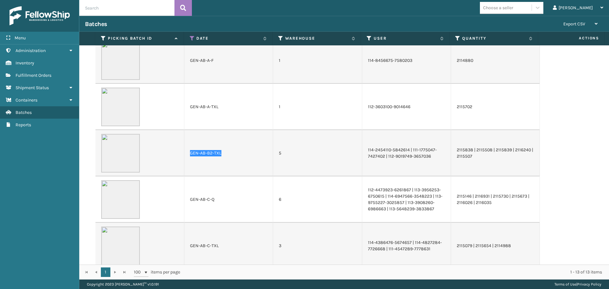
scroll to position [888, 0]
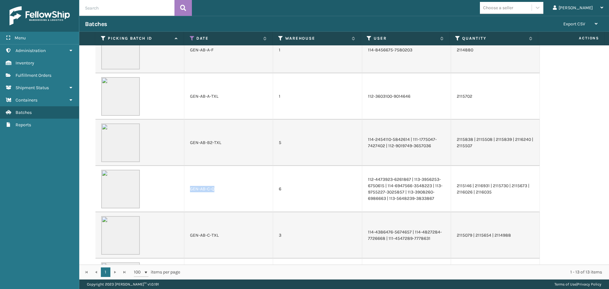
drag, startPoint x: 213, startPoint y: 191, endPoint x: 190, endPoint y: 190, distance: 23.5
click at [190, 190] on td "GEN-AB-C-Q" at bounding box center [228, 189] width 89 height 46
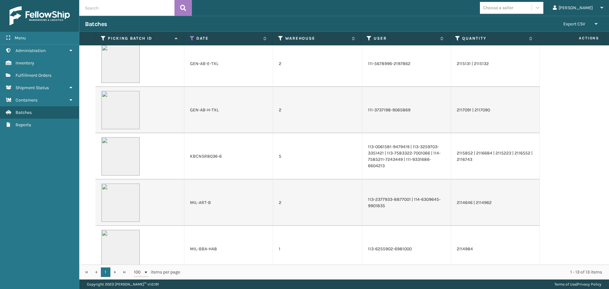
scroll to position [1110, 0]
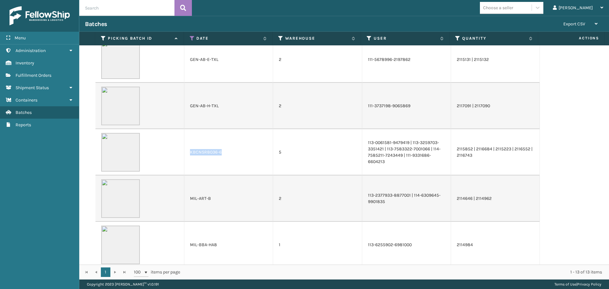
drag, startPoint x: 220, startPoint y: 153, endPoint x: 190, endPoint y: 153, distance: 30.8
click at [190, 153] on td "KBCNSR8036-6" at bounding box center [228, 152] width 89 height 46
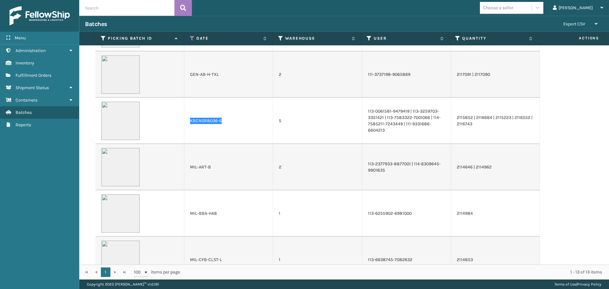
scroll to position [1269, 0]
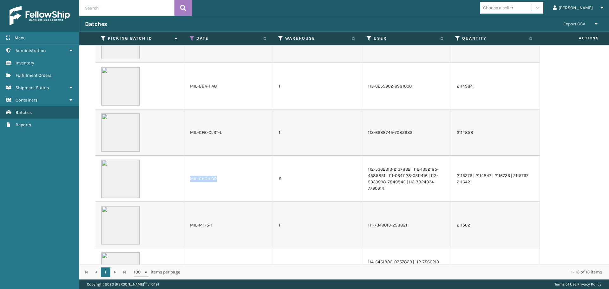
drag, startPoint x: 216, startPoint y: 180, endPoint x: 188, endPoint y: 180, distance: 28.2
click at [188, 180] on td "MIL-CHG-LDR" at bounding box center [228, 179] width 89 height 46
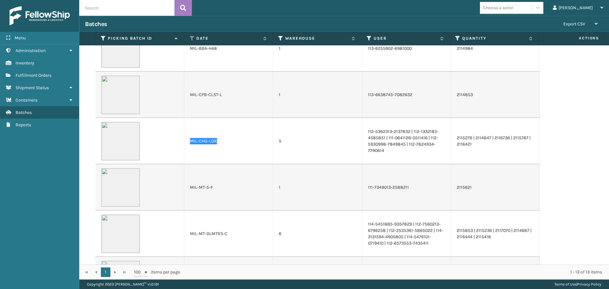
scroll to position [1396, 0]
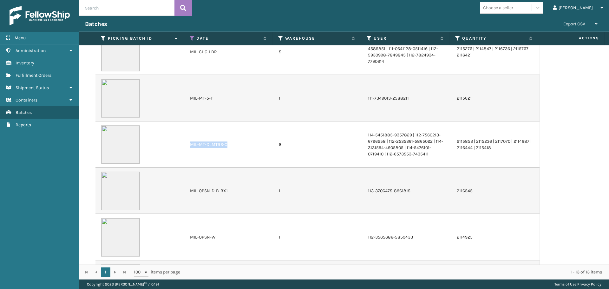
drag, startPoint x: 225, startPoint y: 146, endPoint x: 184, endPoint y: 145, distance: 41.2
click at [184, 145] on td "MIL-MT-DLMTRS-C" at bounding box center [228, 144] width 89 height 46
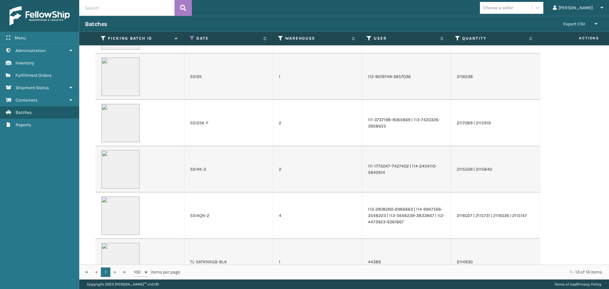
scroll to position [1707, 0]
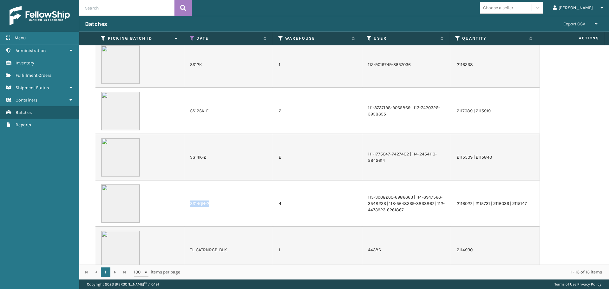
drag, startPoint x: 208, startPoint y: 204, endPoint x: 184, endPoint y: 204, distance: 23.8
click at [184, 204] on td "SS14QN-2" at bounding box center [228, 204] width 89 height 46
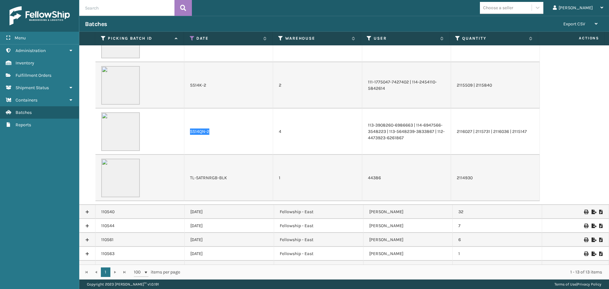
scroll to position [473, 0]
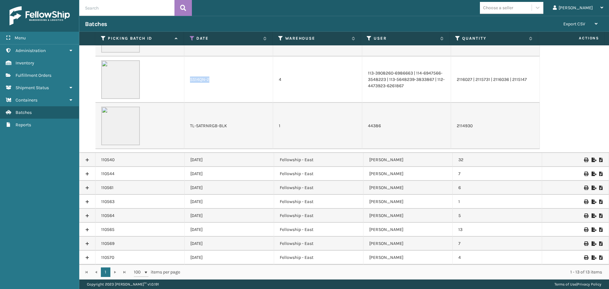
click at [87, 161] on link at bounding box center [87, 160] width 16 height 10
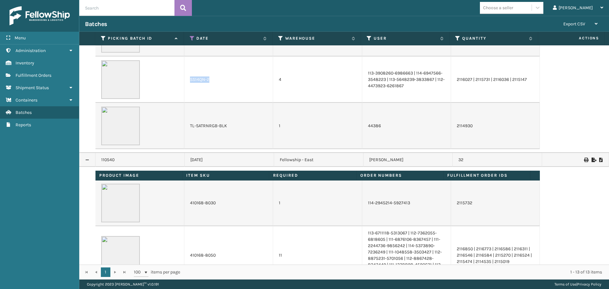
scroll to position [63, 0]
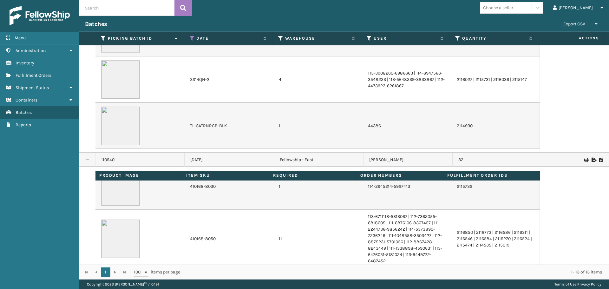
click at [215, 237] on td "410168-8050" at bounding box center [228, 239] width 89 height 58
drag, startPoint x: 215, startPoint y: 240, endPoint x: 181, endPoint y: 240, distance: 34.9
click at [181, 240] on tr "410168-8050 11 113-6711118-5313067 | 112-7362055-6818605 | 111-6876106-8367457 …" at bounding box center [317, 239] width 445 height 58
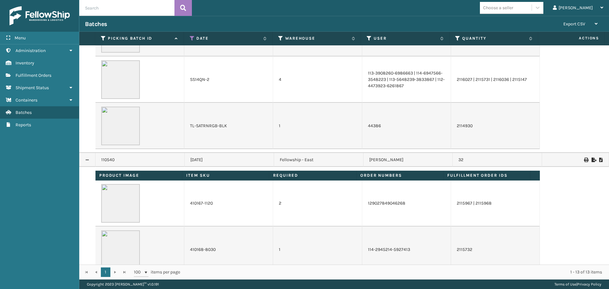
scroll to position [0, 0]
drag, startPoint x: 211, startPoint y: 204, endPoint x: 187, endPoint y: 204, distance: 24.1
click at [187, 204] on td "410167-1120" at bounding box center [228, 204] width 89 height 46
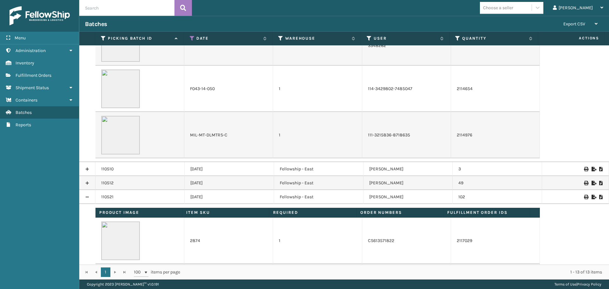
scroll to position [156, 0]
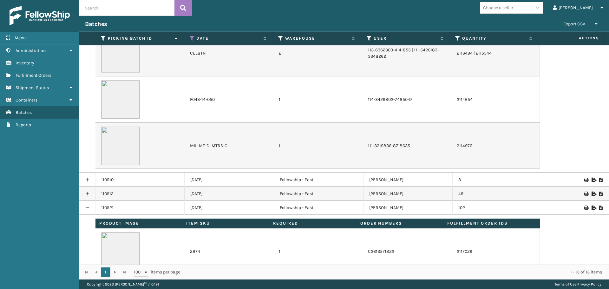
click at [88, 210] on link at bounding box center [87, 208] width 16 height 10
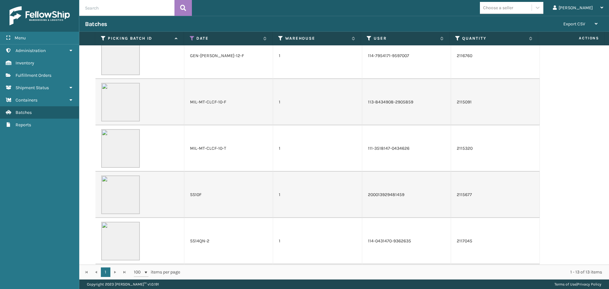
scroll to position [473, 0]
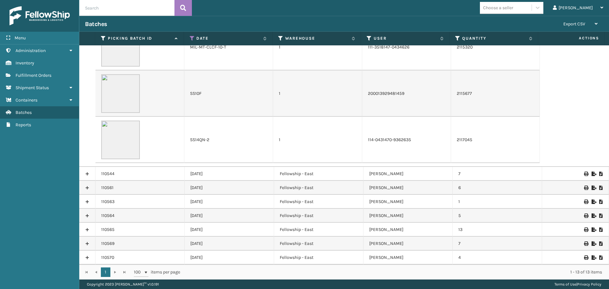
click at [83, 174] on link at bounding box center [87, 174] width 16 height 10
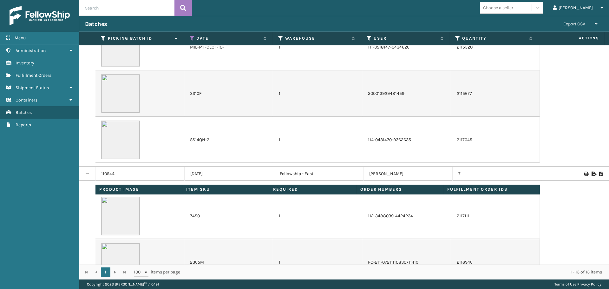
scroll to position [0, 0]
click at [15, 74] on link "Shipment Status Fulfillment Orders" at bounding box center [39, 75] width 79 height 12
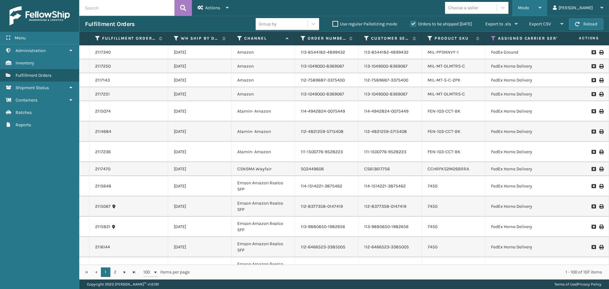
click at [542, 4] on div "Mode" at bounding box center [529, 8] width 23 height 16
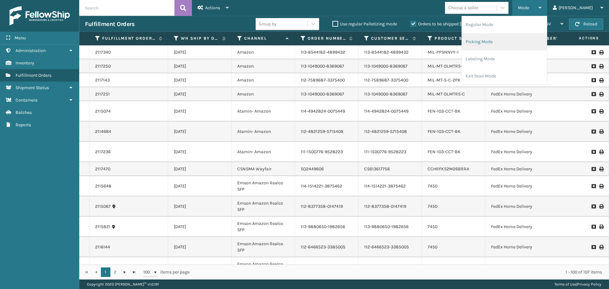
click at [521, 44] on li "Picking Mode" at bounding box center [504, 41] width 85 height 17
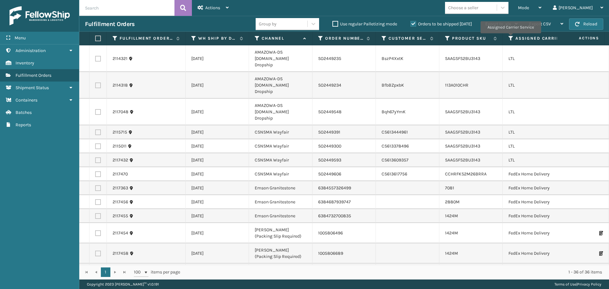
click at [510, 38] on icon at bounding box center [511, 39] width 5 height 6
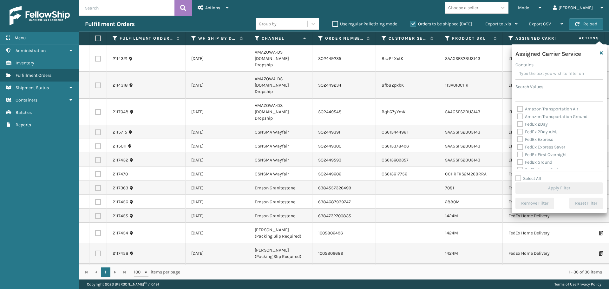
click at [520, 107] on label "Amazon Transportation Air" at bounding box center [547, 108] width 61 height 5
click at [518, 107] on input "Amazon Transportation Air" at bounding box center [517, 107] width 0 height 4
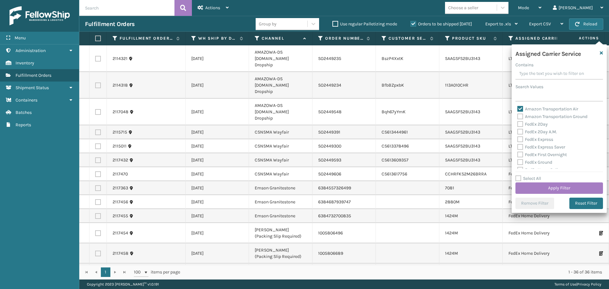
click at [520, 117] on label "Amazon Transportation Ground" at bounding box center [552, 116] width 70 height 5
click at [518, 117] on input "Amazon Transportation Ground" at bounding box center [517, 115] width 0 height 4
click at [534, 188] on button "Apply Filter" at bounding box center [559, 187] width 88 height 11
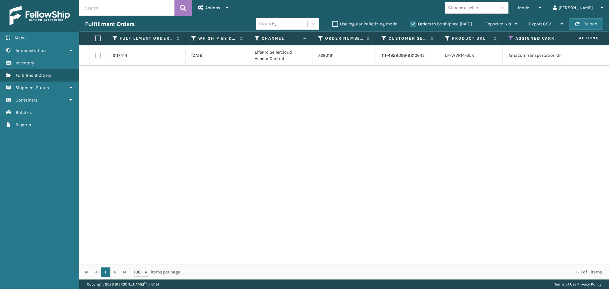
click at [96, 56] on label at bounding box center [98, 56] width 6 height 6
click at [95, 56] on input "checkbox" at bounding box center [95, 55] width 0 height 4
click at [220, 9] on div "Actions" at bounding box center [213, 8] width 31 height 16
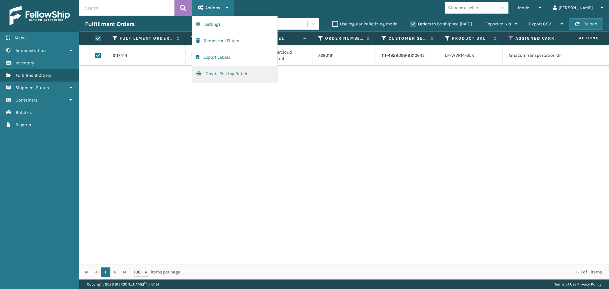
click at [227, 69] on button "Create Picking Batch" at bounding box center [234, 74] width 85 height 16
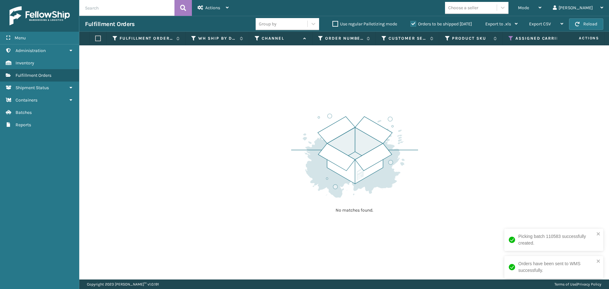
click at [512, 39] on icon at bounding box center [511, 39] width 5 height 6
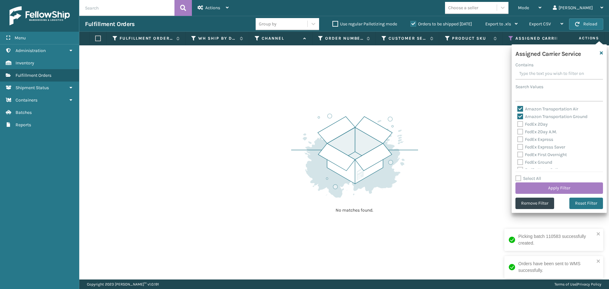
click at [521, 118] on label "Amazon Transportation Ground" at bounding box center [552, 116] width 70 height 5
click at [518, 117] on input "Amazon Transportation Ground" at bounding box center [517, 115] width 0 height 4
click at [522, 108] on label "Amazon Transportation Air" at bounding box center [547, 108] width 61 height 5
click at [518, 108] on input "Amazon Transportation Air" at bounding box center [517, 107] width 0 height 4
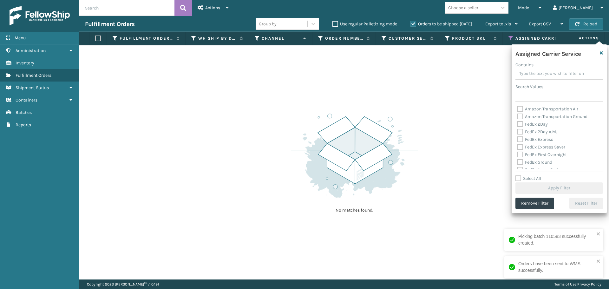
click at [521, 125] on label "FedEx 2Day" at bounding box center [532, 123] width 30 height 5
click at [518, 125] on input "FedEx 2Day" at bounding box center [517, 123] width 0 height 4
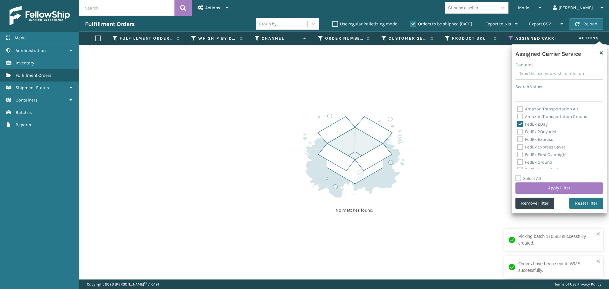
click at [521, 131] on label "FedEx 2Day A.M." at bounding box center [537, 131] width 40 height 5
click at [518, 131] on input "FedEx 2Day A.M." at bounding box center [517, 130] width 0 height 4
click at [520, 140] on label "FedEx Express" at bounding box center [535, 139] width 36 height 5
click at [518, 140] on input "FedEx Express" at bounding box center [517, 138] width 0 height 4
click at [519, 149] on label "FedEx Express Saver" at bounding box center [541, 146] width 48 height 5
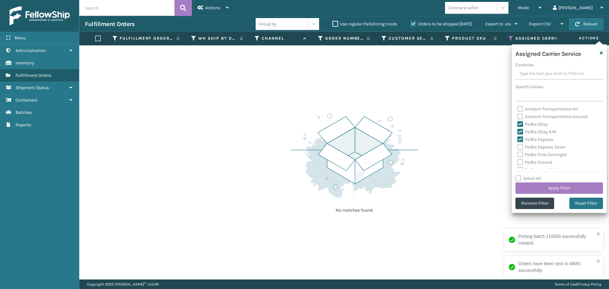
click at [518, 148] on input "FedEx Express Saver" at bounding box center [517, 145] width 0 height 4
click at [519, 155] on label "FedEx First Overnight" at bounding box center [541, 154] width 49 height 5
click at [518, 155] on input "FedEx First Overnight" at bounding box center [517, 153] width 0 height 4
click at [521, 162] on label "FedEx Ground" at bounding box center [534, 162] width 35 height 5
click at [518, 162] on input "FedEx Ground" at bounding box center [517, 161] width 0 height 4
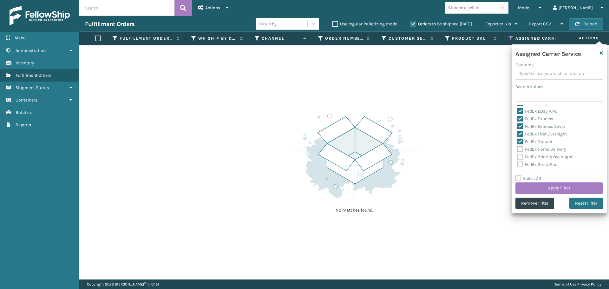
scroll to position [32, 0]
click at [522, 139] on label "FedEx Home Delivery" at bounding box center [541, 137] width 49 height 5
click at [518, 139] on input "FedEx Home Delivery" at bounding box center [517, 137] width 0 height 4
click at [522, 145] on label "FedEx Priority Overnight" at bounding box center [544, 145] width 55 height 5
click at [518, 145] on input "FedEx Priority Overnight" at bounding box center [517, 144] width 0 height 4
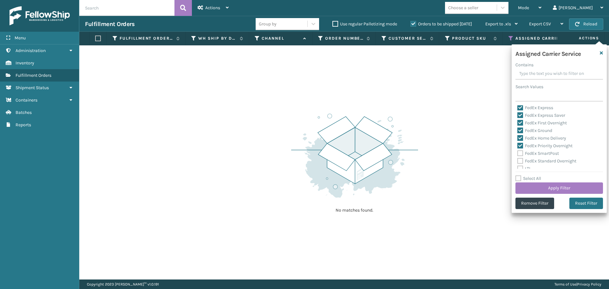
click at [519, 153] on label "FedEx SmartPost" at bounding box center [538, 153] width 42 height 5
click at [518, 153] on input "FedEx SmartPost" at bounding box center [517, 152] width 0 height 4
click at [518, 161] on label "FedEx Standard Overnight" at bounding box center [546, 160] width 59 height 5
click at [518, 161] on input "FedEx Standard Overnight" at bounding box center [517, 159] width 0 height 4
click at [548, 191] on button "Apply Filter" at bounding box center [559, 187] width 88 height 11
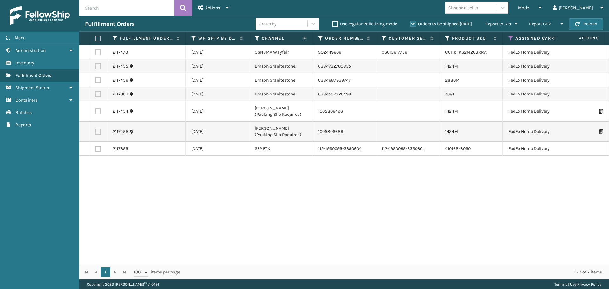
click at [98, 39] on label at bounding box center [97, 39] width 4 height 6
click at [95, 39] on input "checkbox" at bounding box center [95, 38] width 0 height 4
drag, startPoint x: 210, startPoint y: 13, endPoint x: 214, endPoint y: 15, distance: 4.4
click at [211, 13] on div "Actions" at bounding box center [213, 8] width 31 height 16
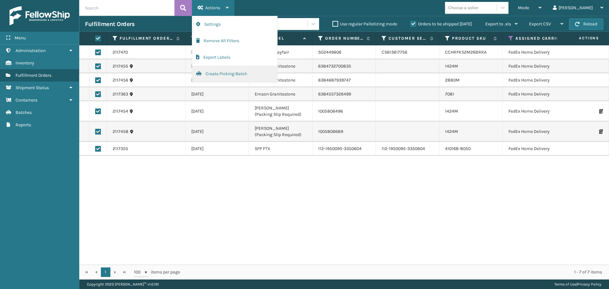
click at [223, 72] on button "Create Picking Batch" at bounding box center [234, 74] width 85 height 16
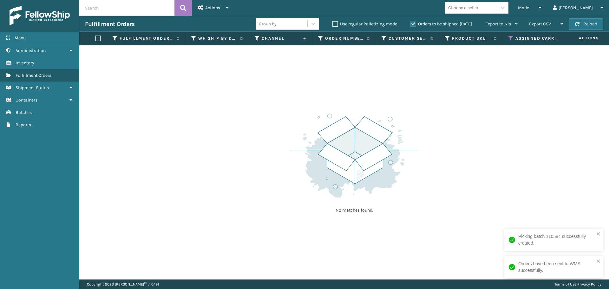
click at [509, 35] on th "Assigned Carrier Service" at bounding box center [558, 39] width 110 height 14
click at [510, 36] on icon at bounding box center [511, 39] width 5 height 6
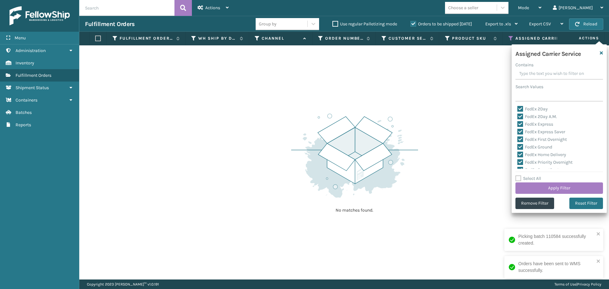
click at [522, 108] on label "FedEx 2Day" at bounding box center [532, 108] width 30 height 5
click at [518, 108] on input "FedEx 2Day" at bounding box center [517, 107] width 0 height 4
click at [521, 117] on label "FedEx 2Day A.M." at bounding box center [537, 116] width 40 height 5
click at [518, 117] on input "FedEx 2Day A.M." at bounding box center [517, 115] width 0 height 4
click at [521, 124] on label "FedEx Express" at bounding box center [535, 123] width 36 height 5
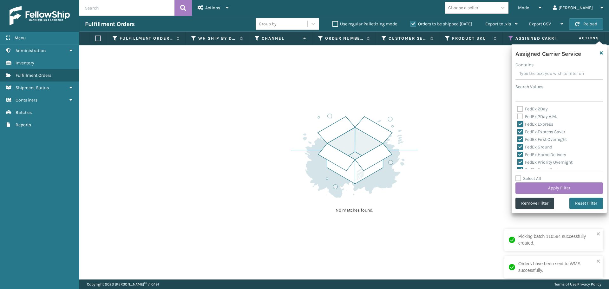
click at [518, 124] on input "FedEx Express" at bounding box center [517, 123] width 0 height 4
click at [520, 131] on label "FedEx Express Saver" at bounding box center [541, 131] width 48 height 5
click at [518, 131] on input "FedEx Express Saver" at bounding box center [517, 130] width 0 height 4
click at [520, 138] on label "FedEx First Overnight" at bounding box center [541, 139] width 49 height 5
click at [518, 138] on input "FedEx First Overnight" at bounding box center [517, 138] width 0 height 4
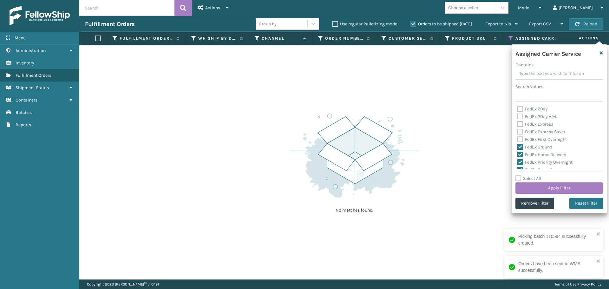
click at [520, 147] on label "FedEx Ground" at bounding box center [534, 146] width 35 height 5
click at [518, 147] on input "FedEx Ground" at bounding box center [517, 145] width 0 height 4
click at [521, 154] on label "FedEx Home Delivery" at bounding box center [541, 154] width 49 height 5
click at [518, 154] on input "FedEx Home Delivery" at bounding box center [517, 153] width 0 height 4
click at [521, 161] on label "FedEx Priority Overnight" at bounding box center [544, 162] width 55 height 5
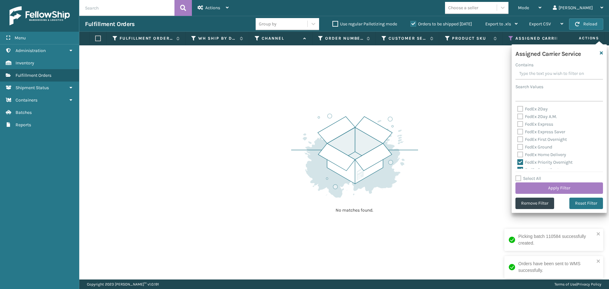
click at [518, 161] on input "FedEx Priority Overnight" at bounding box center [517, 161] width 0 height 4
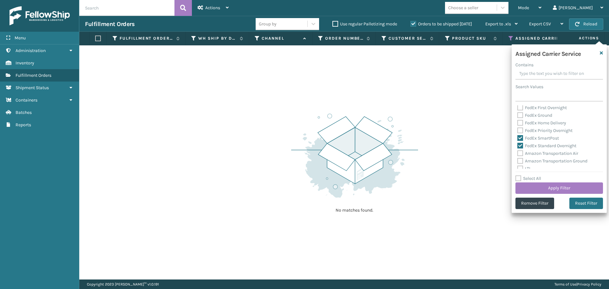
click at [521, 136] on label "FedEx SmartPost" at bounding box center [538, 137] width 42 height 5
click at [521, 138] on label "FedEx SmartPost" at bounding box center [538, 137] width 42 height 5
click at [518, 138] on input "FedEx SmartPost" at bounding box center [517, 137] width 0 height 4
click at [521, 144] on label "FedEx Standard Overnight" at bounding box center [546, 145] width 59 height 5
click at [518, 144] on input "FedEx Standard Overnight" at bounding box center [517, 144] width 0 height 4
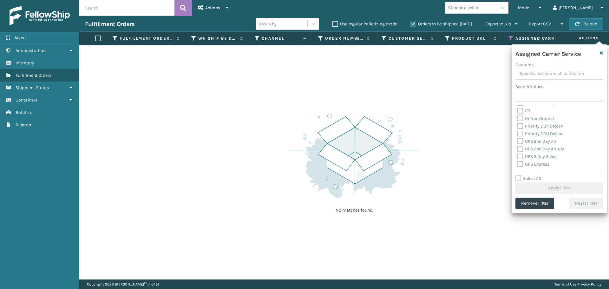
scroll to position [95, 0]
click at [520, 113] on label "OnTrac Ground" at bounding box center [535, 112] width 36 height 5
click at [518, 113] on input "OnTrac Ground" at bounding box center [517, 111] width 0 height 4
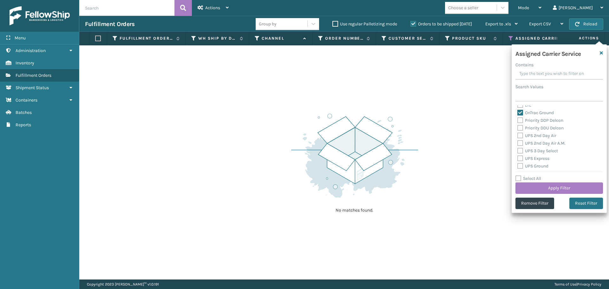
click at [521, 123] on div "Priority DDP Delcon" at bounding box center [559, 121] width 84 height 8
click at [521, 121] on label "Priority DDP Delcon" at bounding box center [540, 120] width 46 height 5
click at [518, 121] on input "Priority DDP Delcon" at bounding box center [517, 119] width 0 height 4
click at [521, 130] on label "Priority DDU Delcon" at bounding box center [540, 127] width 46 height 5
click at [518, 128] on input "Priority DDU Delcon" at bounding box center [517, 126] width 0 height 4
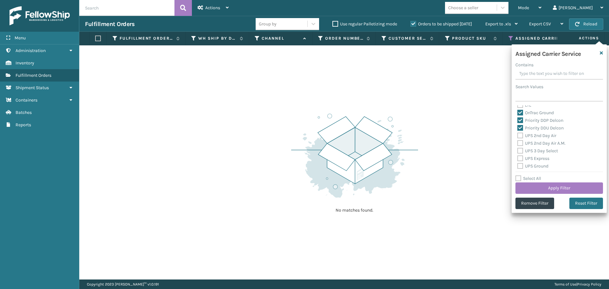
click at [521, 137] on label "UPS 2nd Day Air" at bounding box center [536, 135] width 39 height 5
click at [518, 136] on input "UPS 2nd Day Air" at bounding box center [517, 134] width 0 height 4
click at [521, 143] on label "UPS 2nd Day Air A.M." at bounding box center [541, 143] width 48 height 5
click at [518, 143] on input "UPS 2nd Day Air A.M." at bounding box center [517, 142] width 0 height 4
click at [521, 149] on label "UPS 3 Day Select" at bounding box center [537, 150] width 41 height 5
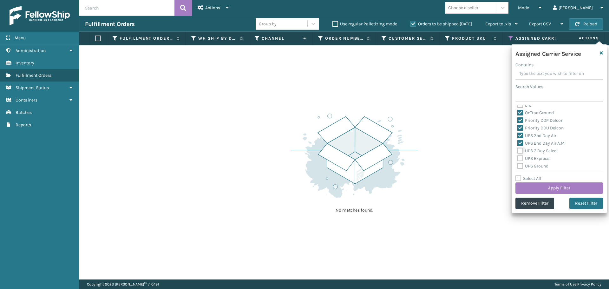
click at [518, 149] on input "UPS 3 Day Select" at bounding box center [517, 149] width 0 height 4
click at [520, 158] on label "UPS Express" at bounding box center [533, 158] width 32 height 5
click at [518, 158] on input "UPS Express" at bounding box center [517, 157] width 0 height 4
click at [519, 167] on label "UPS Ground" at bounding box center [532, 165] width 31 height 5
click at [518, 167] on input "UPS Ground" at bounding box center [517, 164] width 0 height 4
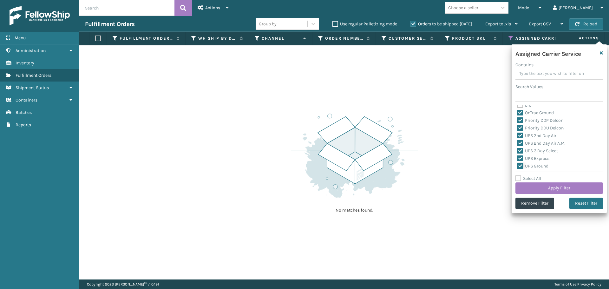
scroll to position [127, 0]
click at [522, 141] on label "UPS Next Day Air" at bounding box center [537, 141] width 41 height 5
click at [518, 141] on input "UPS Next Day Air" at bounding box center [517, 140] width 0 height 4
click at [521, 150] on label "UPS Next Day Air Early" at bounding box center [543, 149] width 52 height 5
click at [518, 150] on input "UPS Next Day Air Early" at bounding box center [517, 148] width 0 height 4
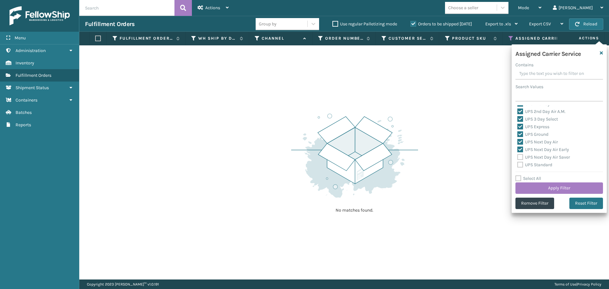
click at [521, 158] on label "UPS Next Day Air Saver" at bounding box center [543, 156] width 53 height 5
click at [518, 158] on input "UPS Next Day Air Saver" at bounding box center [517, 156] width 0 height 4
click at [521, 167] on label "UPS Standard" at bounding box center [534, 164] width 35 height 5
click at [518, 165] on input "UPS Standard" at bounding box center [517, 163] width 0 height 4
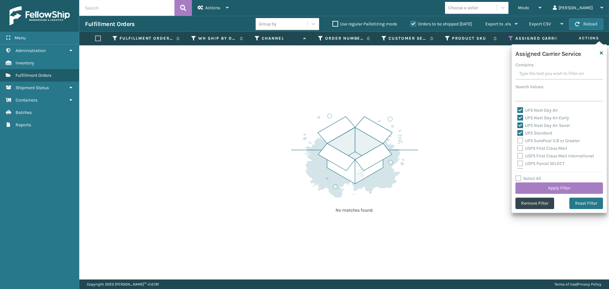
click at [520, 141] on label "UPS SurePost 1LB or Greater" at bounding box center [548, 140] width 62 height 5
click at [518, 141] on input "UPS SurePost 1LB or Greater" at bounding box center [517, 139] width 0 height 4
click at [520, 148] on label "USPS First Class Mail" at bounding box center [542, 148] width 50 height 5
click at [518, 148] on input "USPS First Class Mail" at bounding box center [517, 147] width 0 height 4
click at [520, 158] on label "USPS First Class Mail International" at bounding box center [555, 155] width 77 height 5
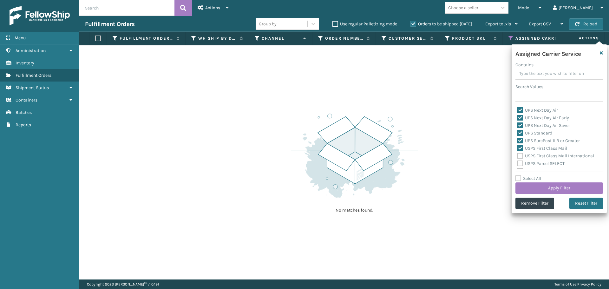
click at [518, 156] on input "USPS First Class Mail International" at bounding box center [517, 154] width 0 height 4
click at [521, 167] on div "USPS Parcel SELECT" at bounding box center [559, 164] width 84 height 8
click at [521, 166] on label "USPS Parcel SELECT" at bounding box center [540, 163] width 47 height 5
click at [518, 164] on input "USPS Parcel SELECT" at bounding box center [517, 162] width 0 height 4
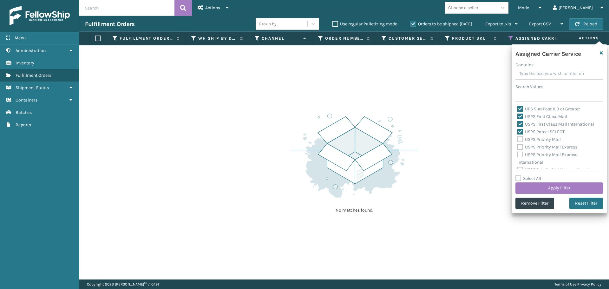
click at [522, 139] on label "USPS Priority Mail" at bounding box center [538, 139] width 43 height 5
click at [518, 139] on input "USPS Priority Mail" at bounding box center [517, 138] width 0 height 4
click at [521, 144] on label "USPS Priority Mail Express" at bounding box center [547, 146] width 60 height 5
click at [518, 144] on input "USPS Priority Mail Express" at bounding box center [517, 145] width 0 height 4
click at [521, 155] on label "USPS Priority Mail Express International" at bounding box center [547, 158] width 60 height 13
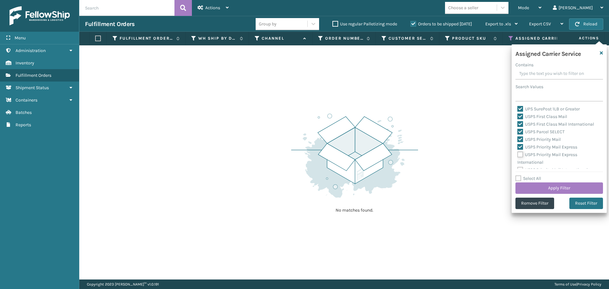
click at [518, 155] on input "USPS Priority Mail Express International" at bounding box center [517, 153] width 0 height 4
click at [521, 164] on label "USPS Priority Mail International" at bounding box center [552, 164] width 70 height 5
click at [518, 164] on input "USPS Priority Mail International" at bounding box center [517, 163] width 0 height 4
click at [538, 190] on button "Apply Filter" at bounding box center [559, 187] width 88 height 11
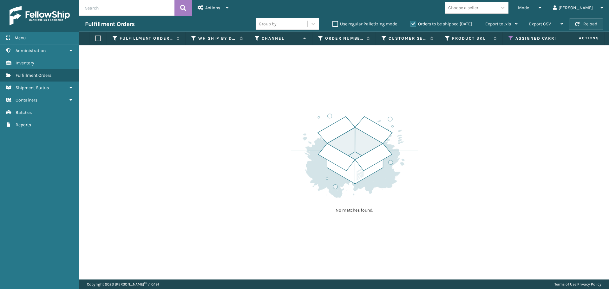
click at [579, 25] on span "button" at bounding box center [577, 24] width 4 height 4
click at [596, 25] on button "Reload" at bounding box center [586, 23] width 34 height 11
click at [513, 34] on th "Assigned Carrier Service" at bounding box center [558, 39] width 110 height 14
click at [513, 37] on icon at bounding box center [511, 39] width 5 height 6
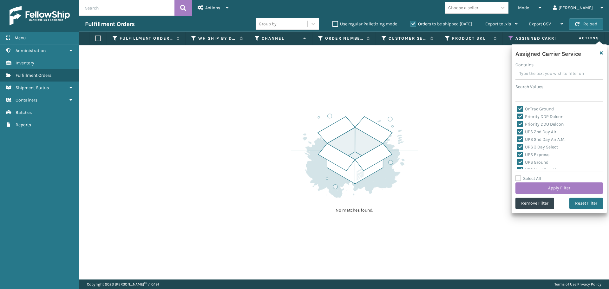
click at [520, 179] on label "Select All" at bounding box center [528, 178] width 26 height 5
click at [520, 175] on input "Select All" at bounding box center [562, 175] width 95 height 1
click at [520, 179] on label "Select All" at bounding box center [528, 178] width 26 height 5
click at [520, 175] on input "Select All" at bounding box center [562, 175] width 95 height 1
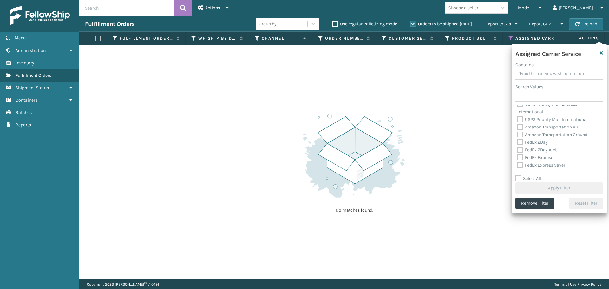
scroll to position [132, 0]
click at [519, 138] on label "Amazon Transportation Air" at bounding box center [547, 136] width 61 height 5
click at [518, 137] on input "Amazon Transportation Air" at bounding box center [517, 135] width 0 height 4
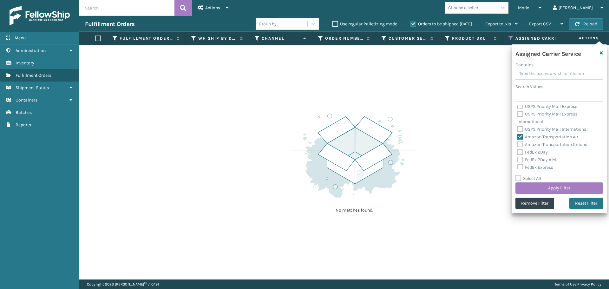
click at [520, 144] on label "Amazon Transportation Ground" at bounding box center [552, 144] width 70 height 5
click at [518, 144] on input "Amazon Transportation Ground" at bounding box center [517, 143] width 0 height 4
click at [532, 187] on button "Apply Filter" at bounding box center [559, 187] width 88 height 11
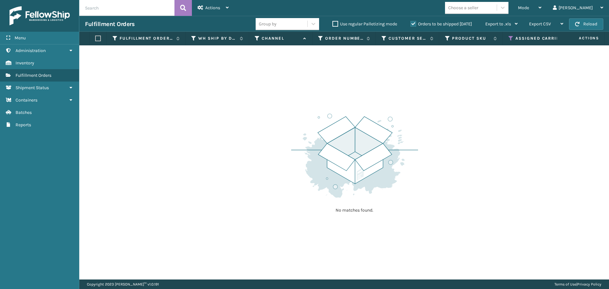
click at [509, 37] on icon at bounding box center [511, 39] width 5 height 6
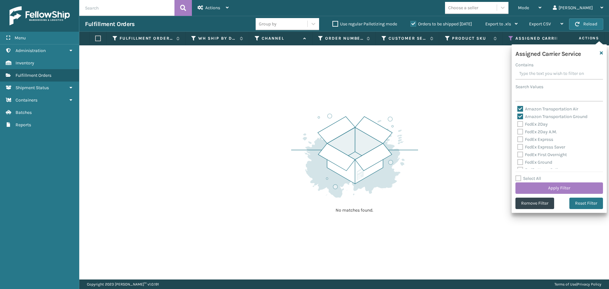
click at [522, 110] on label "Amazon Transportation Air" at bounding box center [547, 108] width 61 height 5
click at [518, 109] on input "Amazon Transportation Air" at bounding box center [517, 107] width 0 height 4
click at [519, 115] on label "Amazon Transportation Ground" at bounding box center [552, 116] width 70 height 5
click at [518, 115] on input "Amazon Transportation Ground" at bounding box center [517, 115] width 0 height 4
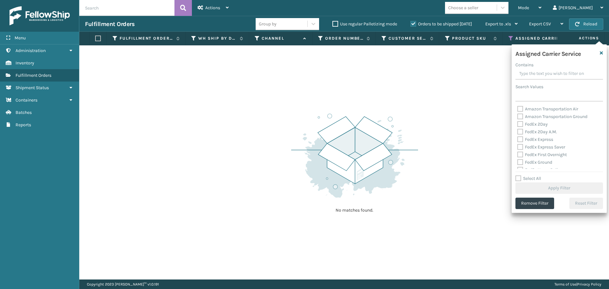
click at [522, 124] on label "FedEx 2Day" at bounding box center [532, 123] width 30 height 5
click at [518, 124] on input "FedEx 2Day" at bounding box center [517, 123] width 0 height 4
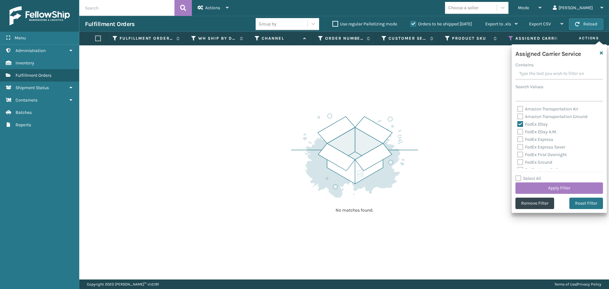
click at [520, 133] on label "FedEx 2Day A.M." at bounding box center [537, 131] width 40 height 5
click at [518, 132] on input "FedEx 2Day A.M." at bounding box center [517, 130] width 0 height 4
click at [520, 142] on label "FedEx Express" at bounding box center [535, 139] width 36 height 5
click at [518, 140] on input "FedEx Express" at bounding box center [517, 138] width 0 height 4
click at [520, 148] on label "FedEx Express Saver" at bounding box center [541, 146] width 48 height 5
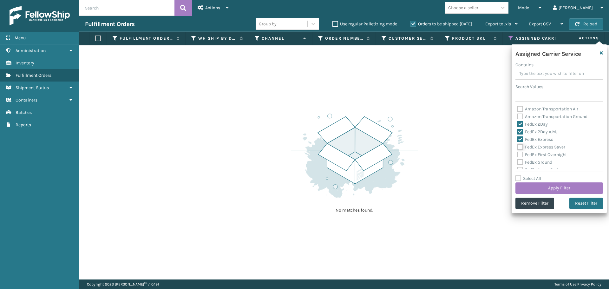
click at [518, 148] on input "FedEx Express Saver" at bounding box center [517, 145] width 0 height 4
click at [521, 154] on label "FedEx First Overnight" at bounding box center [541, 154] width 49 height 5
click at [518, 154] on input "FedEx First Overnight" at bounding box center [517, 153] width 0 height 4
click at [521, 161] on label "FedEx Ground" at bounding box center [534, 162] width 35 height 5
click at [518, 161] on input "FedEx Ground" at bounding box center [517, 161] width 0 height 4
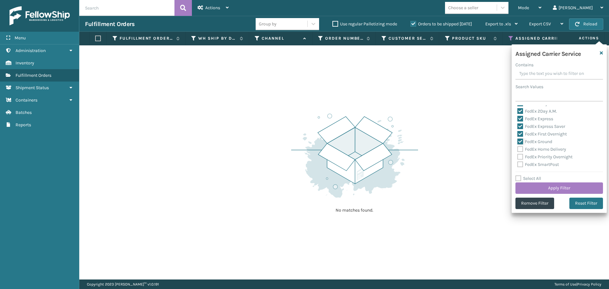
scroll to position [32, 0]
click at [522, 137] on label "FedEx Home Delivery" at bounding box center [541, 137] width 49 height 5
click at [518, 137] on input "FedEx Home Delivery" at bounding box center [517, 137] width 0 height 4
click at [521, 145] on label "FedEx Priority Overnight" at bounding box center [544, 145] width 55 height 5
click at [518, 145] on input "FedEx Priority Overnight" at bounding box center [517, 144] width 0 height 4
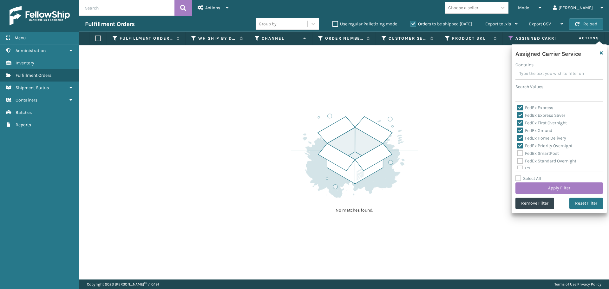
click at [521, 154] on label "FedEx SmartPost" at bounding box center [538, 153] width 42 height 5
click at [518, 154] on input "FedEx SmartPost" at bounding box center [517, 152] width 0 height 4
click at [520, 162] on label "FedEx Standard Overnight" at bounding box center [546, 160] width 59 height 5
click at [518, 161] on input "FedEx Standard Overnight" at bounding box center [517, 159] width 0 height 4
click at [535, 186] on button "Apply Filter" at bounding box center [559, 187] width 88 height 11
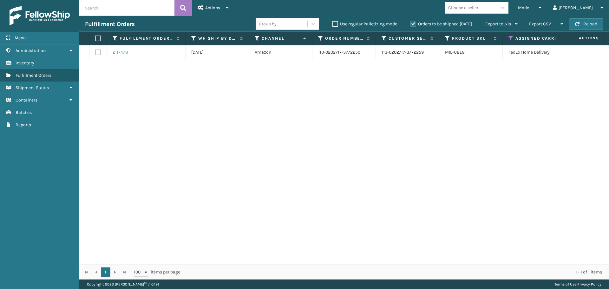
click at [119, 50] on link "2117478" at bounding box center [121, 52] width 16 height 6
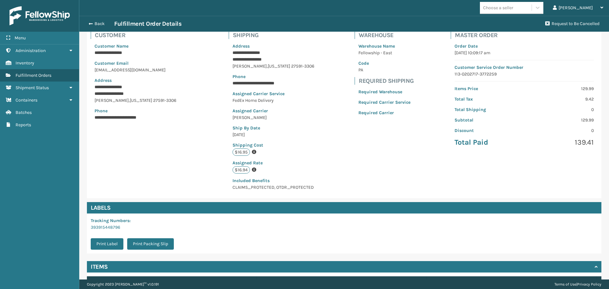
scroll to position [93, 0]
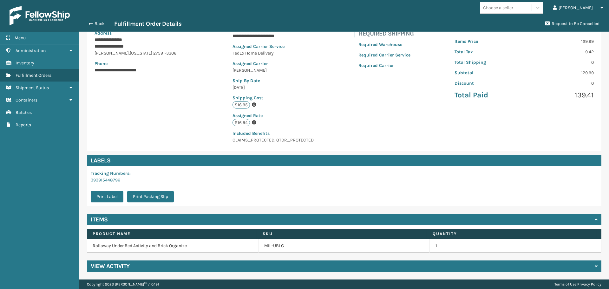
click at [123, 268] on h4 "View Activity" at bounding box center [110, 266] width 39 height 8
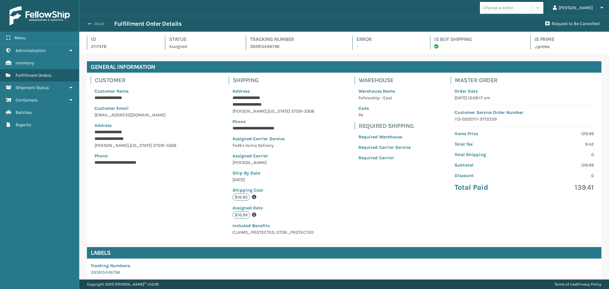
click at [92, 23] on button "Back" at bounding box center [99, 24] width 29 height 6
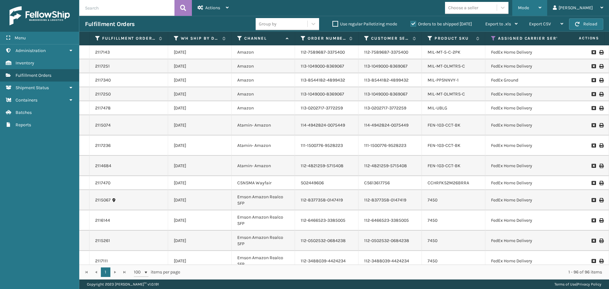
click at [529, 9] on span "Mode" at bounding box center [523, 7] width 11 height 5
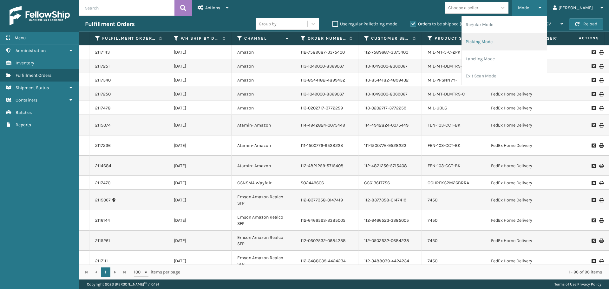
click at [516, 40] on li "Picking Mode" at bounding box center [504, 41] width 85 height 17
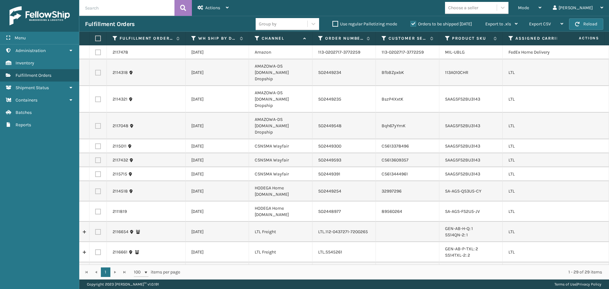
click at [511, 42] on th "Assigned Carrier Service" at bounding box center [558, 39] width 110 height 14
click at [510, 39] on icon at bounding box center [511, 39] width 5 height 6
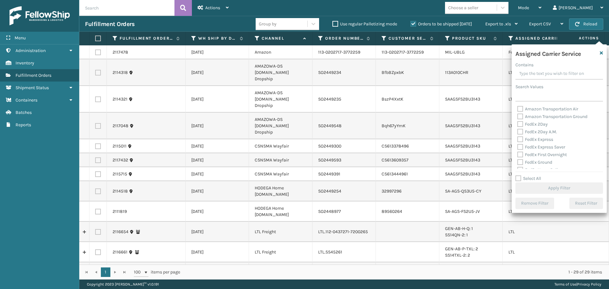
click at [520, 125] on label "FedEx 2Day" at bounding box center [532, 123] width 30 height 5
click at [518, 125] on input "FedEx 2Day" at bounding box center [517, 123] width 0 height 4
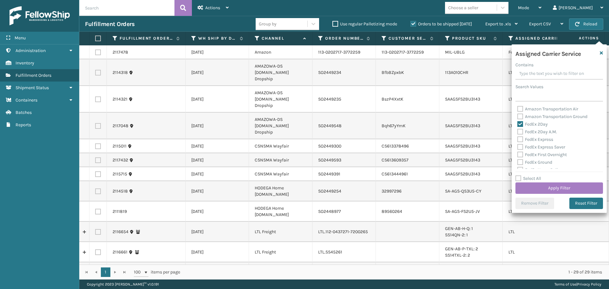
click at [519, 133] on label "FedEx 2Day A.M." at bounding box center [537, 131] width 40 height 5
click at [518, 132] on input "FedEx 2Day A.M." at bounding box center [517, 130] width 0 height 4
click at [520, 139] on label "FedEx Express" at bounding box center [535, 139] width 36 height 5
click at [518, 139] on input "FedEx Express" at bounding box center [517, 138] width 0 height 4
click at [521, 149] on label "FedEx Express Saver" at bounding box center [541, 146] width 48 height 5
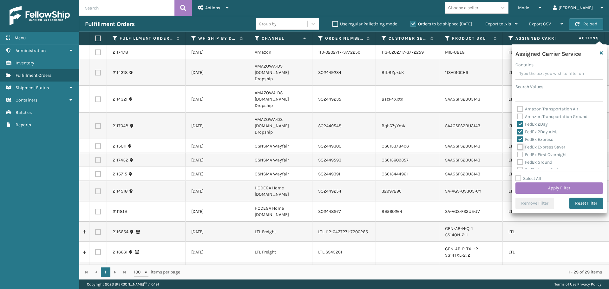
click at [518, 148] on input "FedEx Express Saver" at bounding box center [517, 145] width 0 height 4
click at [521, 154] on label "FedEx First Overnight" at bounding box center [541, 154] width 49 height 5
click at [518, 154] on input "FedEx First Overnight" at bounding box center [517, 153] width 0 height 4
click at [522, 161] on label "FedEx Ground" at bounding box center [534, 162] width 35 height 5
click at [518, 161] on input "FedEx Ground" at bounding box center [517, 161] width 0 height 4
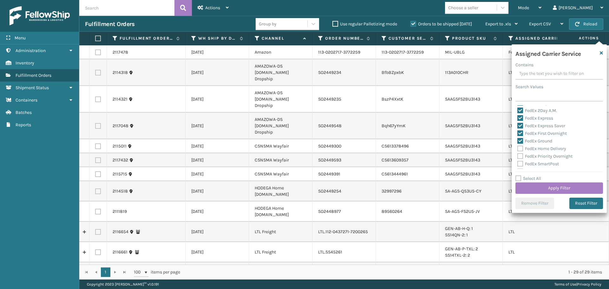
scroll to position [32, 0]
click at [522, 137] on label "FedEx Home Delivery" at bounding box center [541, 137] width 49 height 5
click at [518, 137] on input "FedEx Home Delivery" at bounding box center [517, 137] width 0 height 4
click at [521, 145] on label "FedEx Priority Overnight" at bounding box center [544, 145] width 55 height 5
click at [518, 145] on input "FedEx Priority Overnight" at bounding box center [517, 144] width 0 height 4
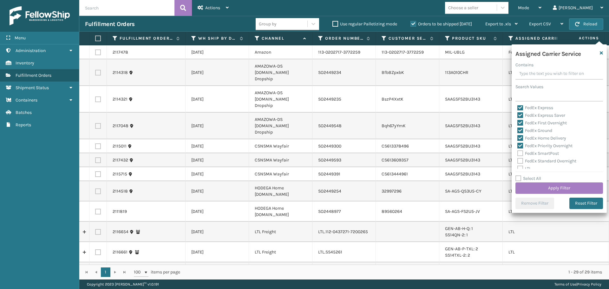
click at [521, 152] on label "FedEx SmartPost" at bounding box center [538, 153] width 42 height 5
click at [518, 152] on input "FedEx SmartPost" at bounding box center [517, 152] width 0 height 4
click at [519, 159] on label "FedEx Standard Overnight" at bounding box center [546, 160] width 59 height 5
click at [518, 159] on input "FedEx Standard Overnight" at bounding box center [517, 159] width 0 height 4
click at [531, 186] on button "Apply Filter" at bounding box center [559, 187] width 88 height 11
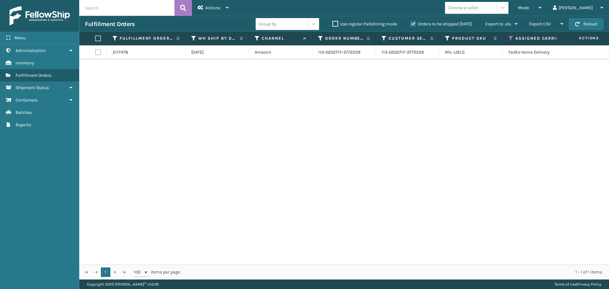
click at [97, 37] on label at bounding box center [97, 39] width 4 height 6
click at [95, 37] on input "checkbox" at bounding box center [95, 38] width 0 height 4
click at [209, 6] on span "Actions" at bounding box center [212, 7] width 15 height 5
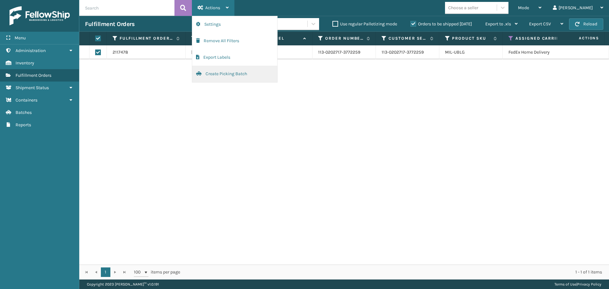
click at [234, 71] on button "Create Picking Batch" at bounding box center [234, 74] width 85 height 16
